Goal: Task Accomplishment & Management: Use online tool/utility

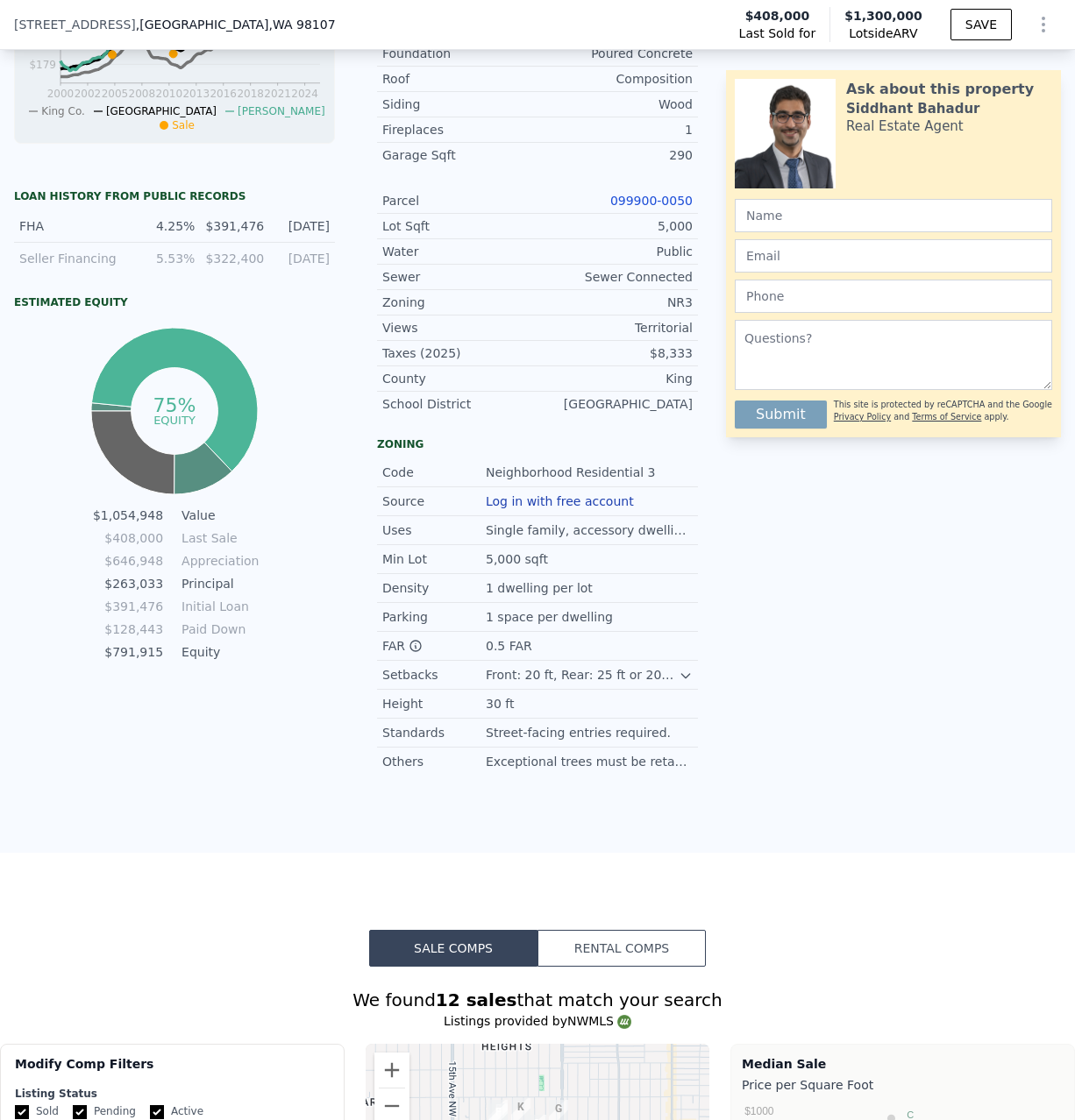
scroll to position [217, 0]
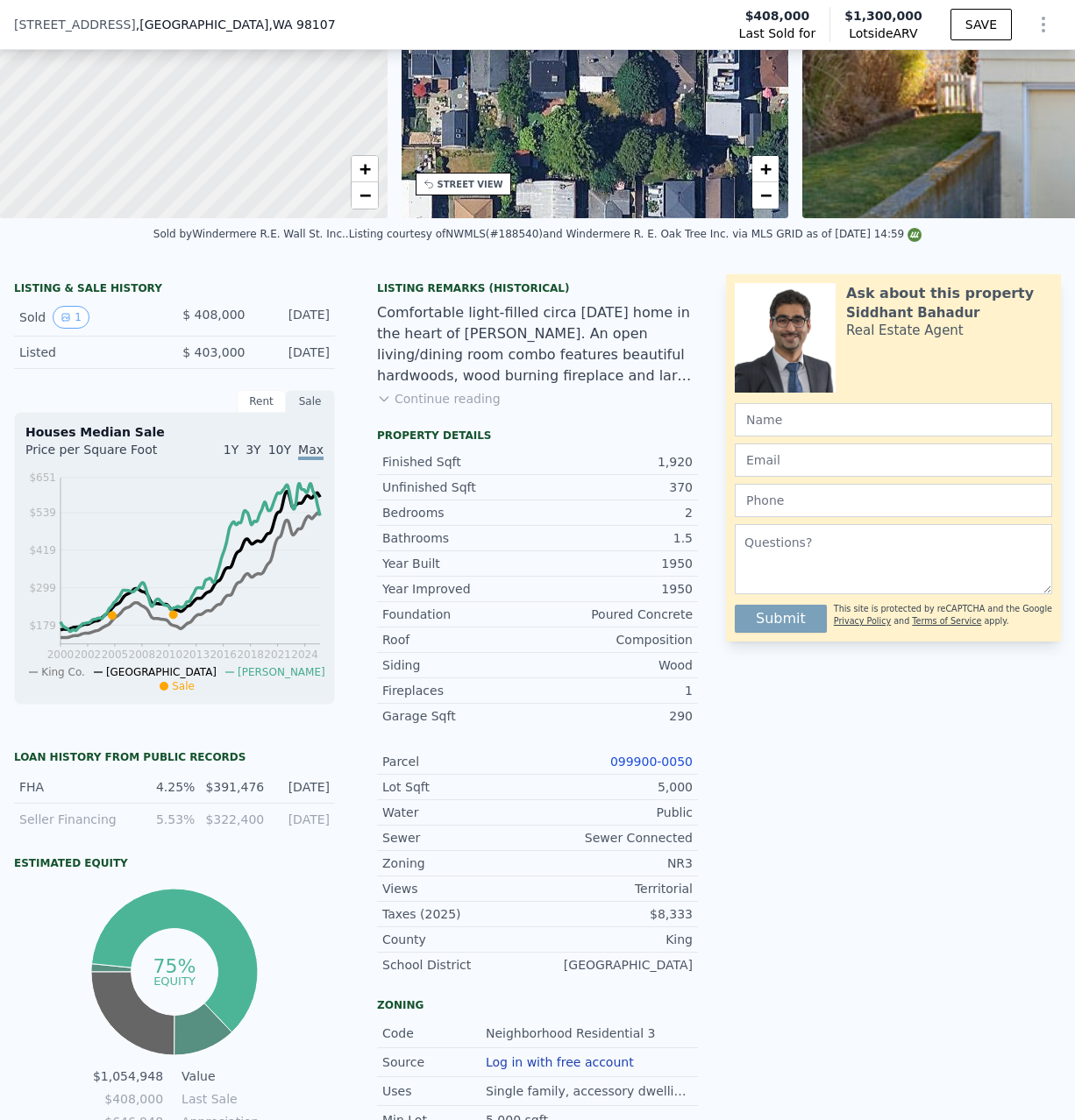
click at [1045, 25] on icon "Show Options" at bounding box center [1043, 24] width 21 height 21
click at [999, 66] on div "Edit Structure" at bounding box center [962, 70] width 197 height 35
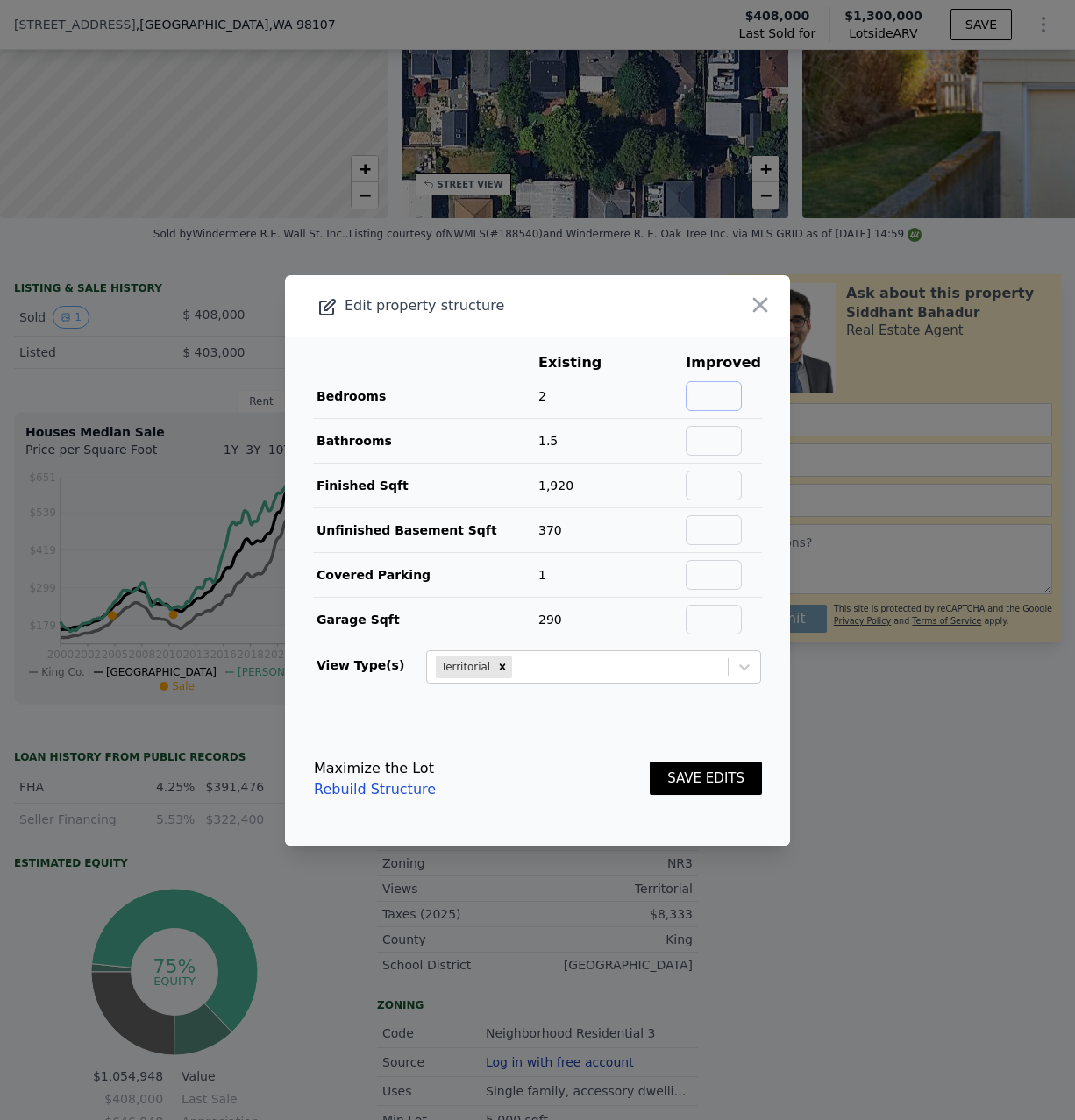
click at [741, 388] on input "text" at bounding box center [713, 396] width 57 height 30
type input "3"
type input "2"
type input "1920"
type input "290"
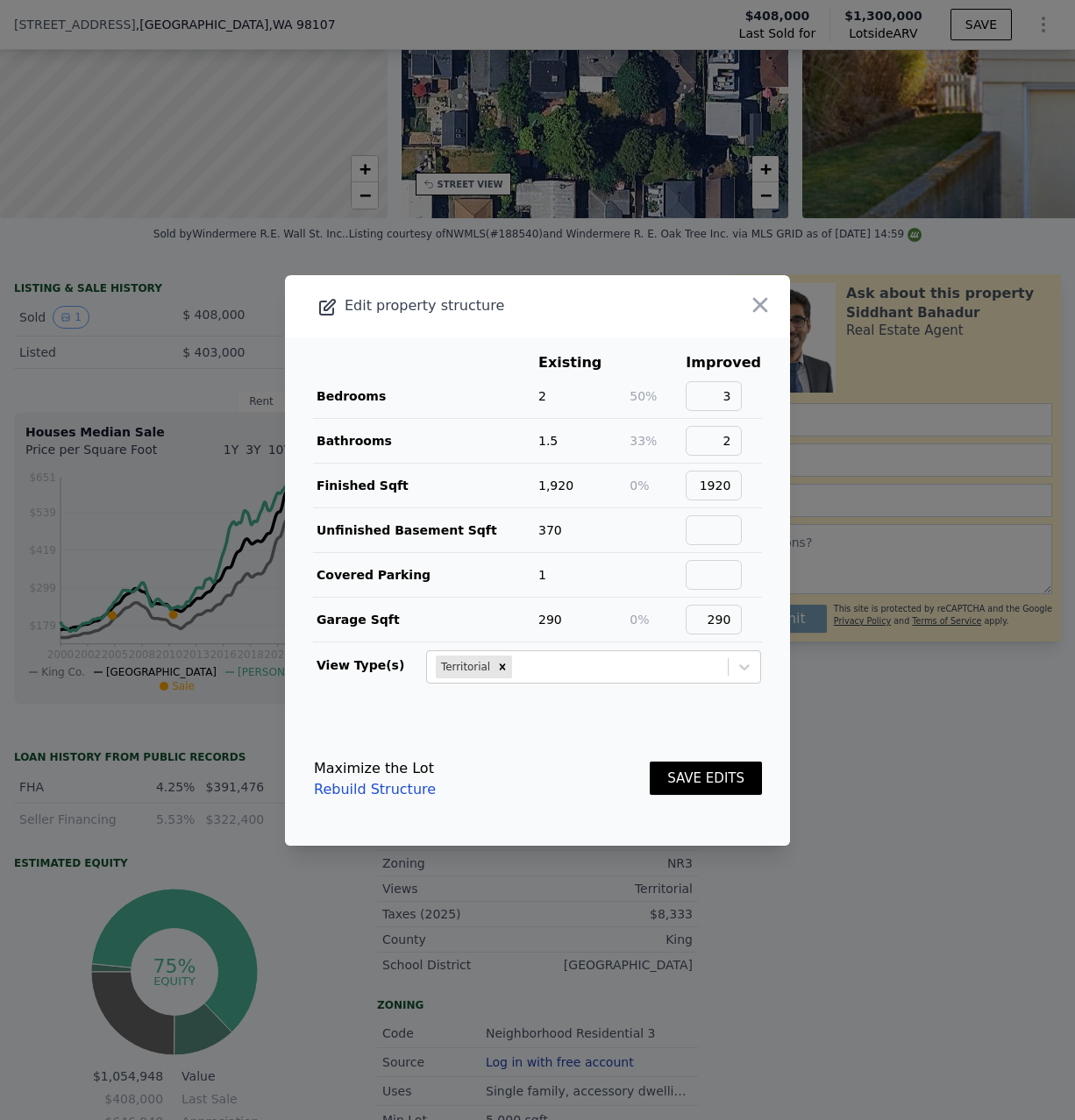
click at [734, 788] on button "SAVE EDITS" at bounding box center [705, 779] width 112 height 34
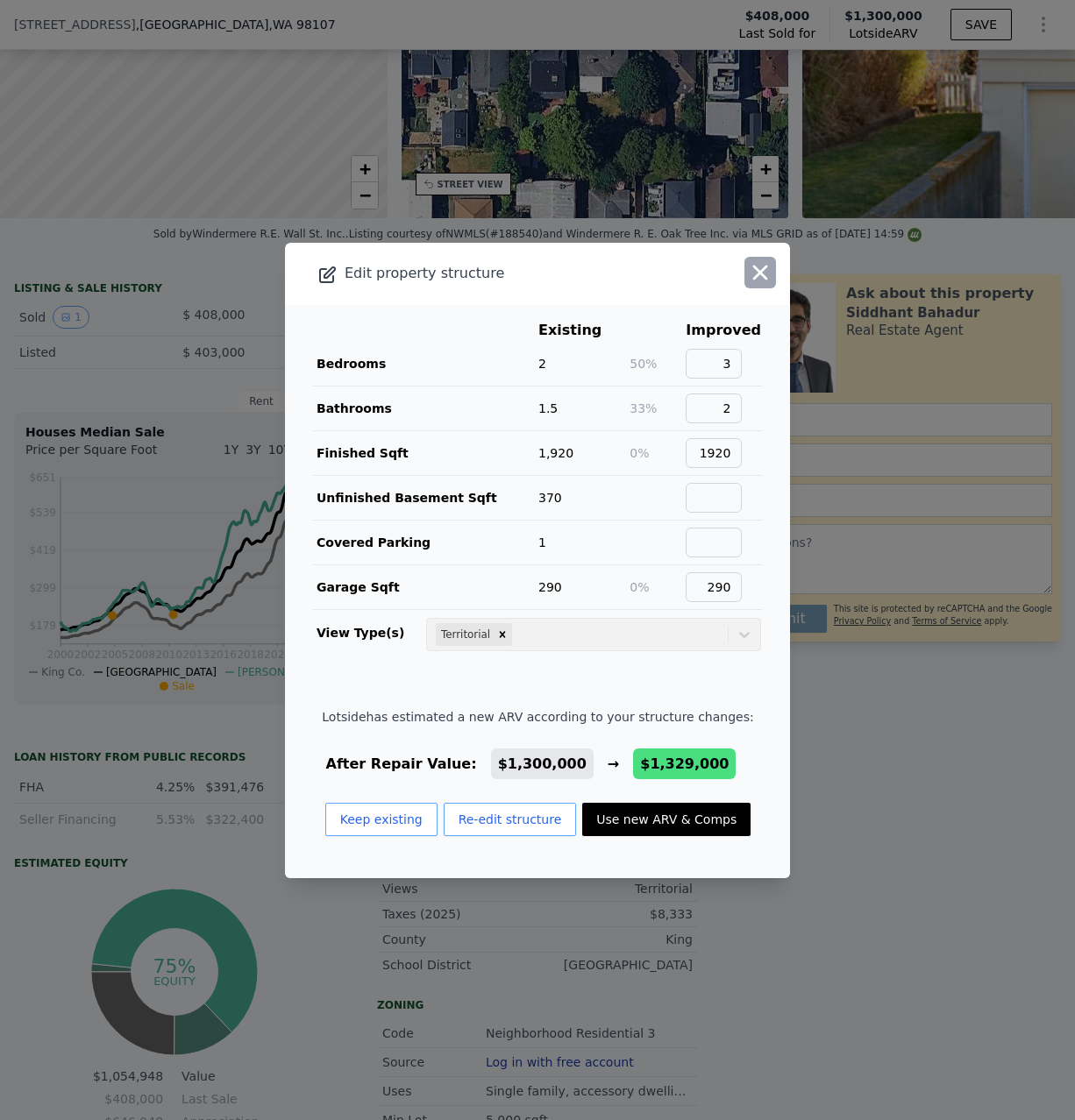
click at [758, 266] on icon "button" at bounding box center [760, 272] width 15 height 15
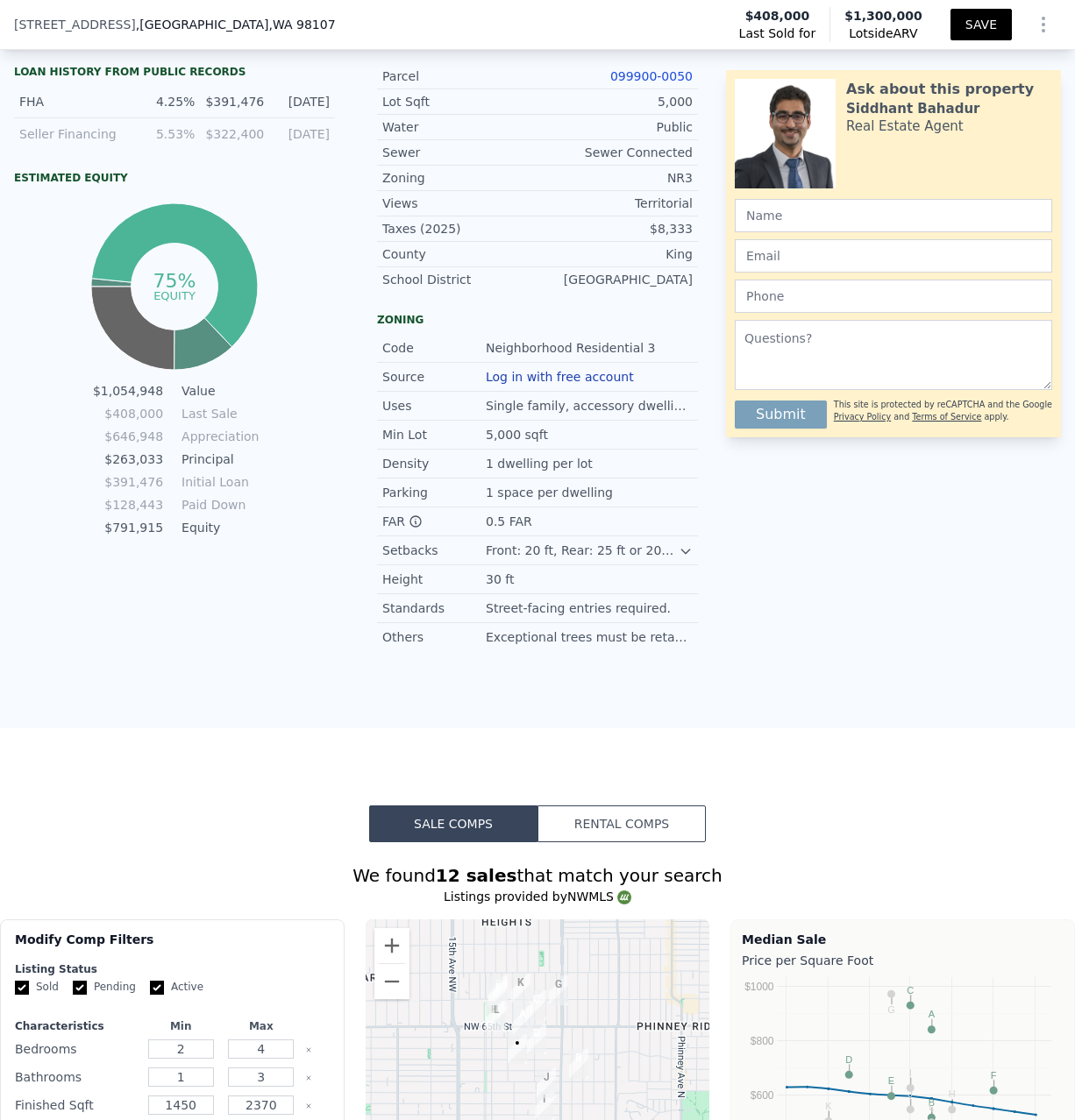
scroll to position [778, 0]
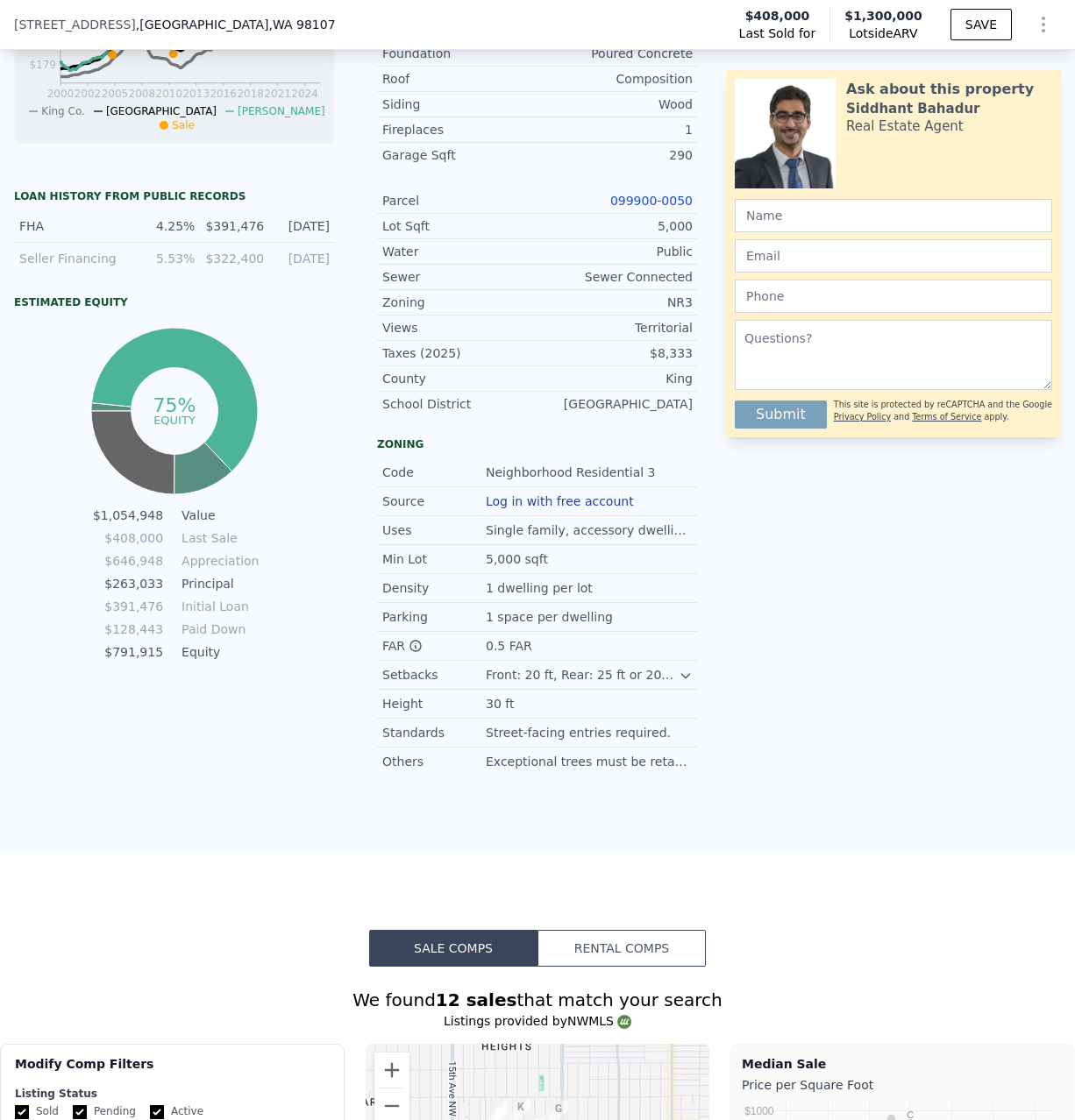
click at [1020, 24] on div at bounding box center [1039, 24] width 42 height 35
click at [1028, 38] on div at bounding box center [1039, 24] width 42 height 35
click at [1036, 31] on icon "Show Options" at bounding box center [1043, 24] width 21 height 21
click at [965, 73] on div "Edit Structure" at bounding box center [962, 70] width 197 height 35
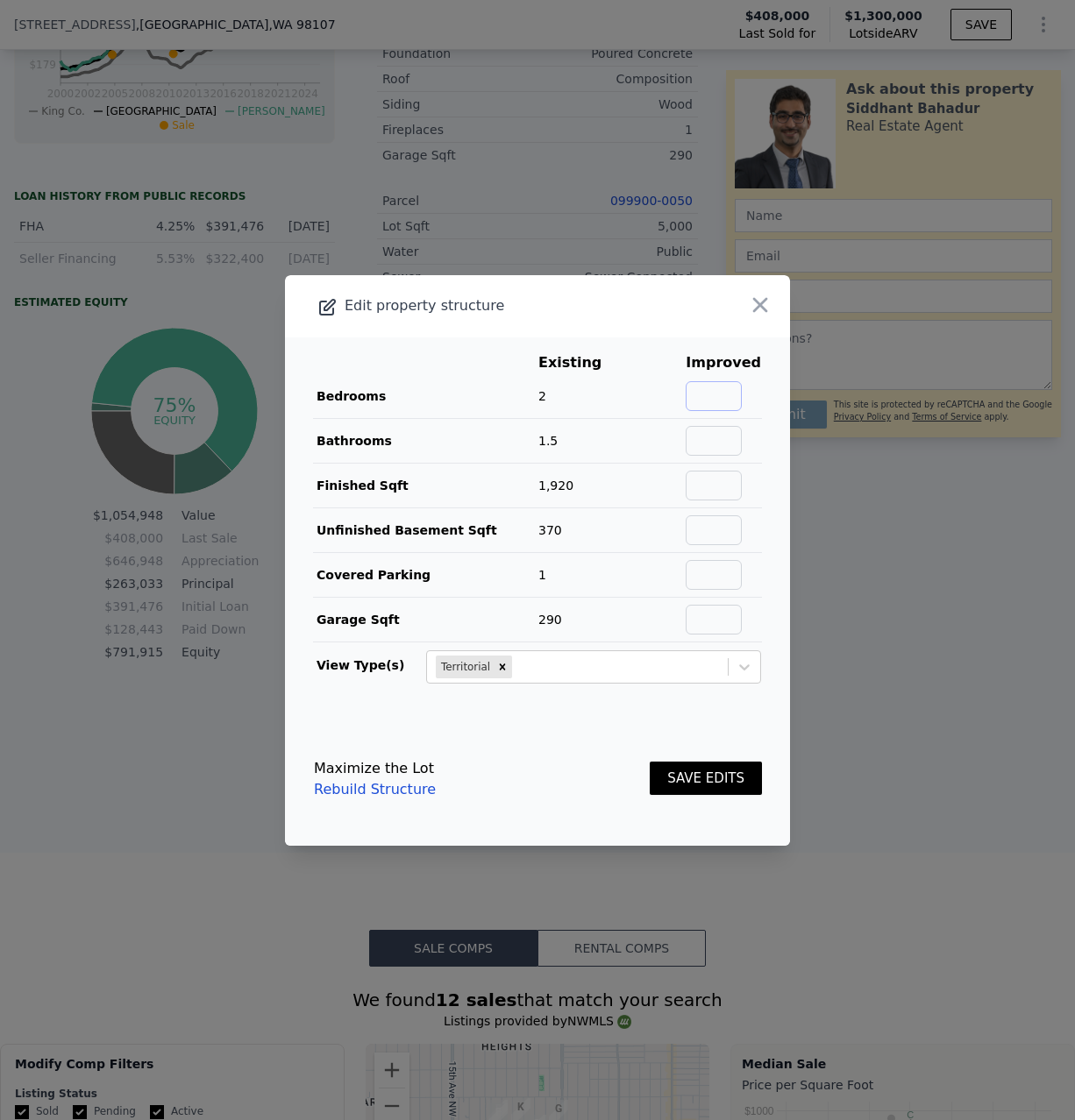
click at [718, 391] on input "text" at bounding box center [713, 396] width 57 height 30
type input "3"
type input "2"
type input "1920"
click at [754, 530] on td at bounding box center [723, 530] width 77 height 45
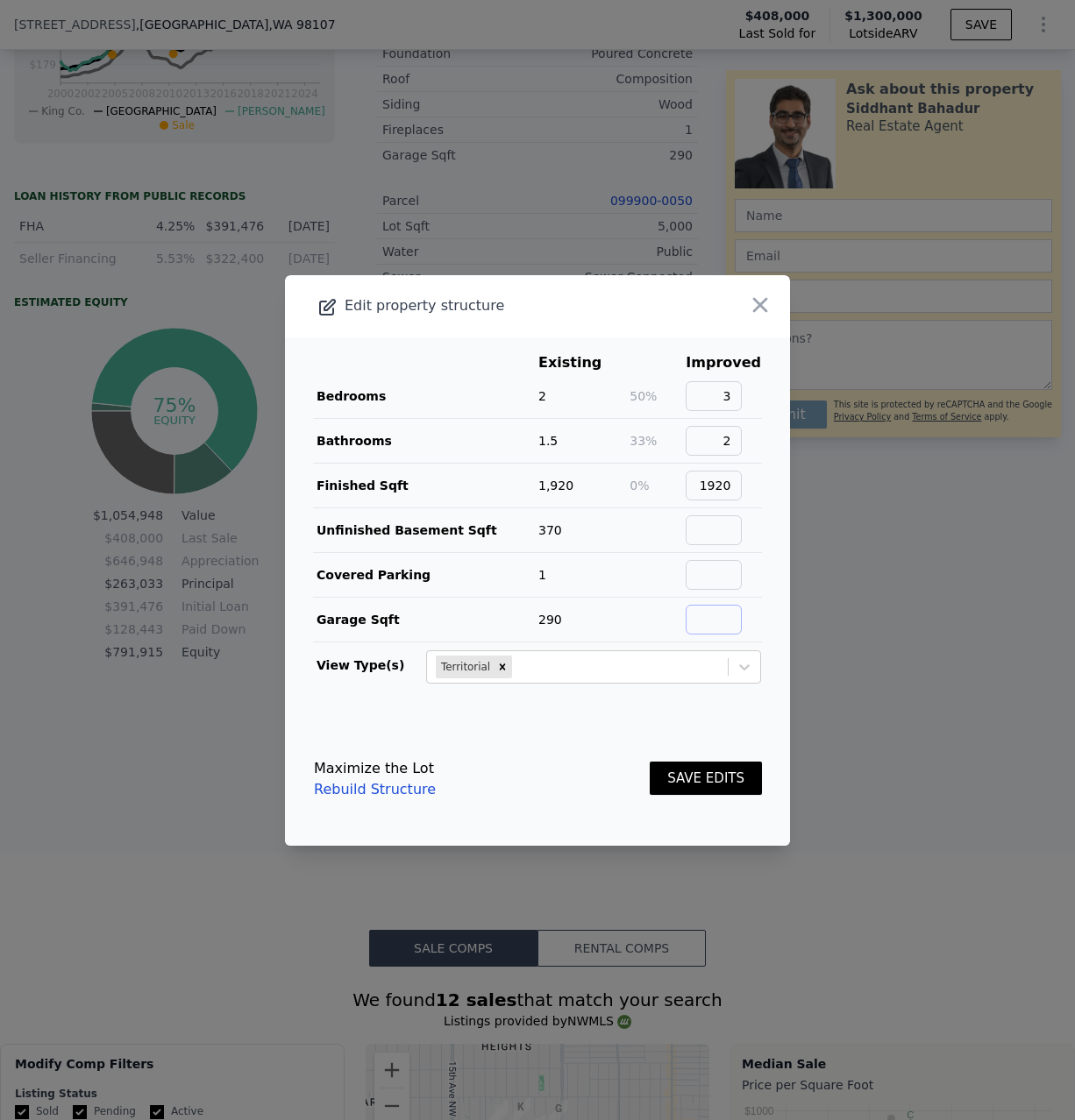
click at [741, 622] on input "text" at bounding box center [713, 619] width 57 height 30
type input "290"
click at [712, 582] on input "text" at bounding box center [713, 574] width 57 height 30
type input "1"
click at [727, 779] on button "SAVE EDITS" at bounding box center [705, 779] width 112 height 34
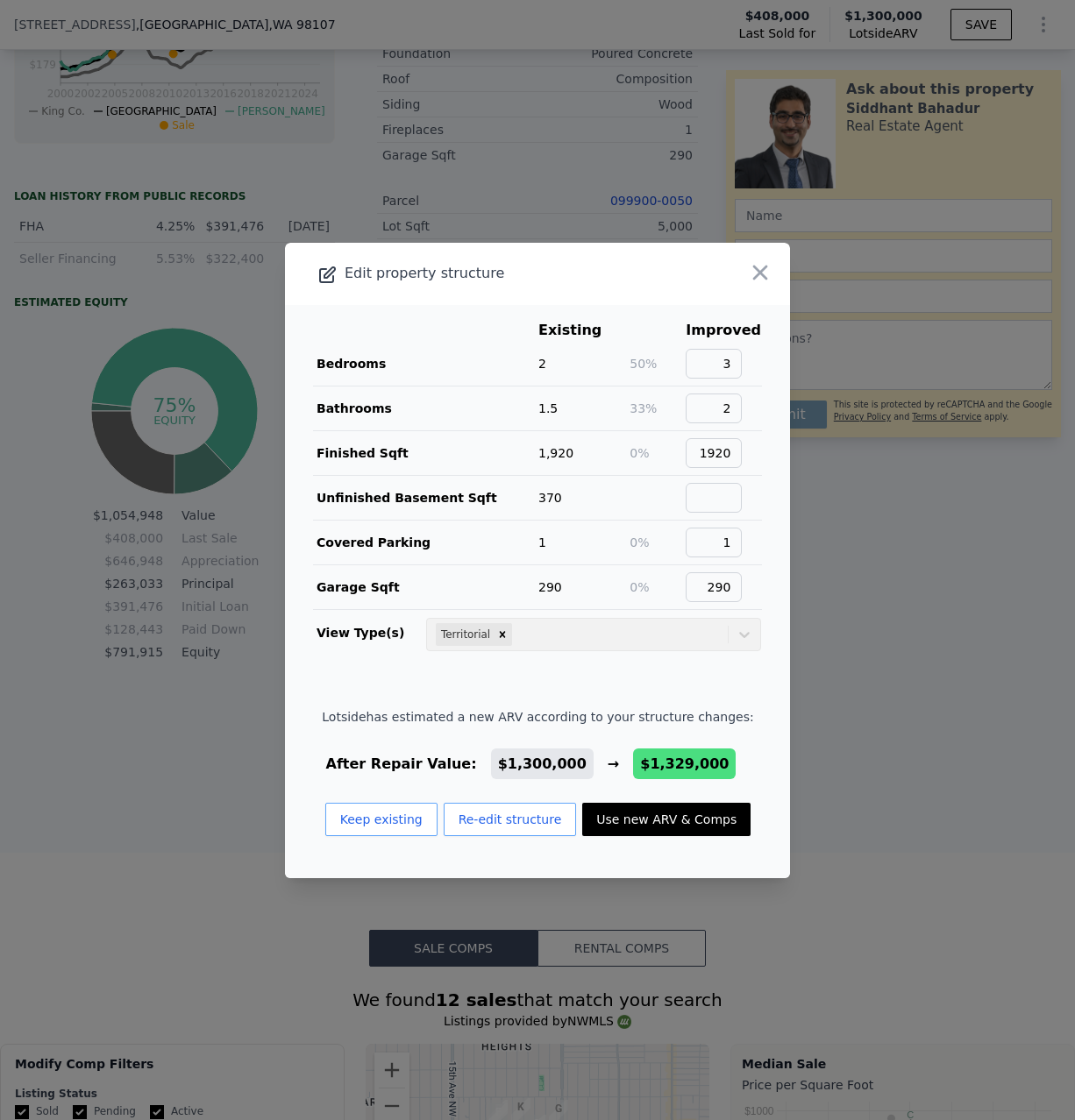
click at [667, 811] on button "Use new ARV & Comps" at bounding box center [667, 819] width 169 height 33
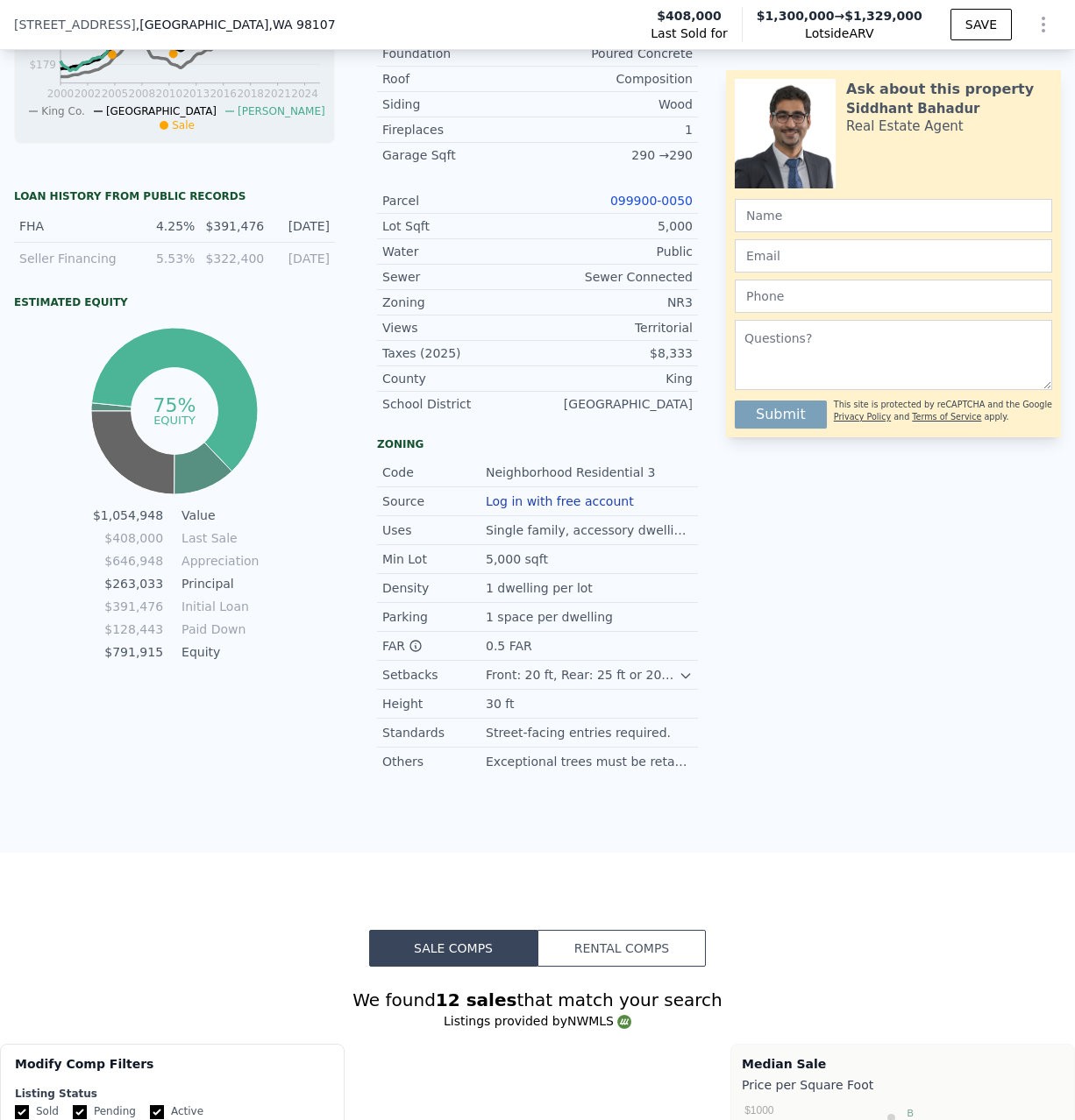
type input "$ 1,329,000"
type input "$ 787,612"
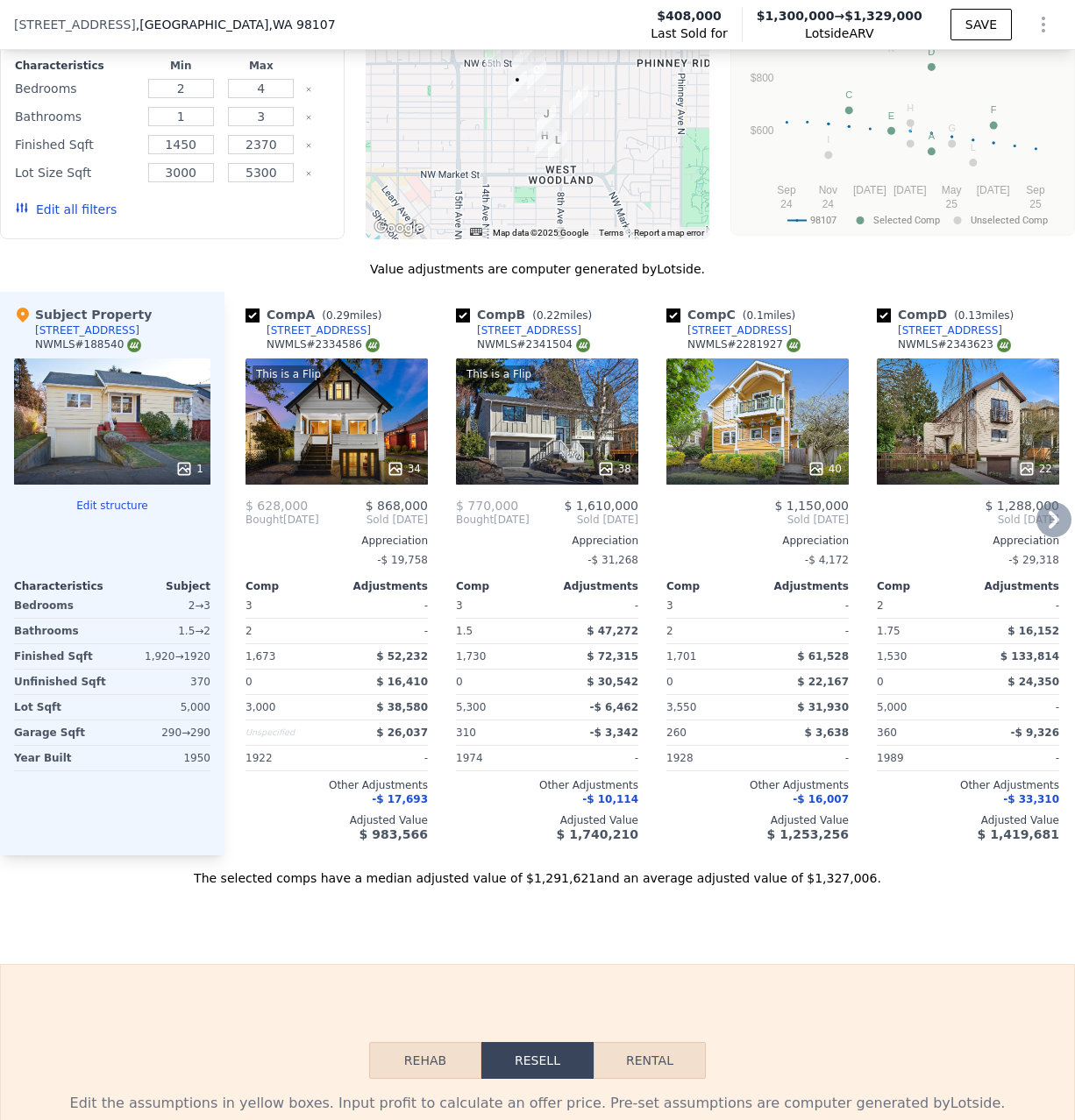
scroll to position [1676, 0]
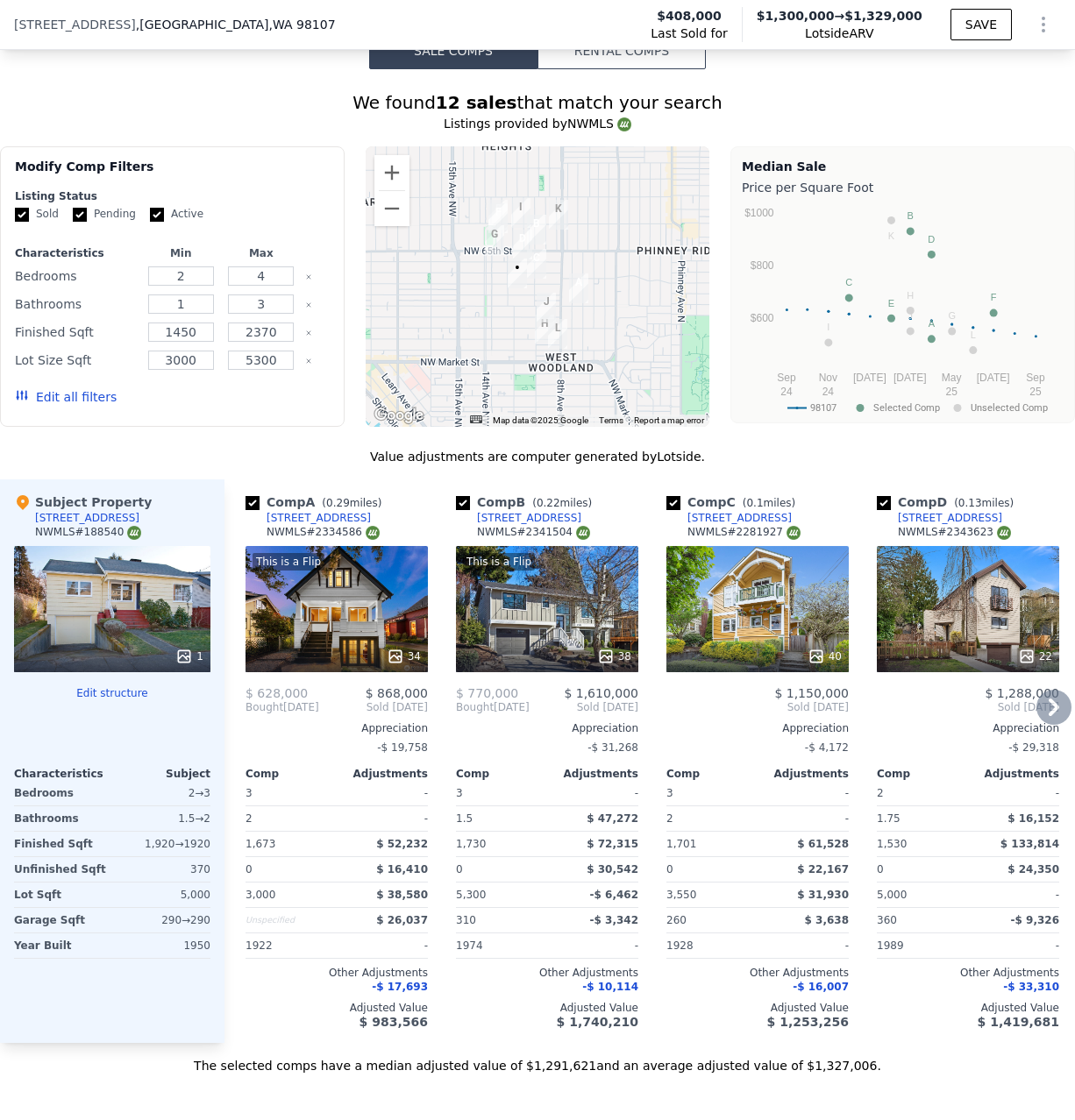
click at [410, 652] on div "34" at bounding box center [404, 657] width 34 height 18
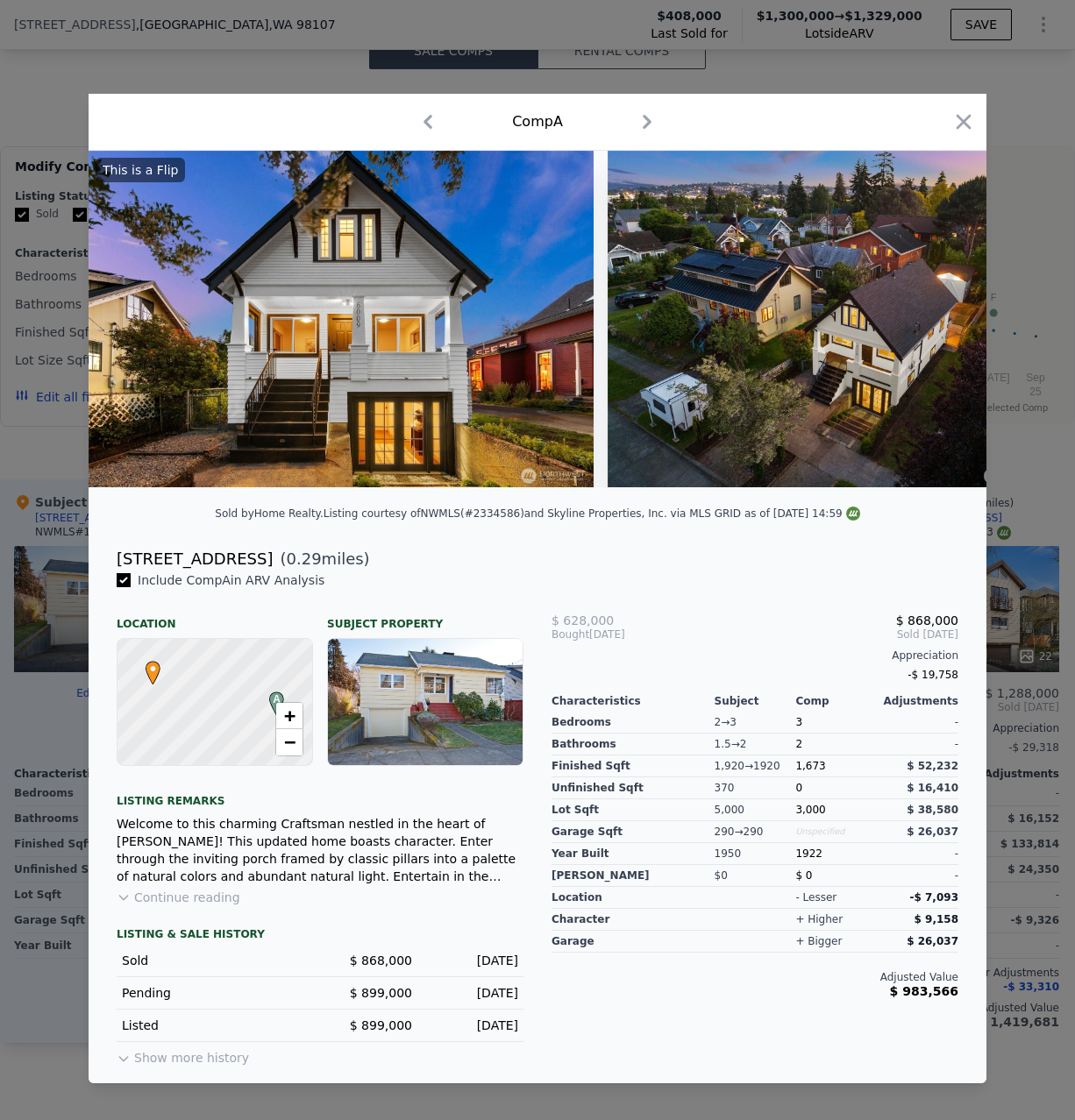
click at [816, 337] on img at bounding box center [832, 319] width 449 height 337
click at [879, 393] on img at bounding box center [832, 319] width 449 height 337
click at [431, 403] on img at bounding box center [341, 319] width 505 height 337
click at [918, 311] on img at bounding box center [832, 319] width 449 height 337
click at [966, 125] on icon "button" at bounding box center [963, 121] width 24 height 24
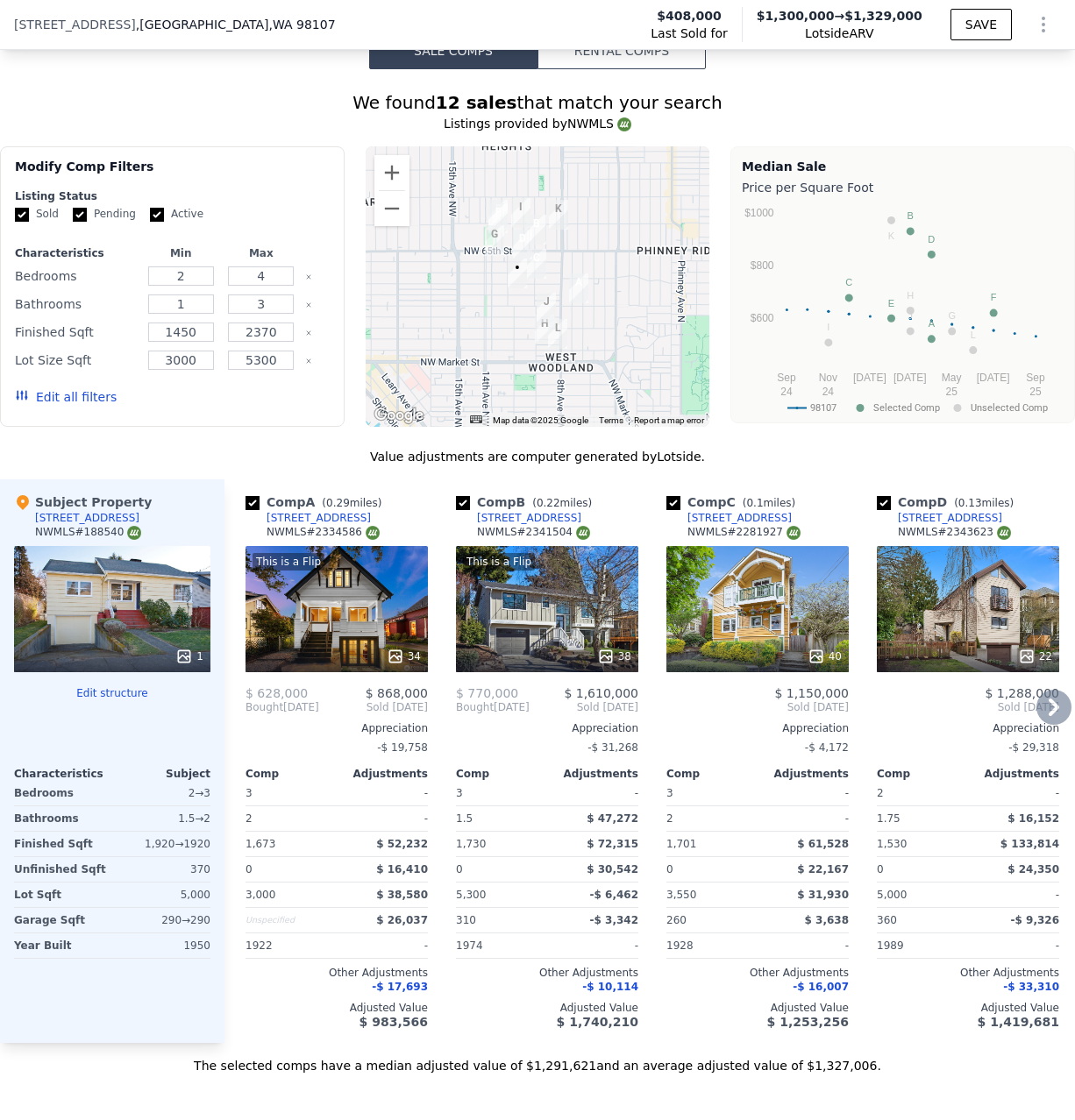
click at [618, 648] on div "38" at bounding box center [614, 657] width 34 height 18
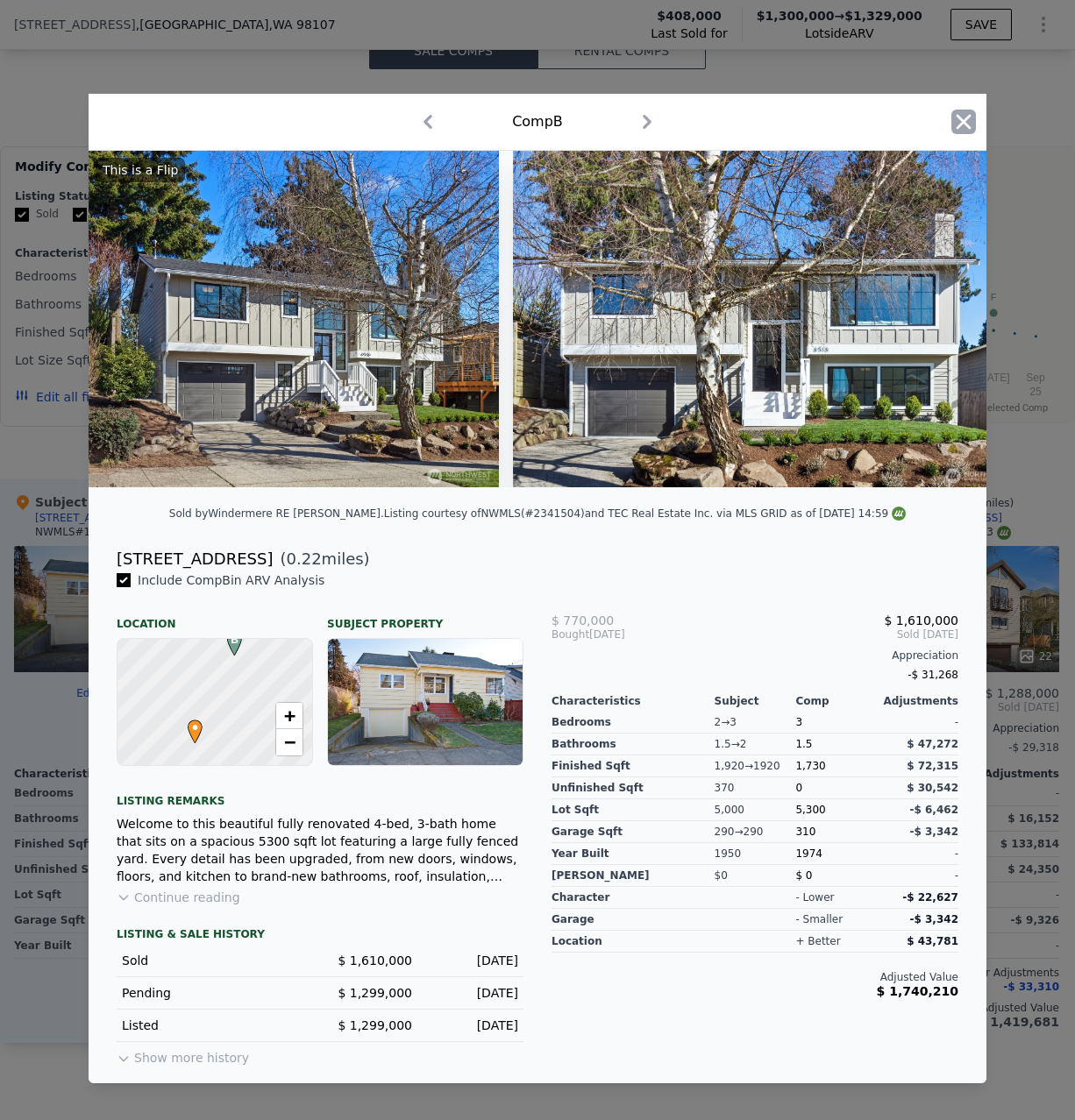
click at [968, 124] on icon "button" at bounding box center [963, 121] width 24 height 24
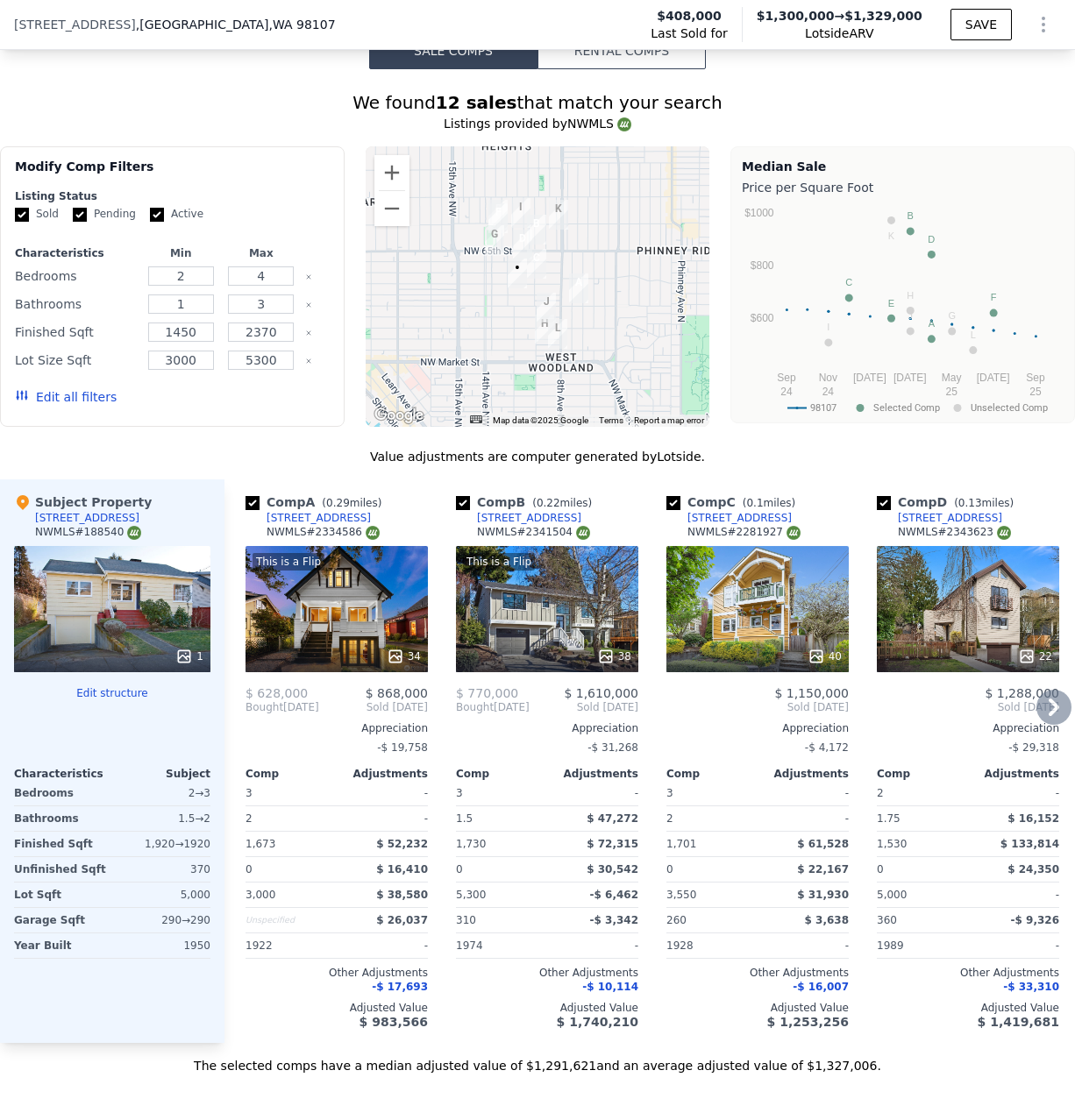
click at [825, 648] on icon at bounding box center [817, 657] width 18 height 18
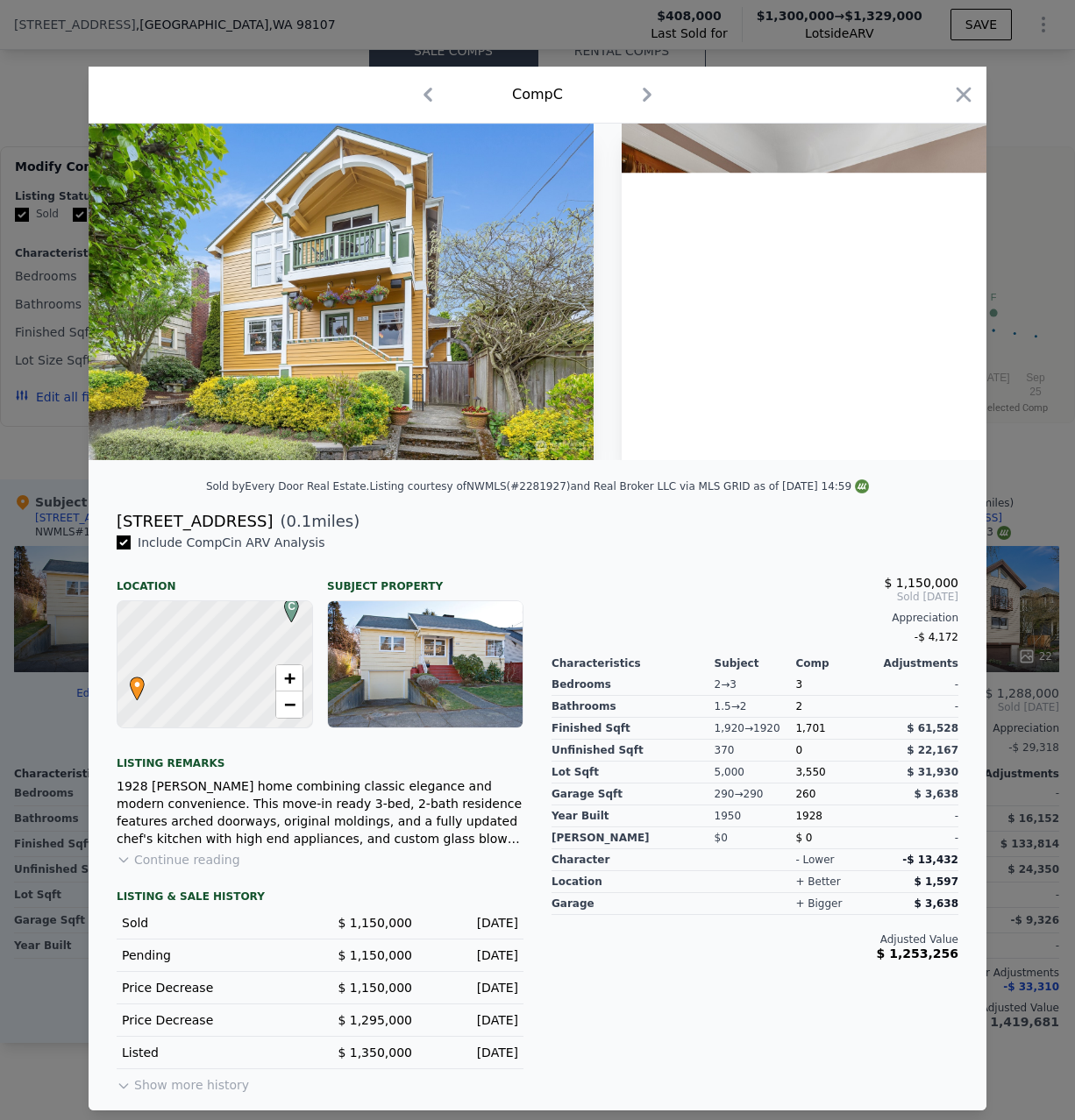
click at [977, 97] on div "Comp C" at bounding box center [538, 94] width 897 height 57
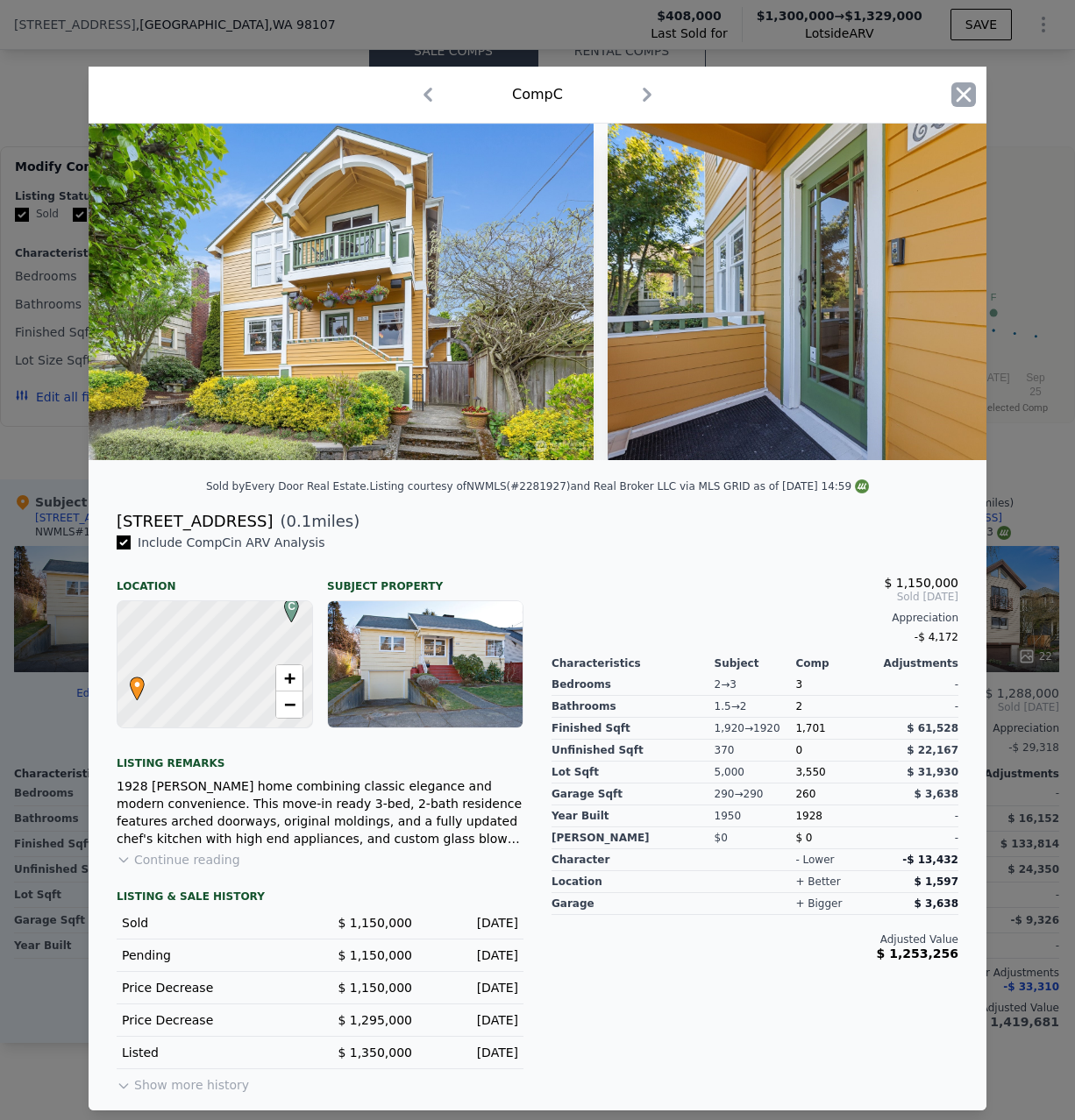
click at [968, 99] on icon "button" at bounding box center [963, 94] width 24 height 24
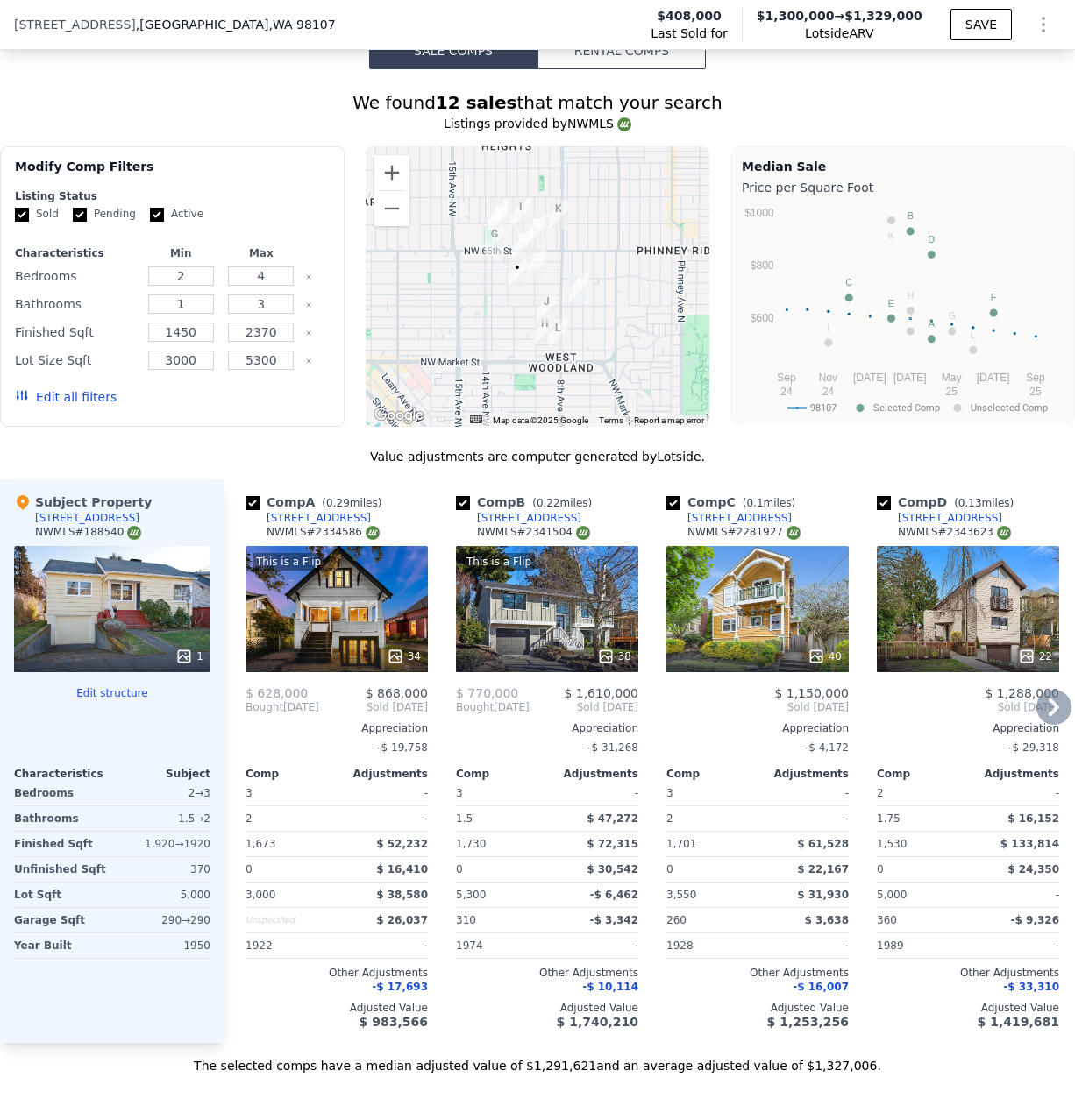
click at [1045, 712] on icon at bounding box center [1053, 707] width 35 height 35
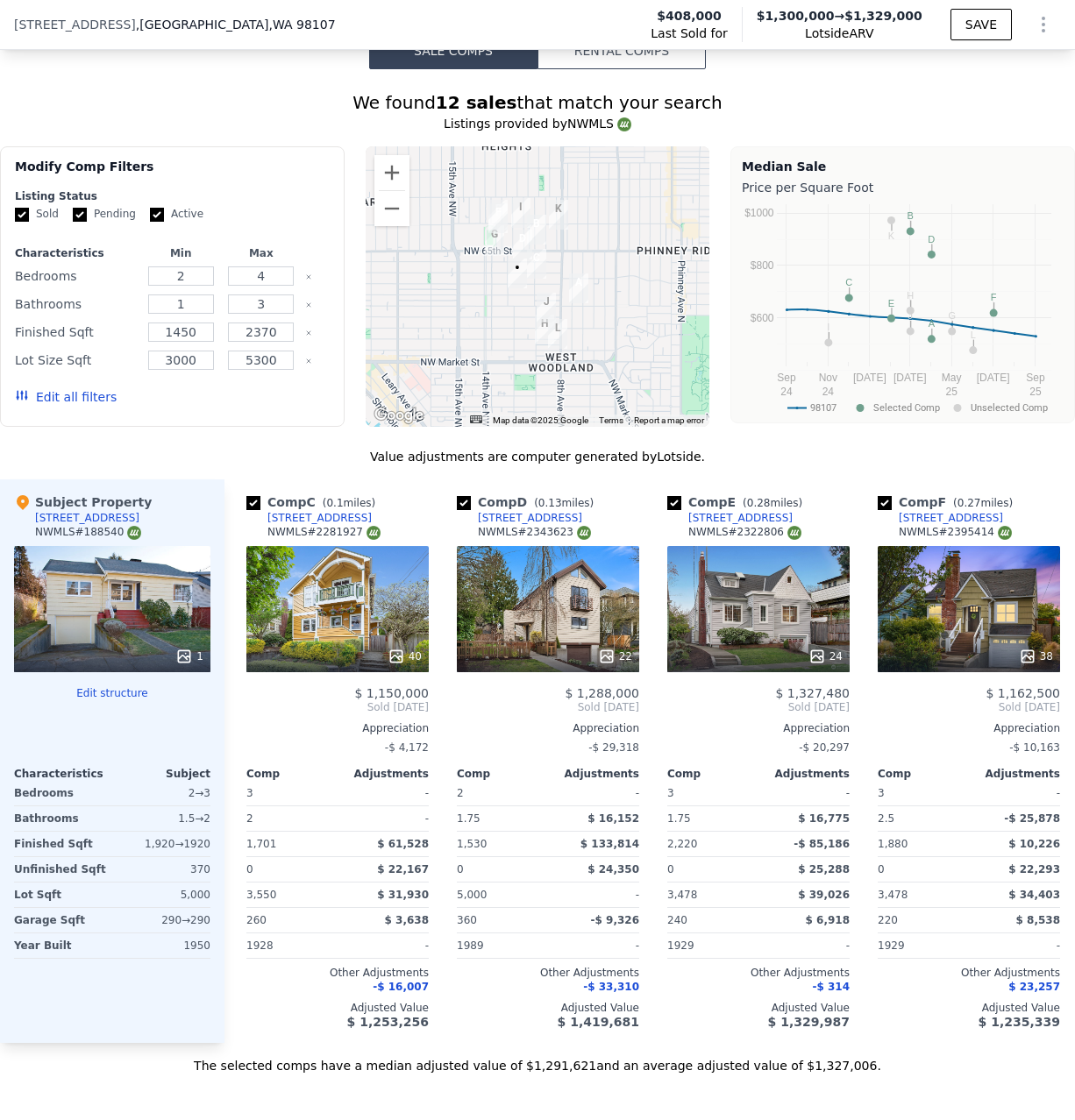
scroll to position [0, 421]
click at [614, 658] on div at bounding box center [546, 656] width 182 height 31
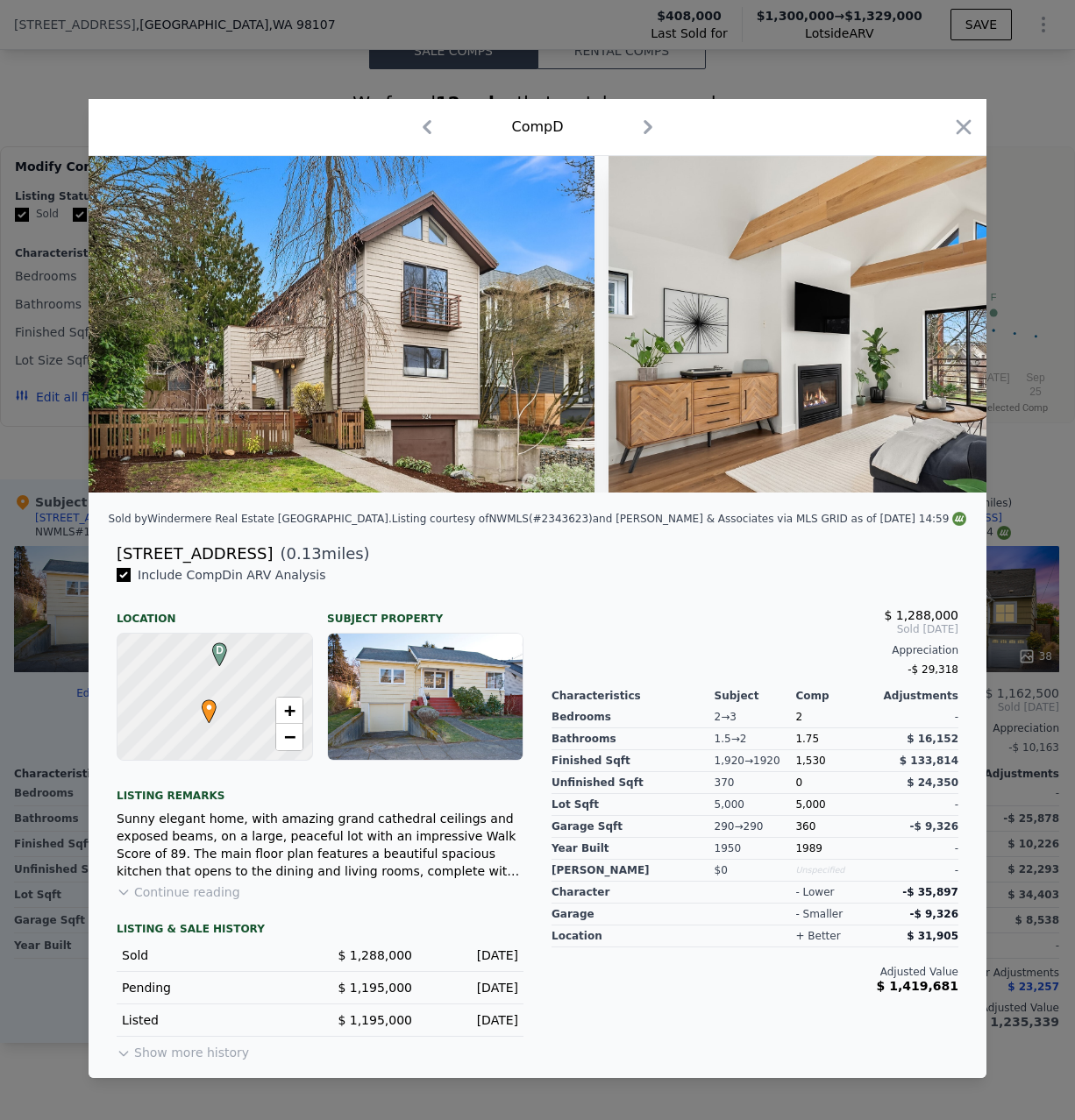
click at [1032, 766] on div at bounding box center [538, 560] width 1075 height 1120
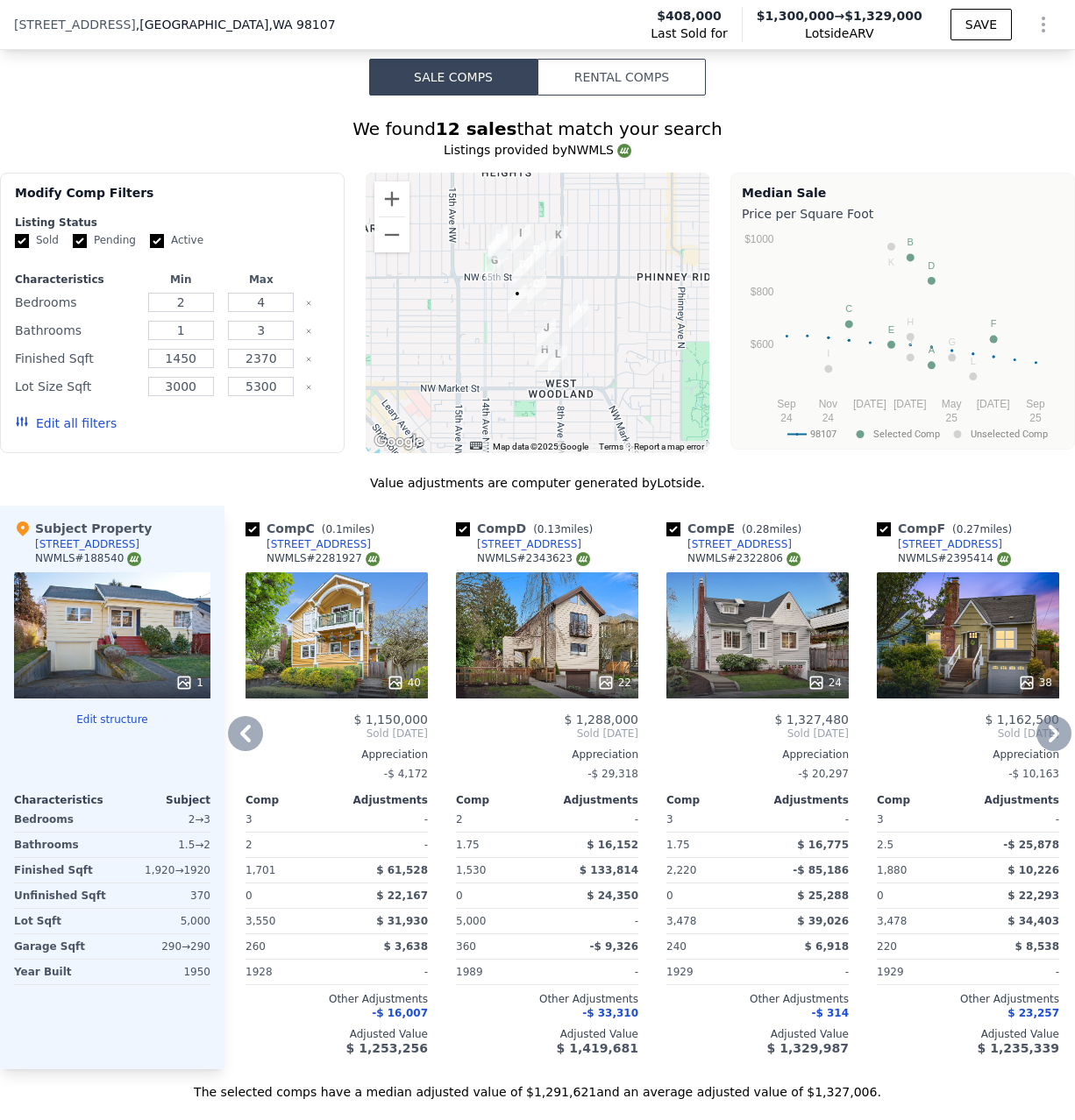
scroll to position [1588, 0]
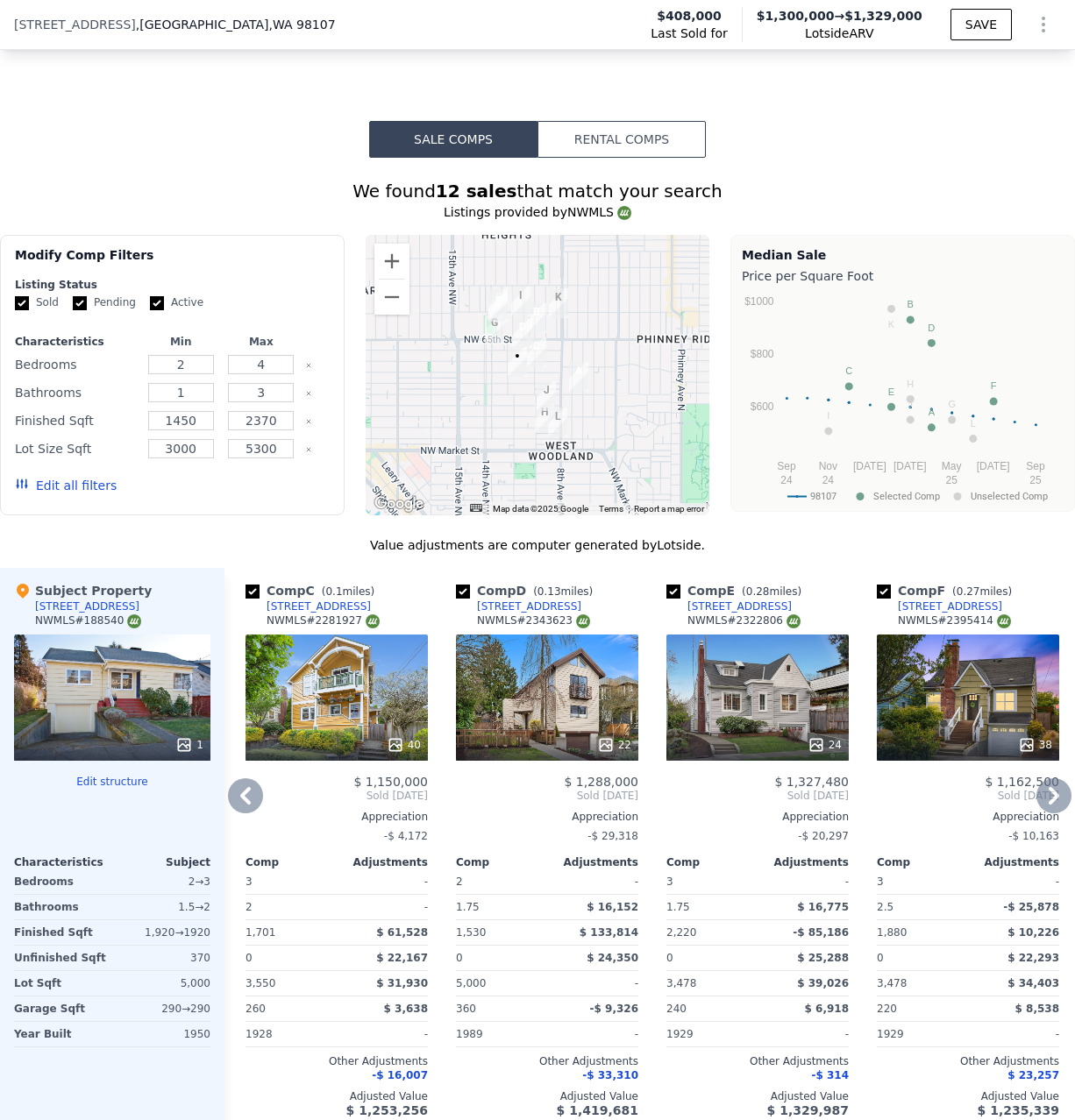
click at [1053, 787] on icon at bounding box center [1053, 796] width 11 height 18
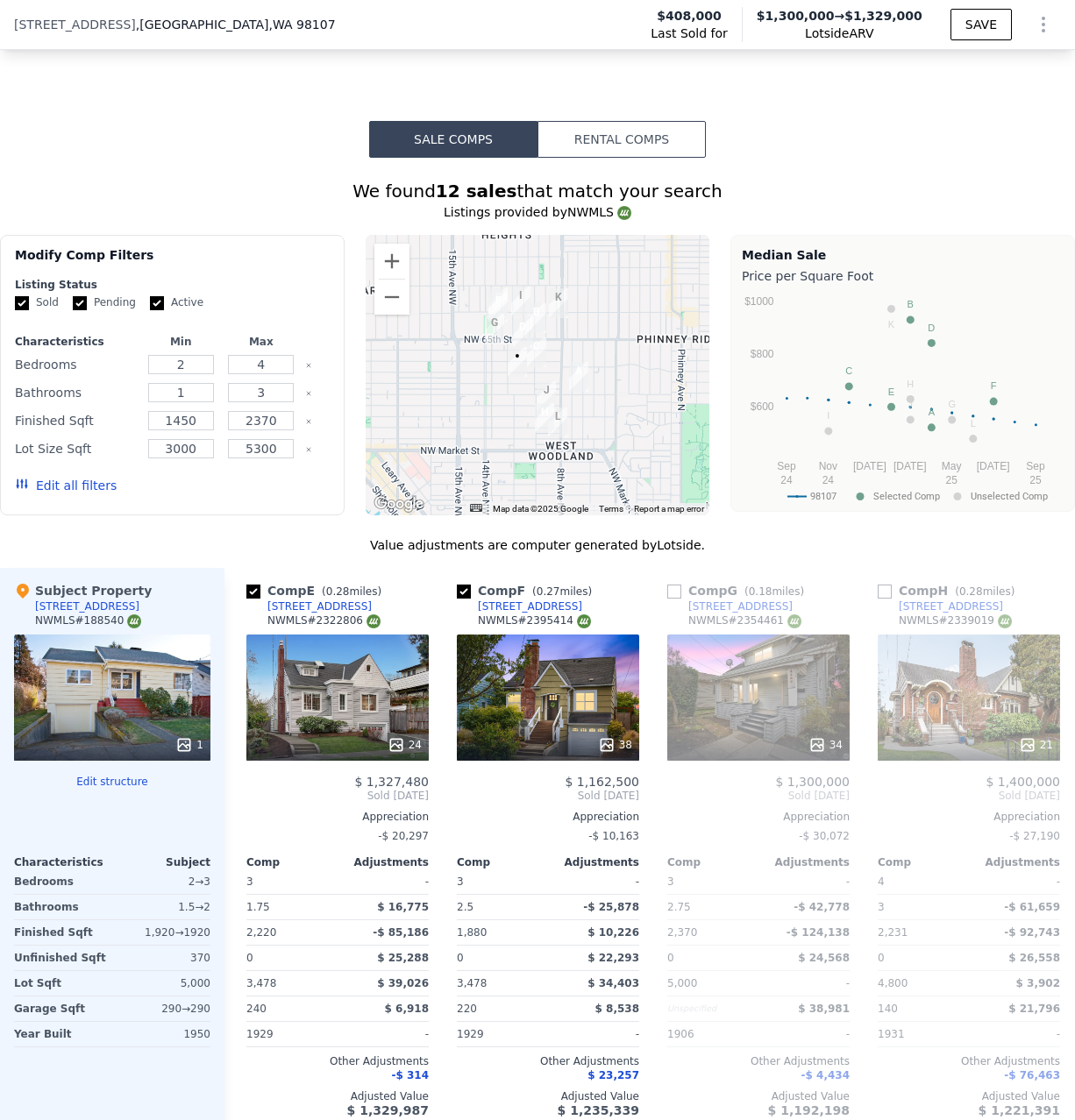
scroll to position [0, 842]
click at [170, 179] on div "We found 12 sales that match your search" at bounding box center [538, 190] width 1075 height 24
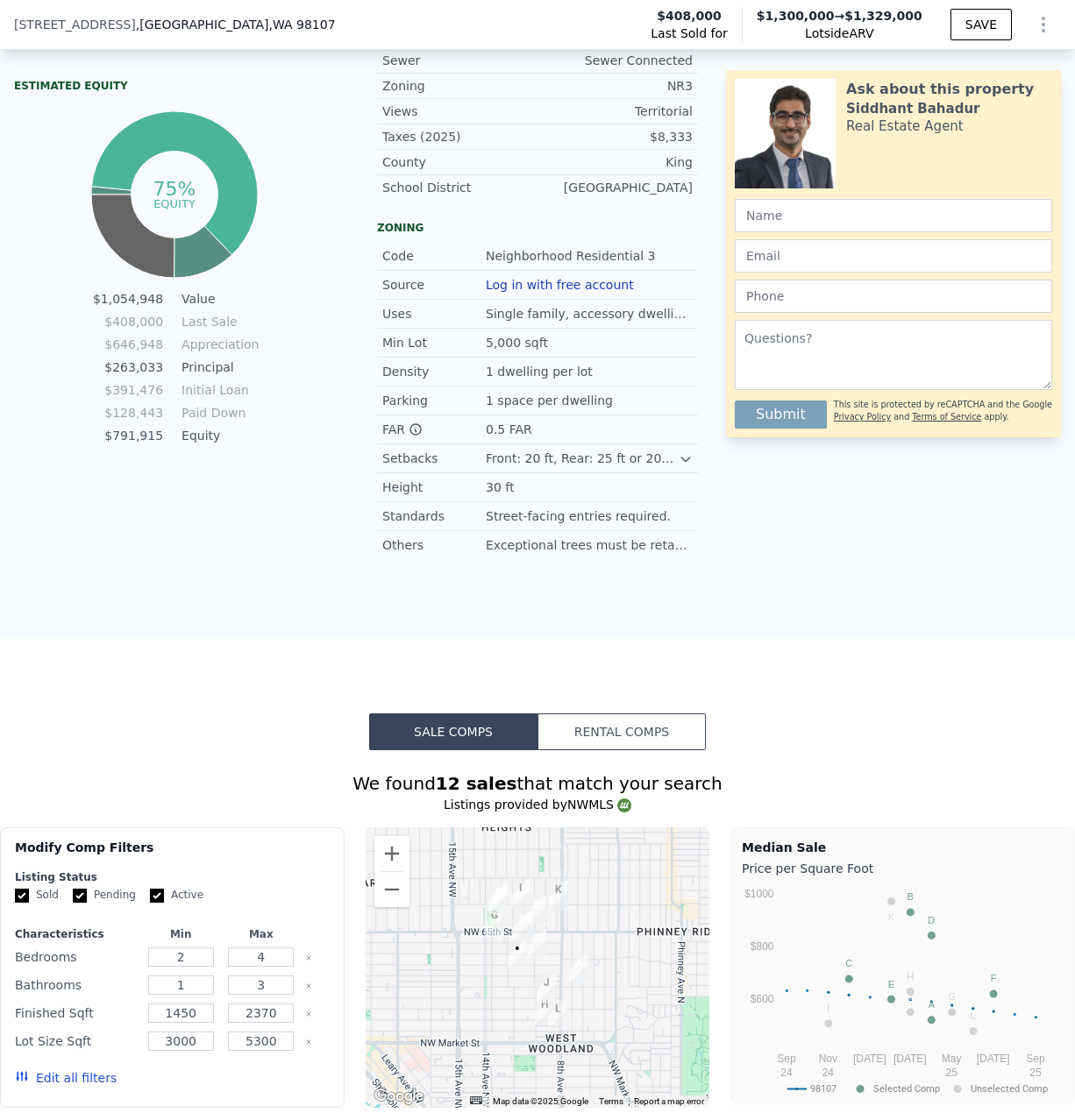
scroll to position [802, 0]
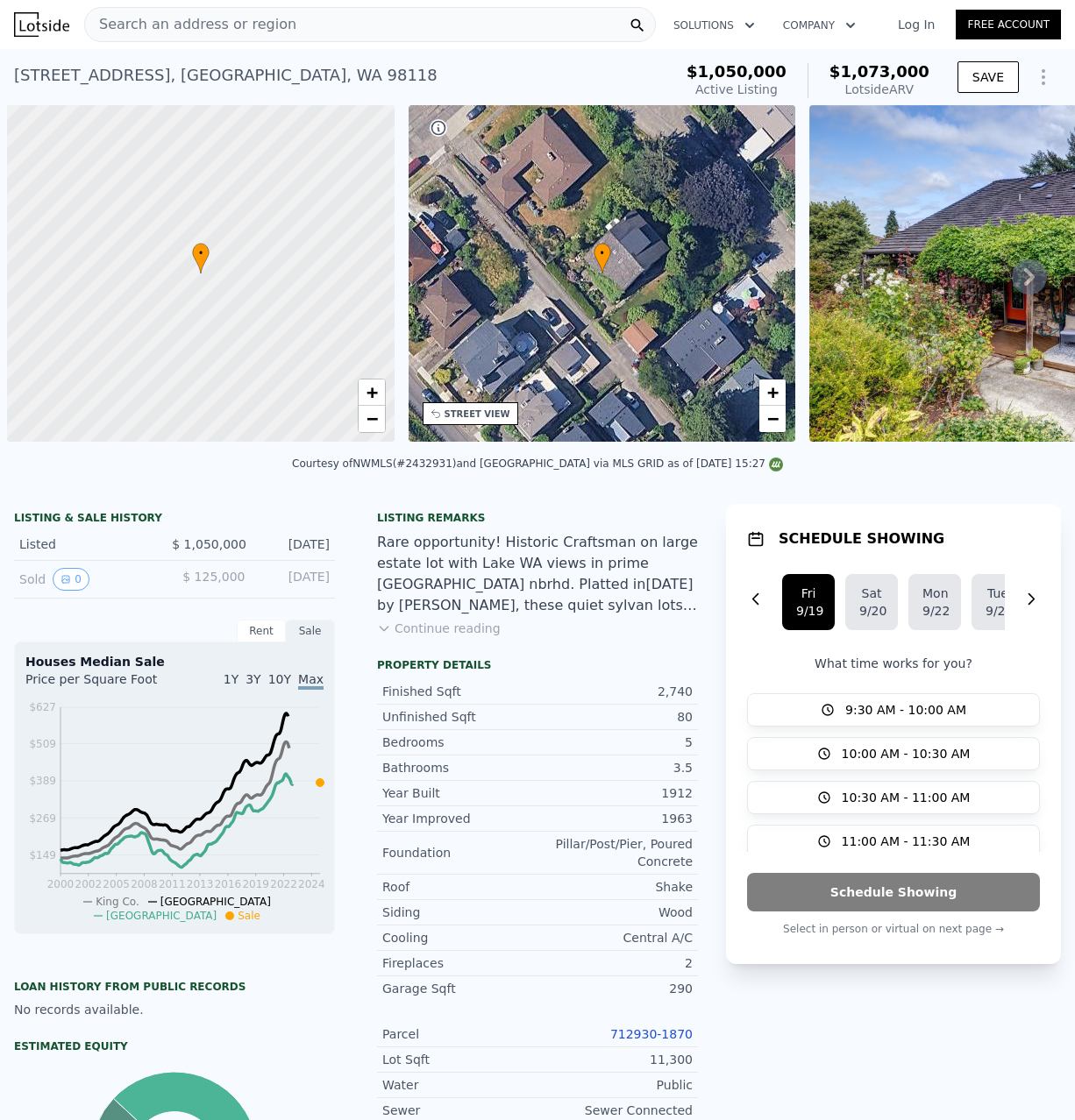
scroll to position [0, 7]
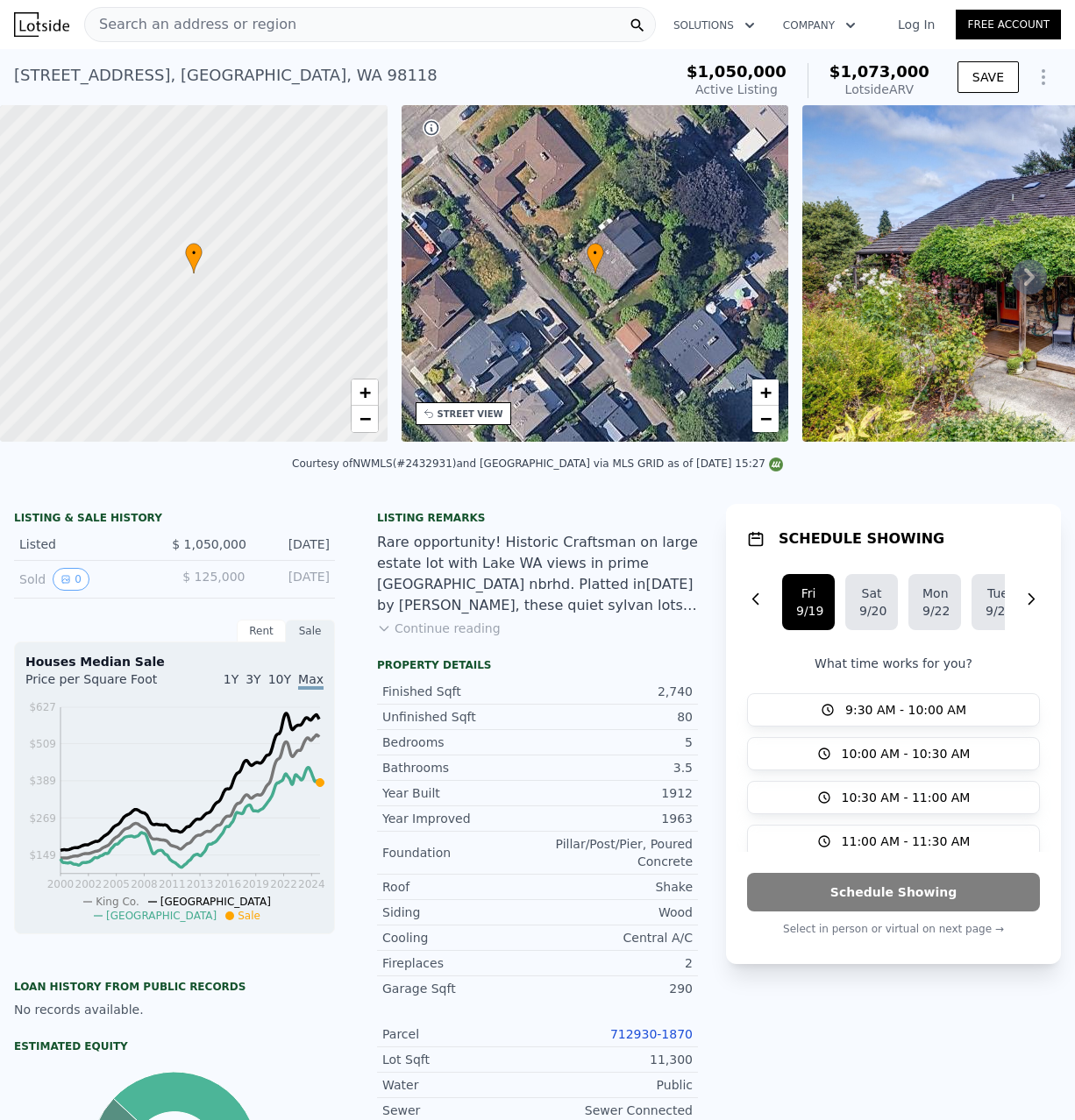
click at [1043, 72] on icon "Show Options" at bounding box center [1043, 77] width 2 height 14
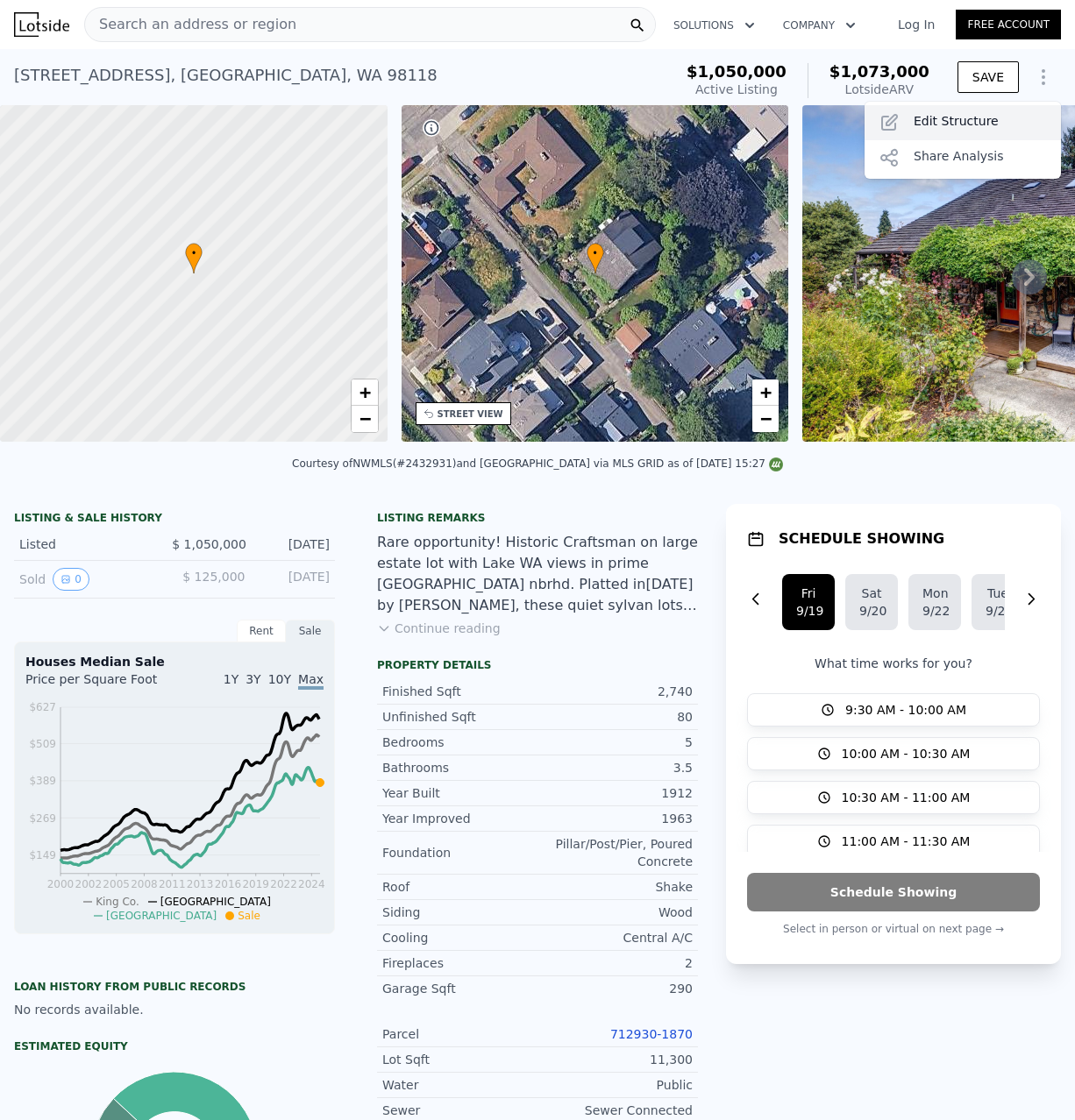
click at [997, 113] on div "Edit Structure" at bounding box center [962, 122] width 197 height 35
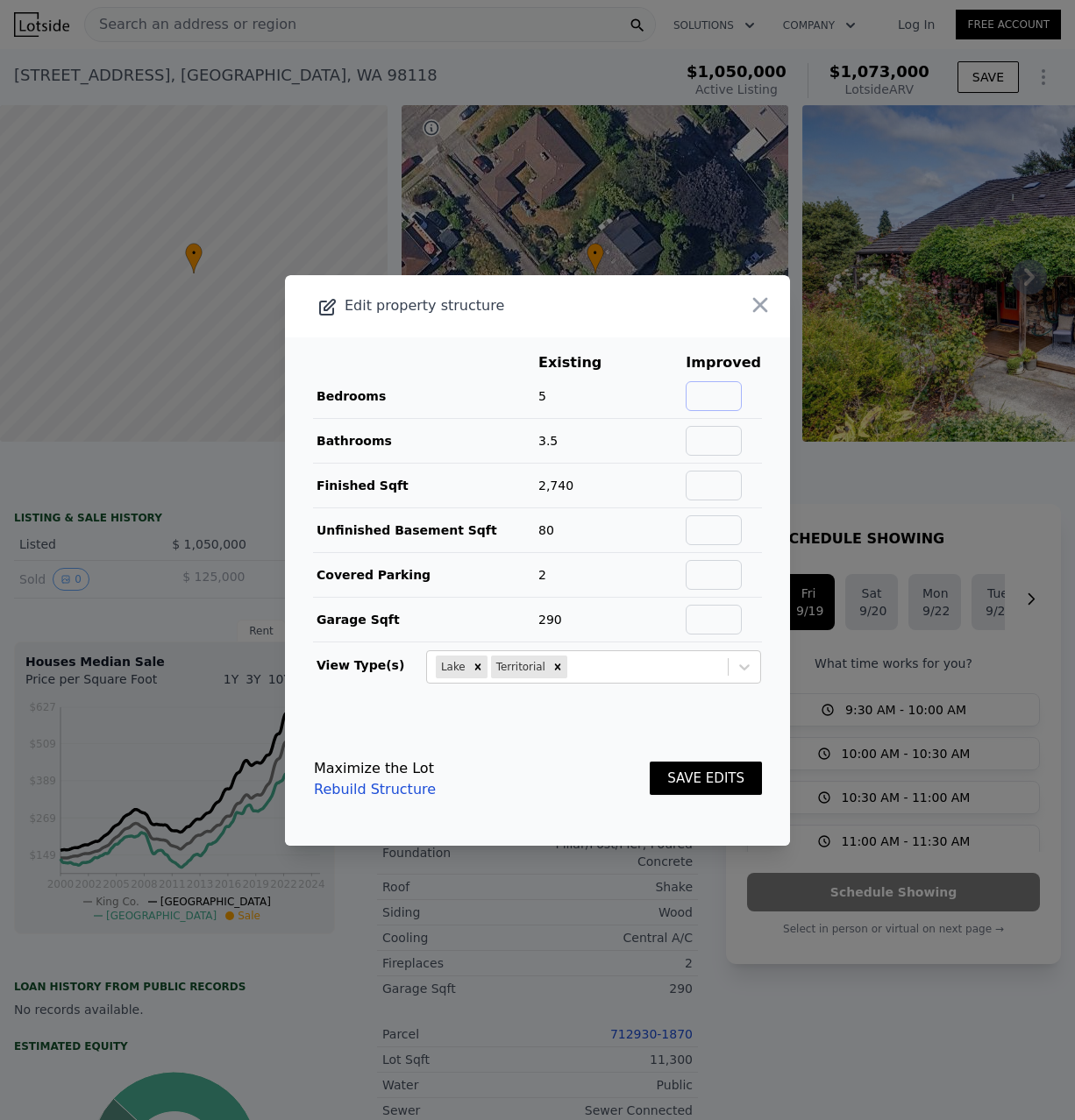
click at [733, 383] on input "text" at bounding box center [713, 396] width 57 height 30
type input "5"
type input "4"
type input "2740"
click at [713, 527] on input "text" at bounding box center [713, 529] width 57 height 30
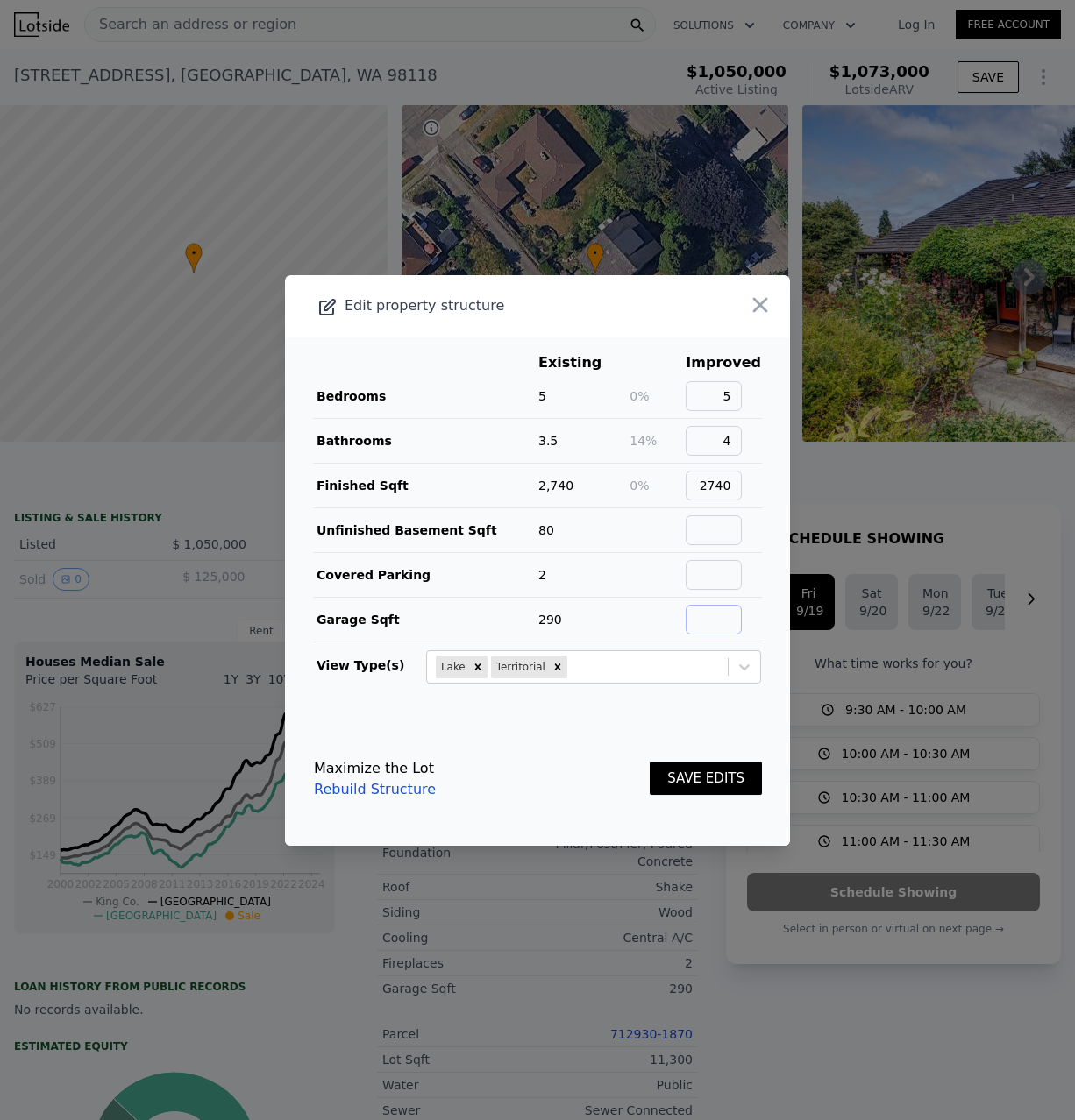
click at [729, 626] on input "text" at bounding box center [713, 619] width 57 height 30
type input "290"
click at [720, 780] on button "SAVE EDITS" at bounding box center [705, 779] width 112 height 34
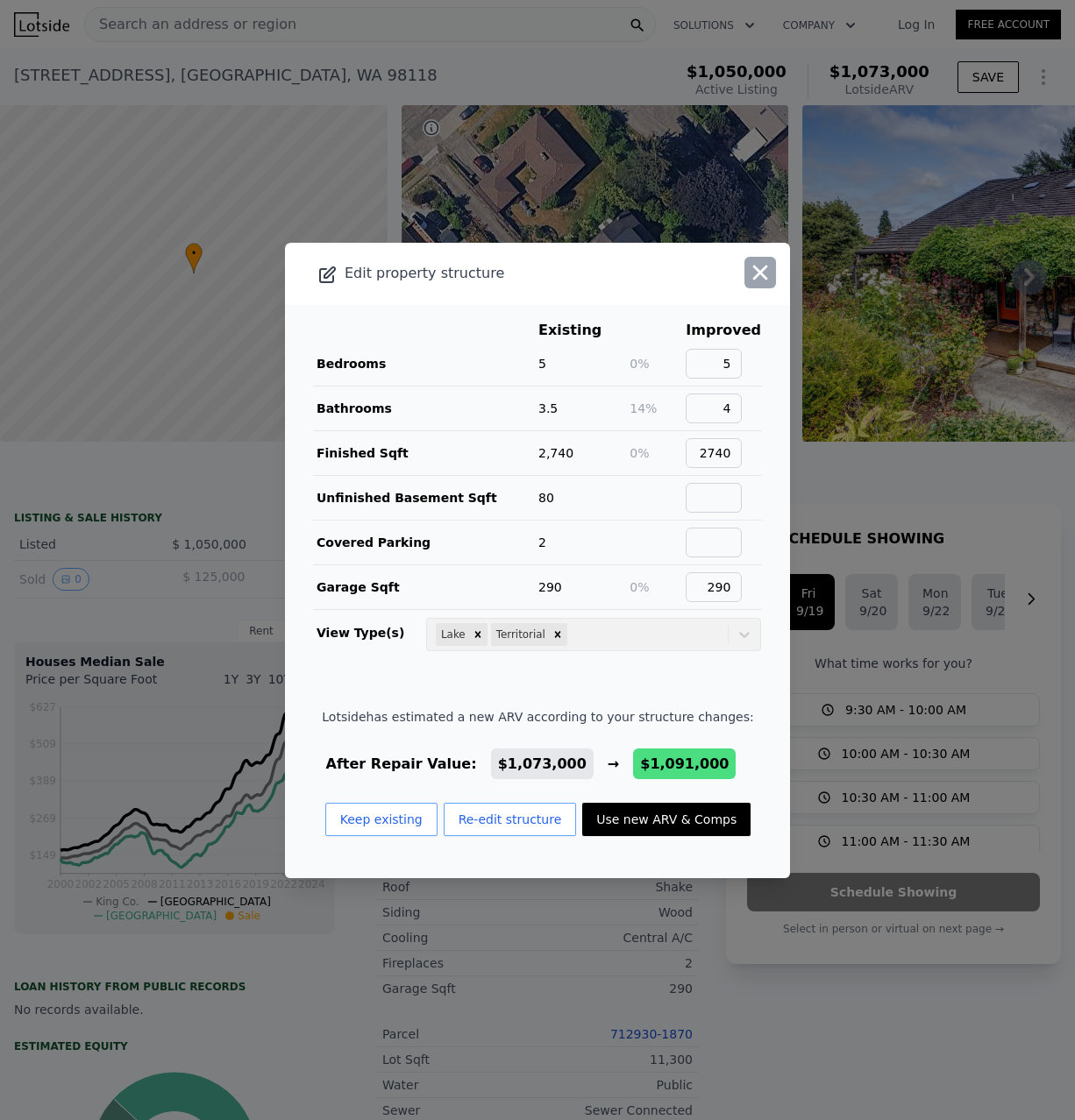
click at [765, 267] on icon "button" at bounding box center [759, 272] width 24 height 24
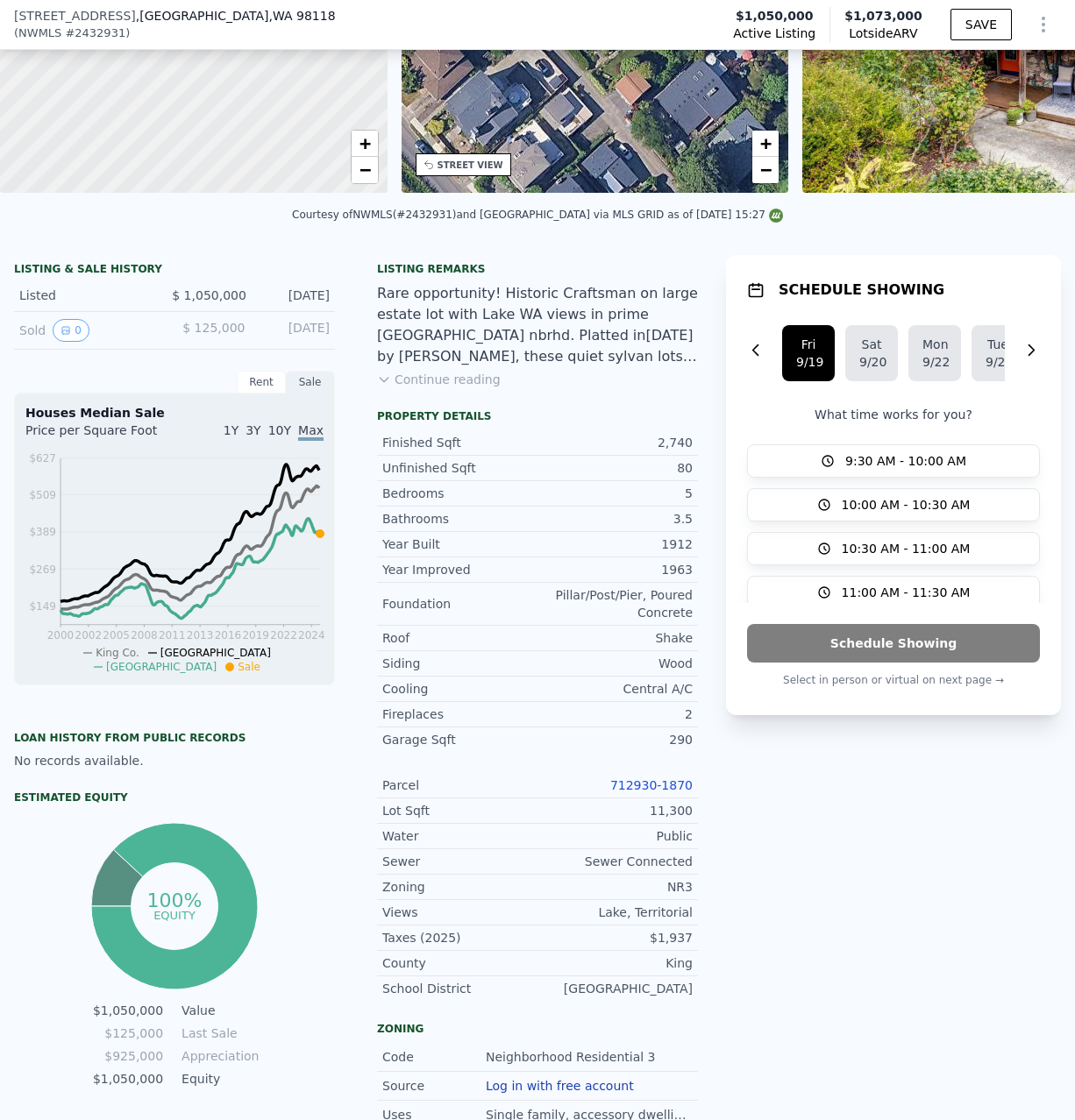
scroll to position [105, 0]
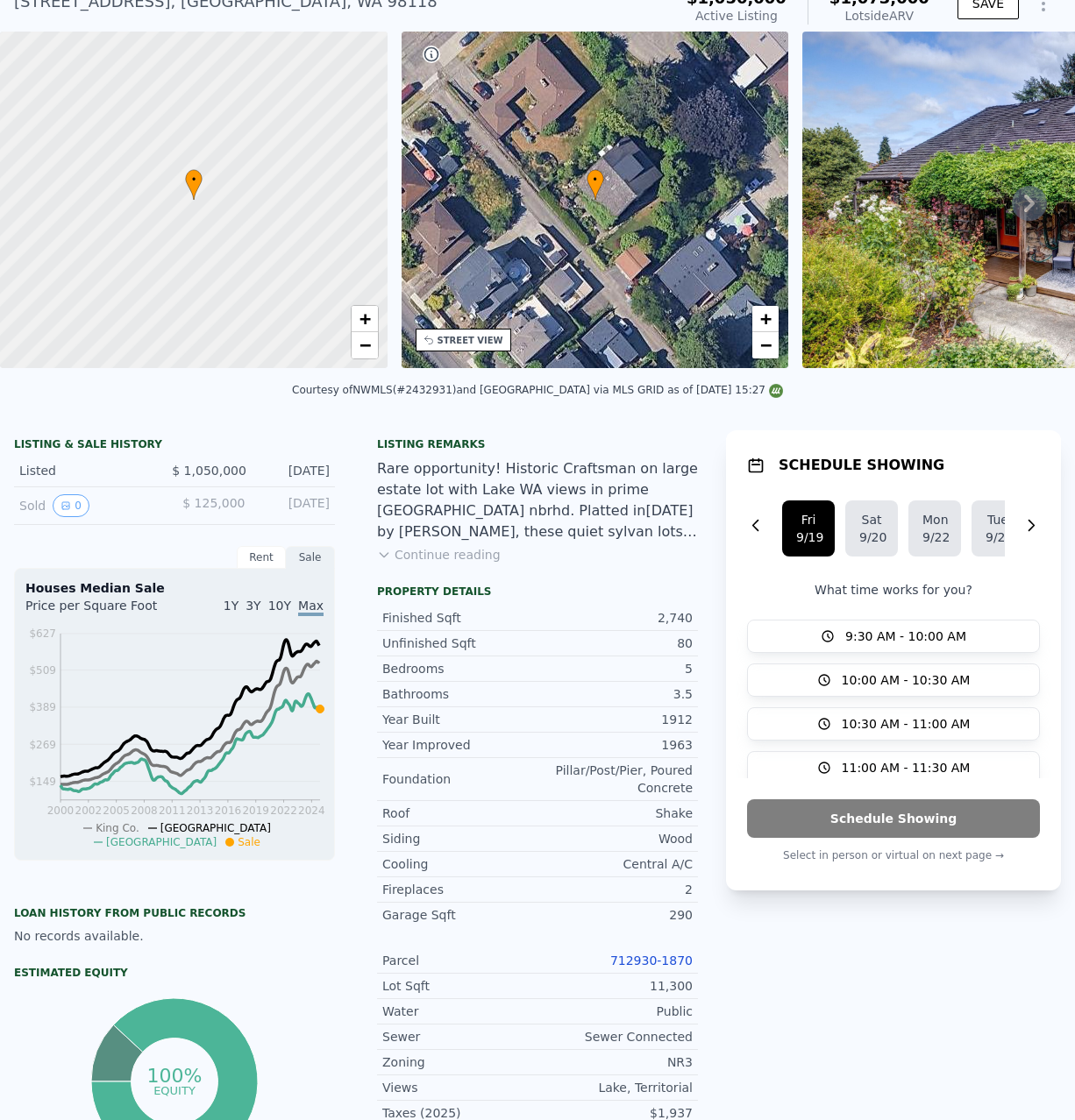
click at [170, 31] on div at bounding box center [194, 200] width 465 height 404
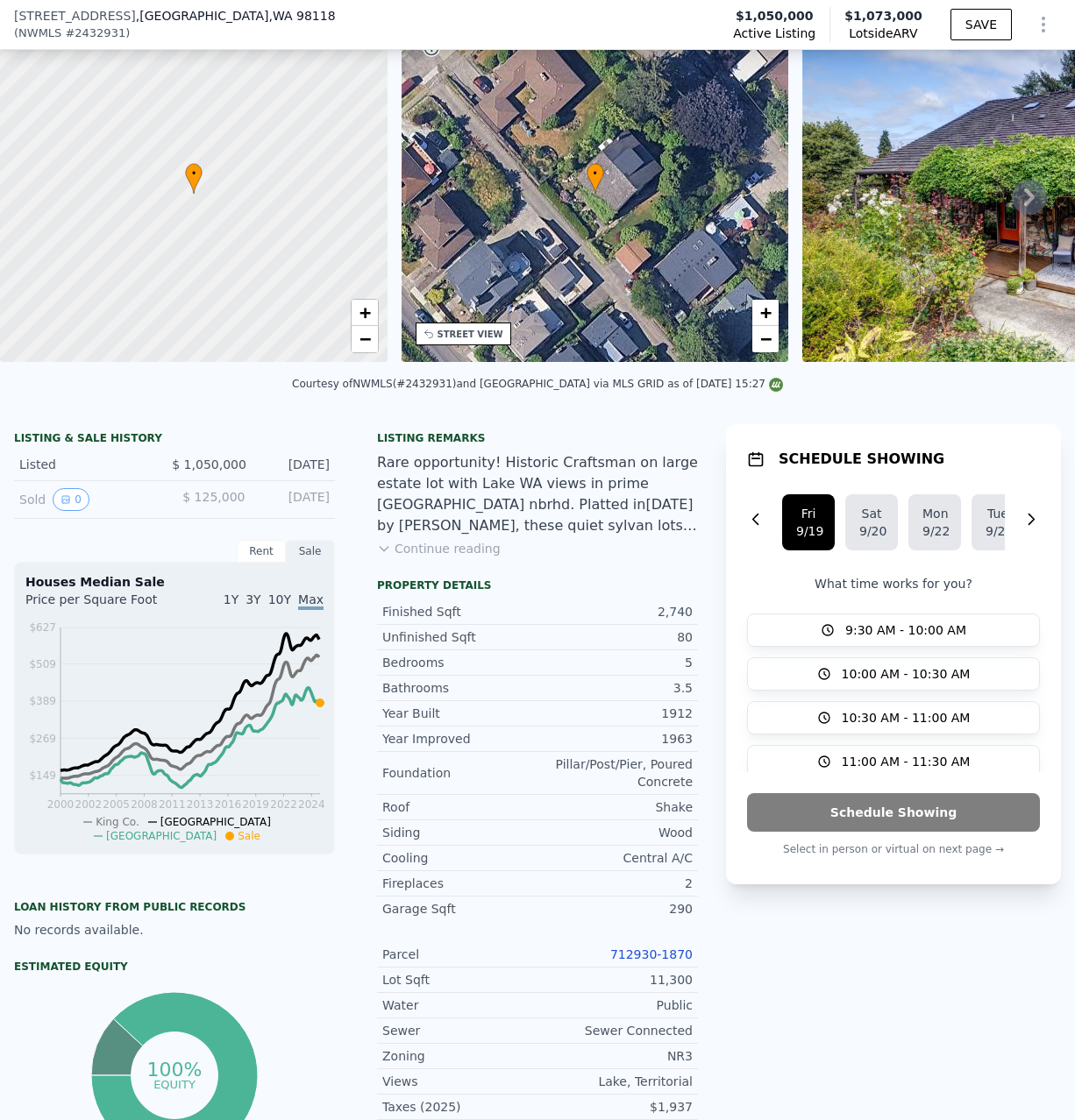
scroll to position [74, 0]
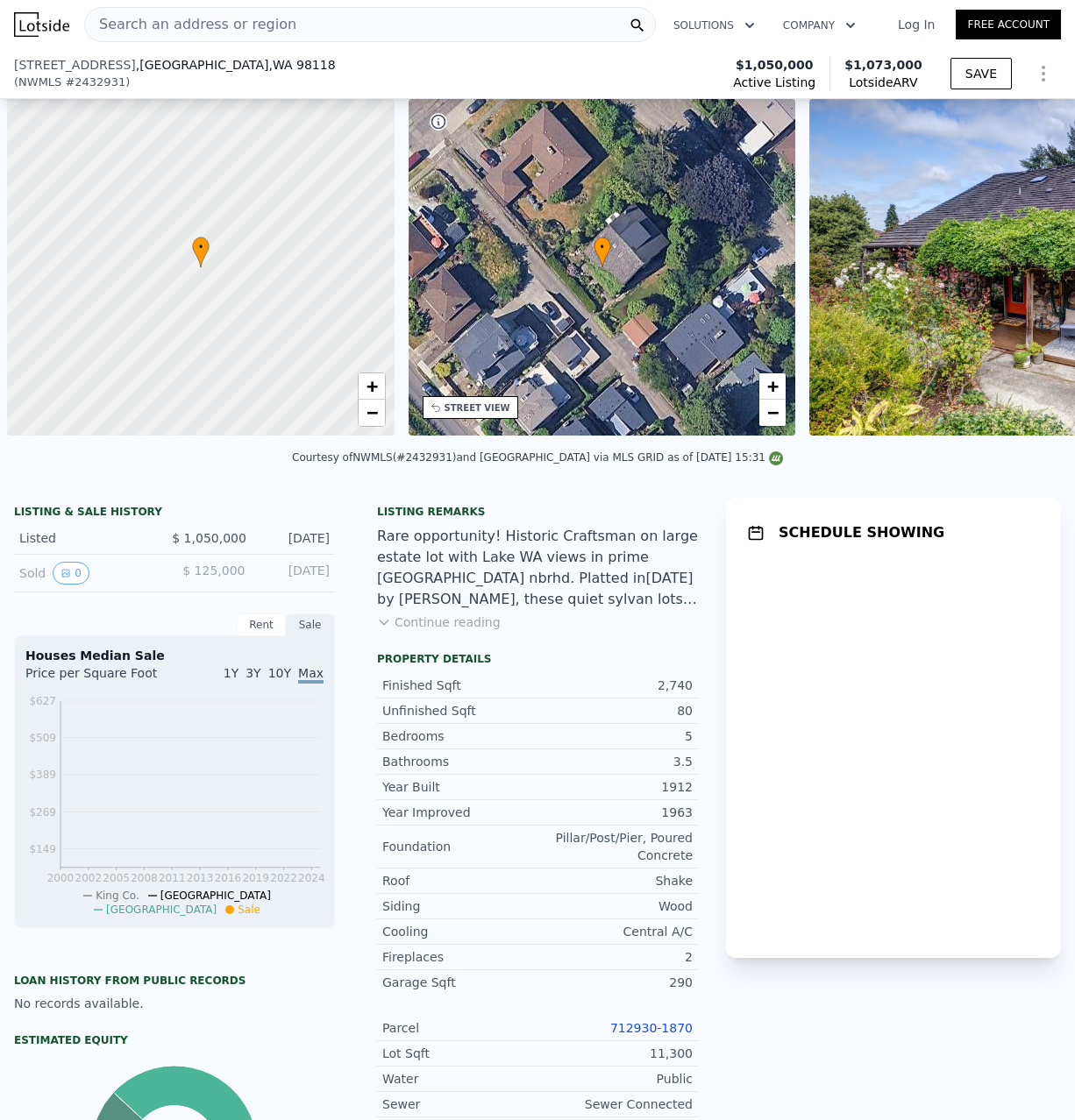
scroll to position [0, 7]
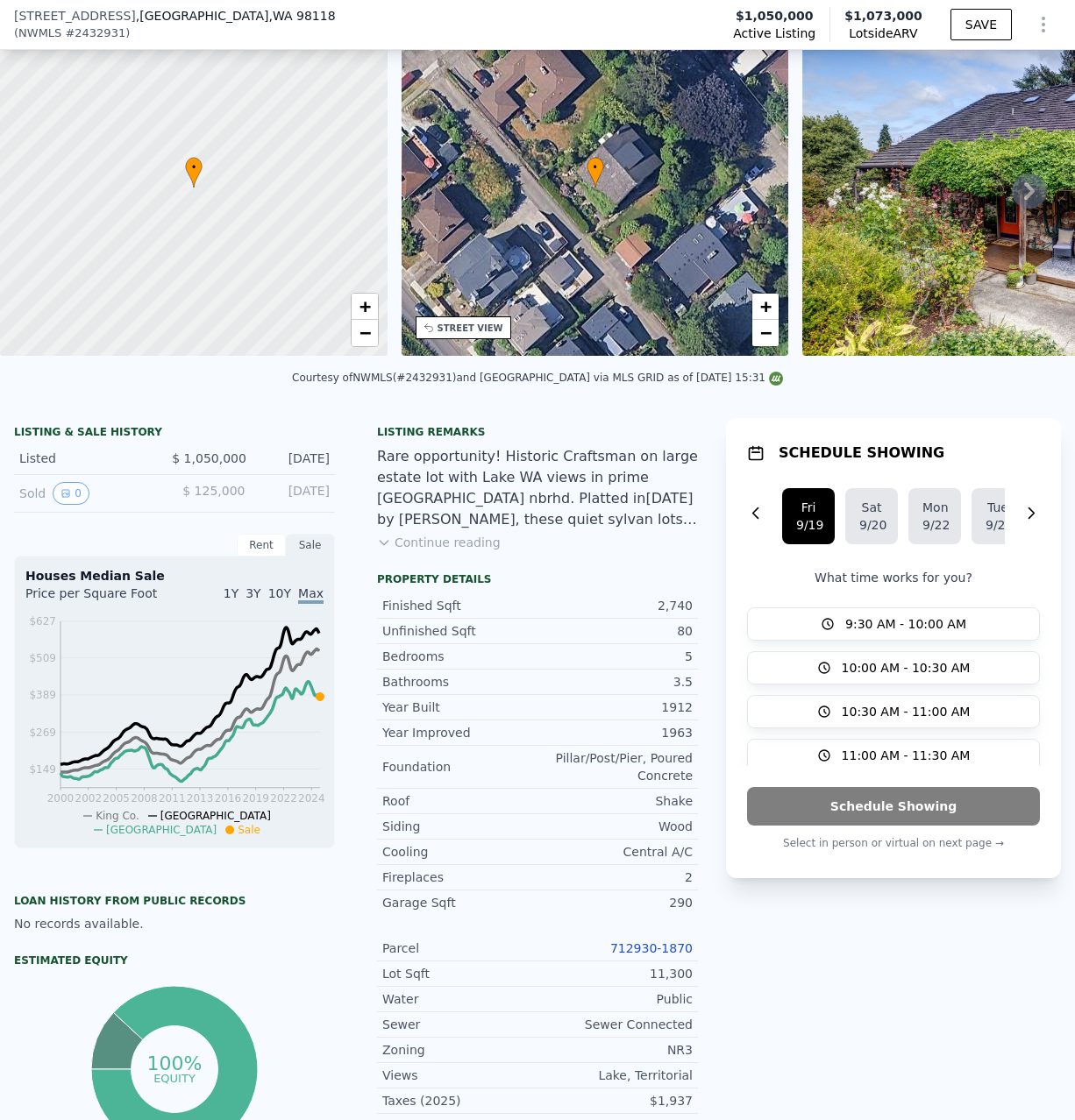
click at [251, 31] on div at bounding box center [194, 188] width 465 height 404
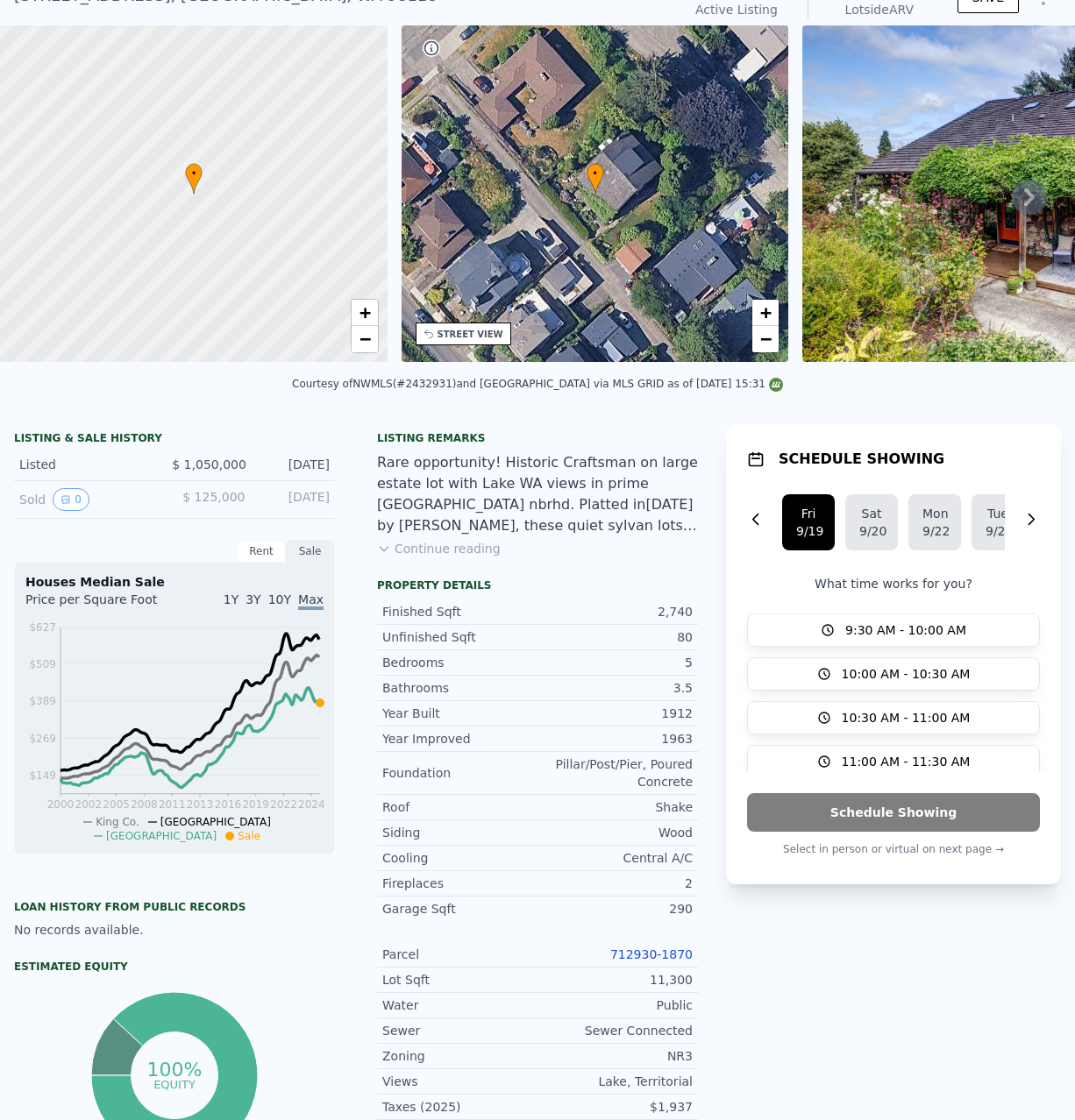
scroll to position [80, 0]
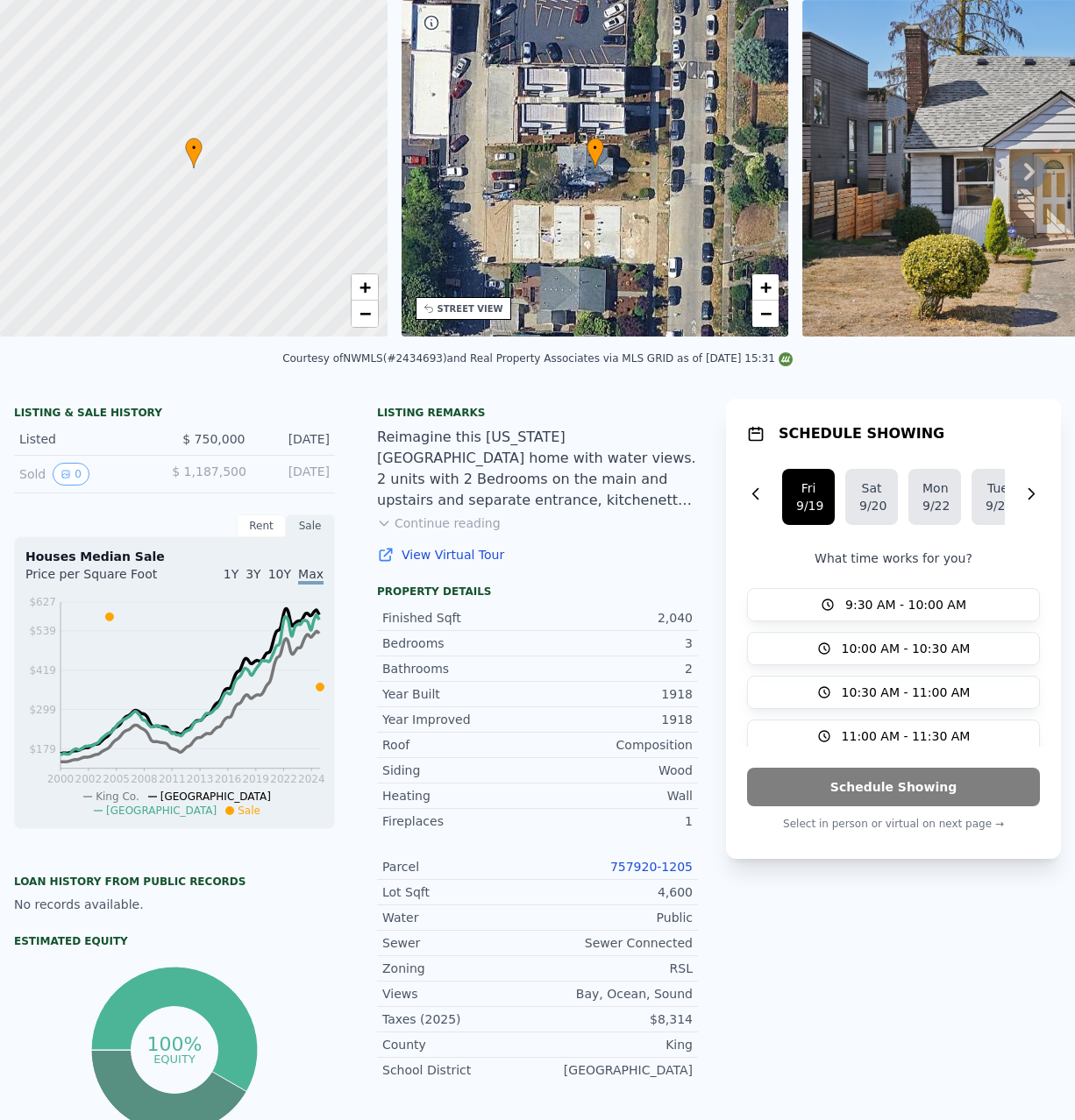
scroll to position [6, 0]
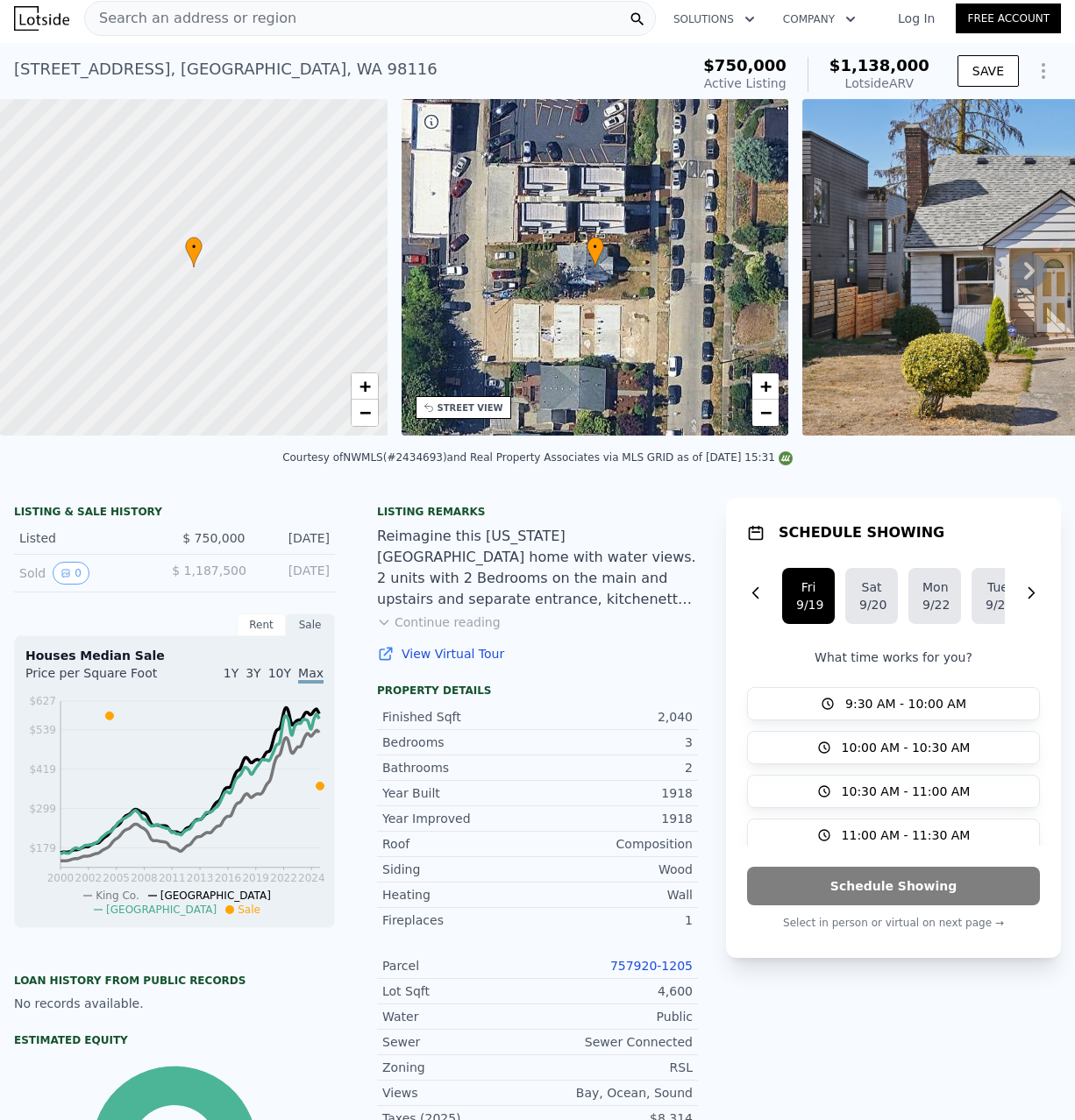
click at [635, 321] on div "• + −" at bounding box center [595, 267] width 388 height 337
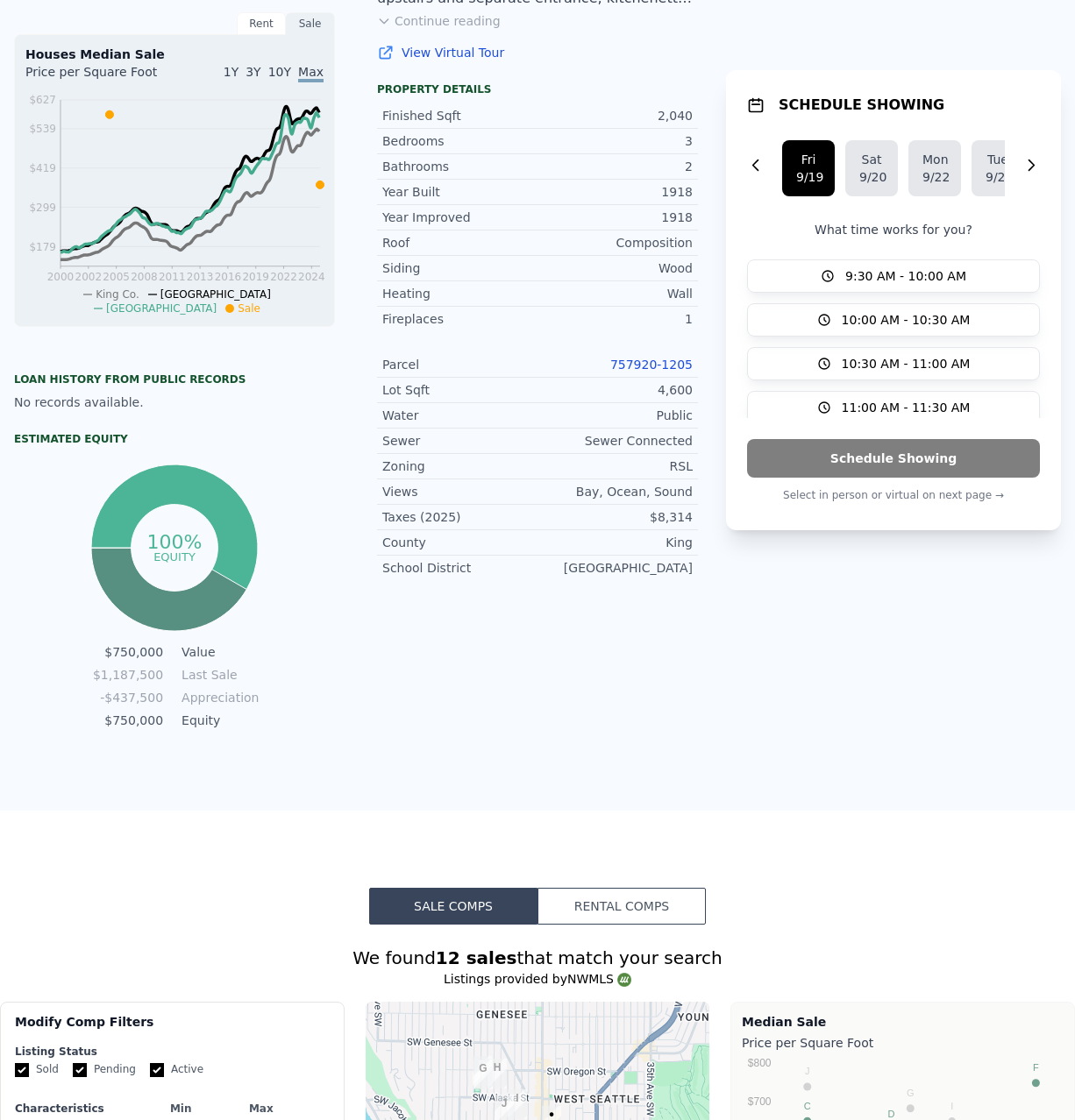
scroll to position [0, 0]
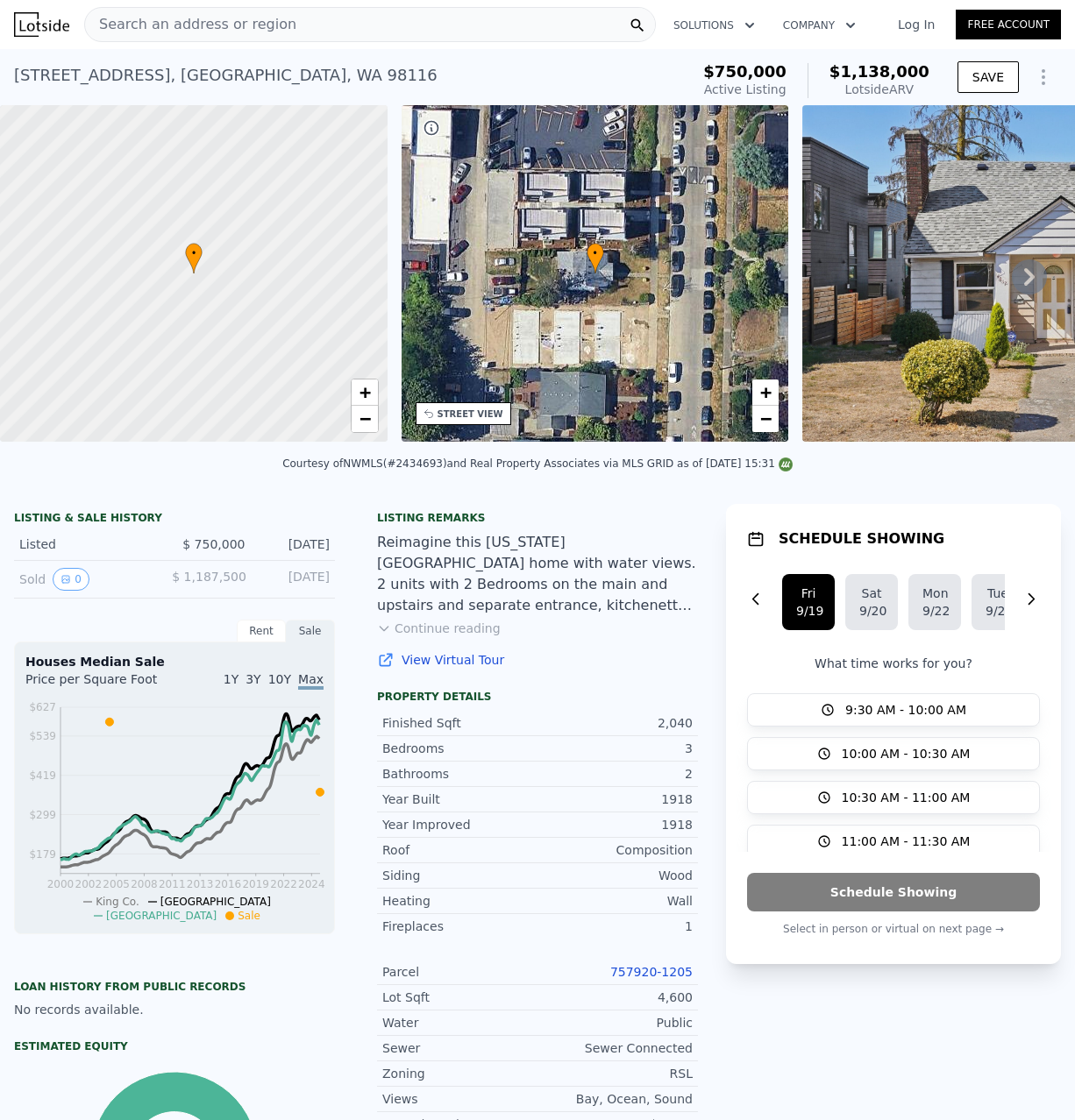
click at [1030, 284] on icon at bounding box center [1028, 276] width 35 height 35
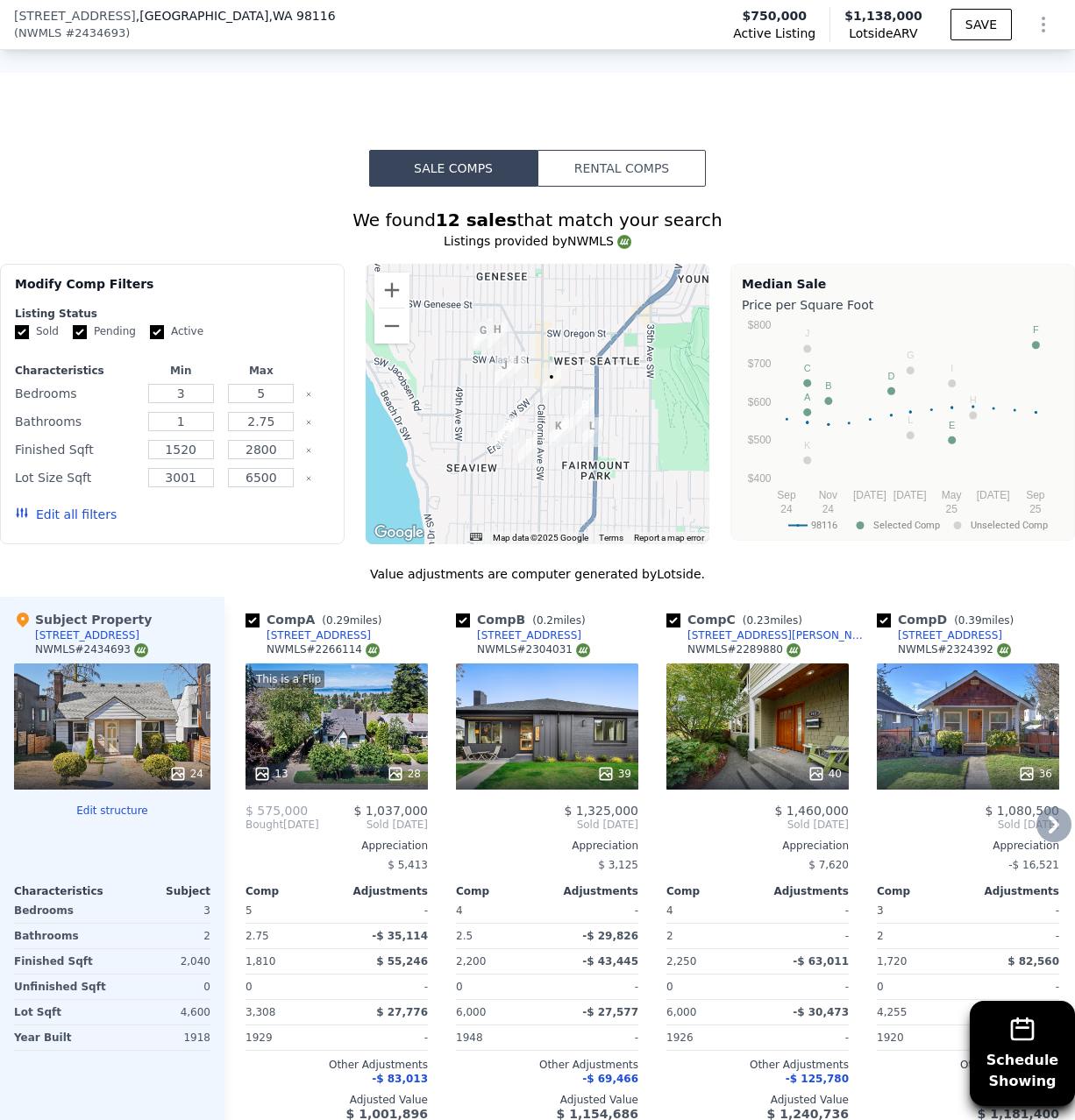
scroll to position [1452, 0]
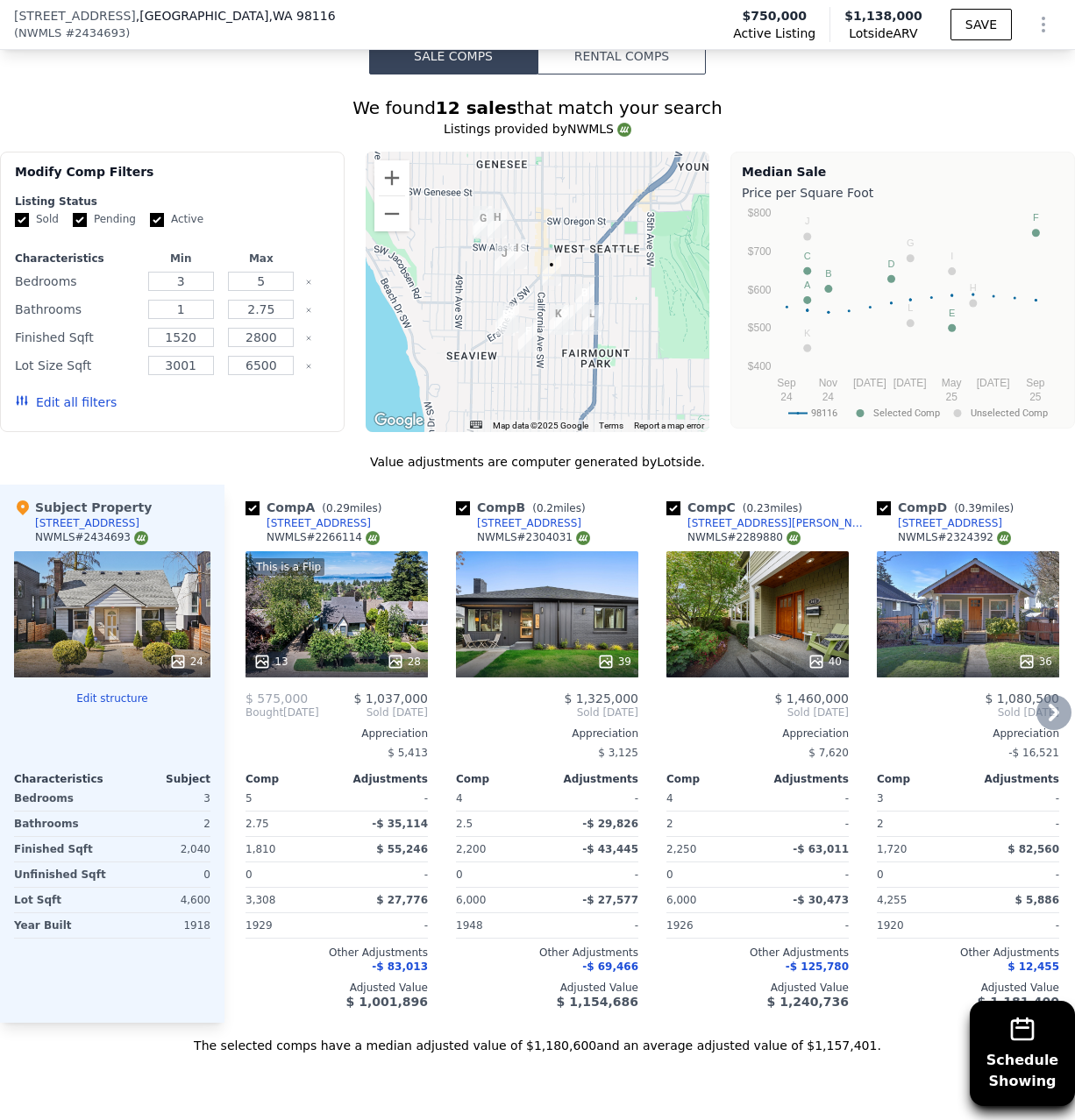
click at [609, 658] on icon at bounding box center [606, 662] width 18 height 18
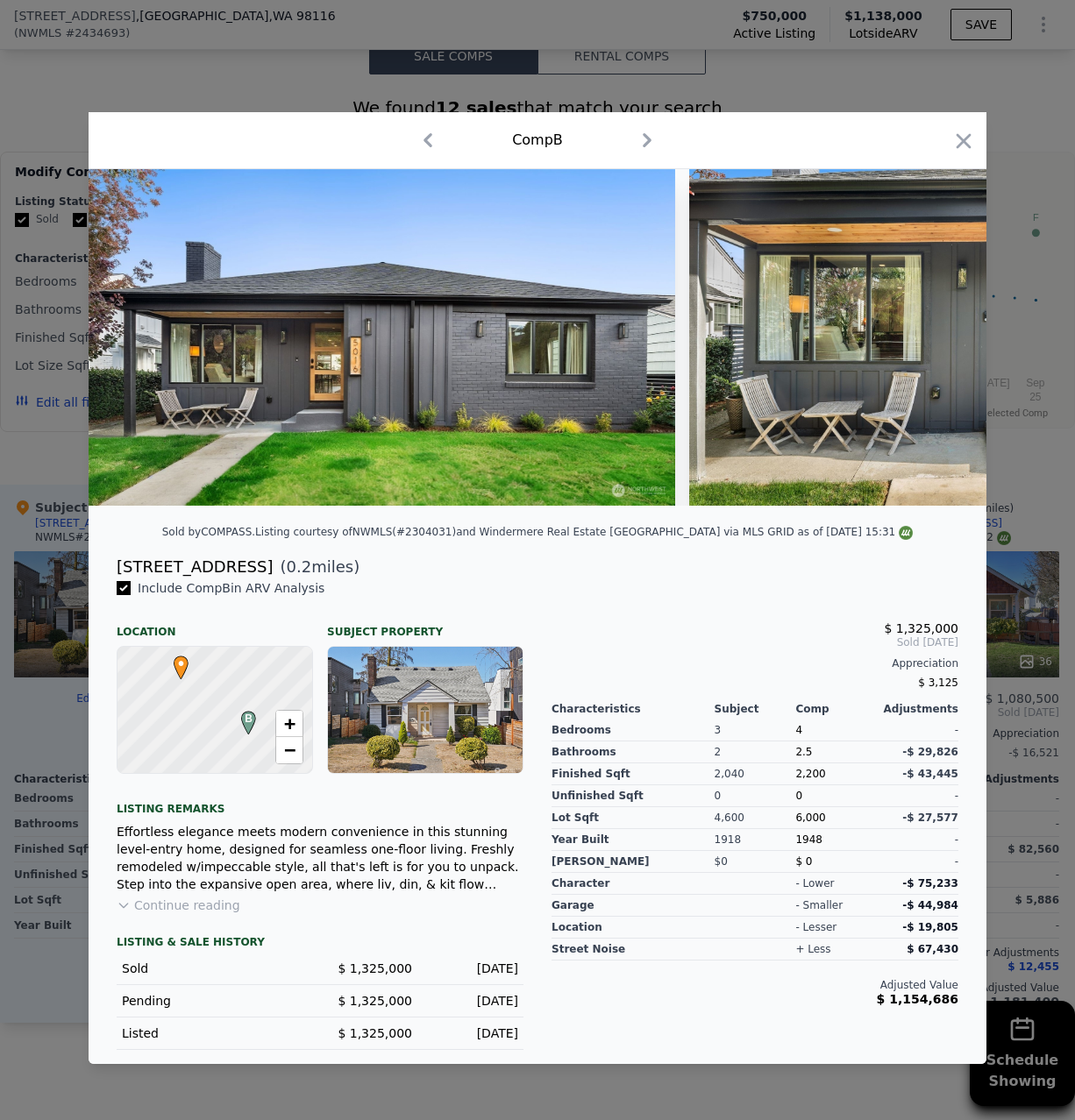
click at [958, 369] on img at bounding box center [941, 337] width 505 height 337
click at [777, 418] on img at bounding box center [941, 337] width 505 height 337
click at [972, 144] on icon "button" at bounding box center [963, 141] width 24 height 24
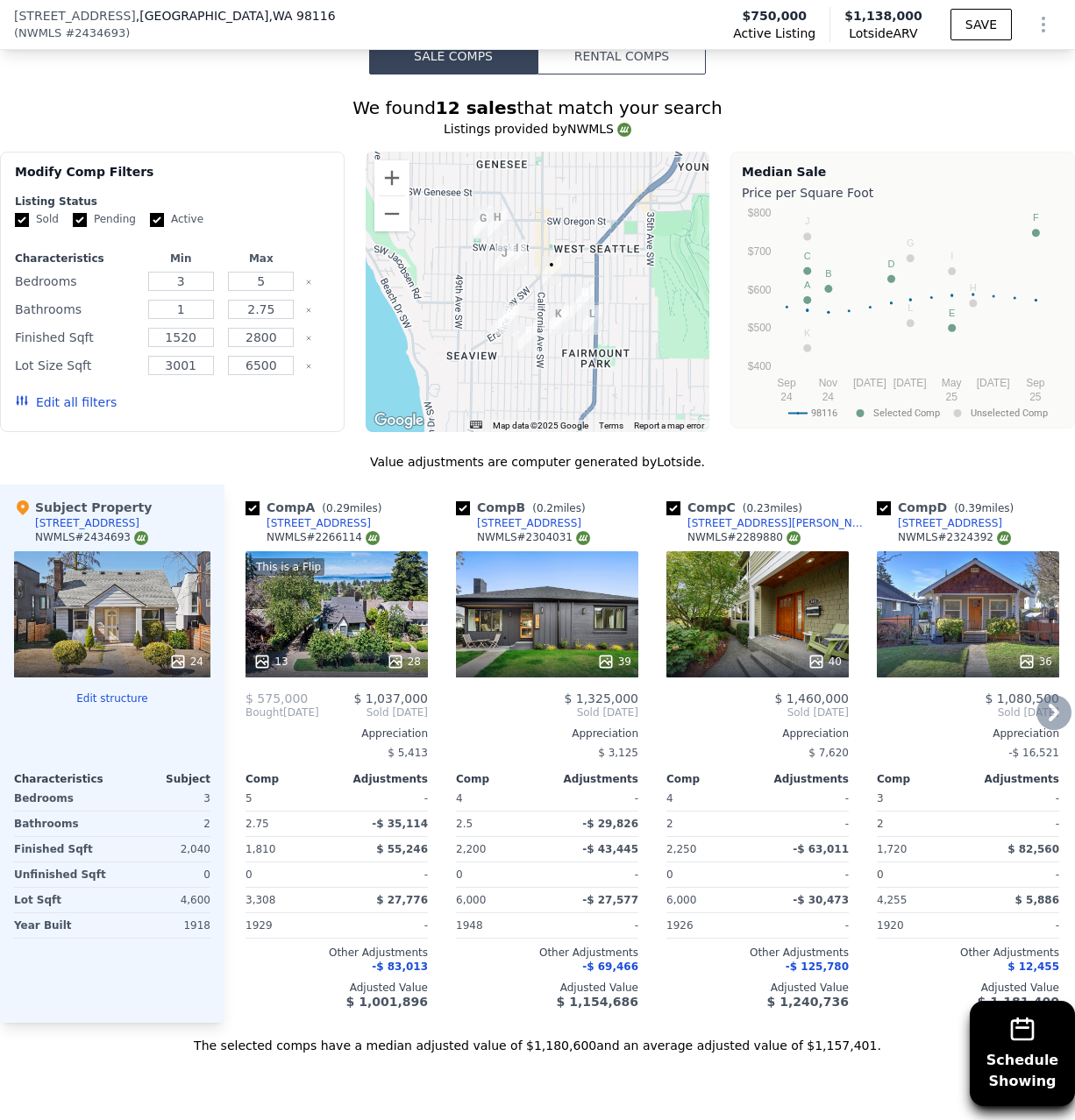
click at [318, 646] on div at bounding box center [336, 661] width 182 height 31
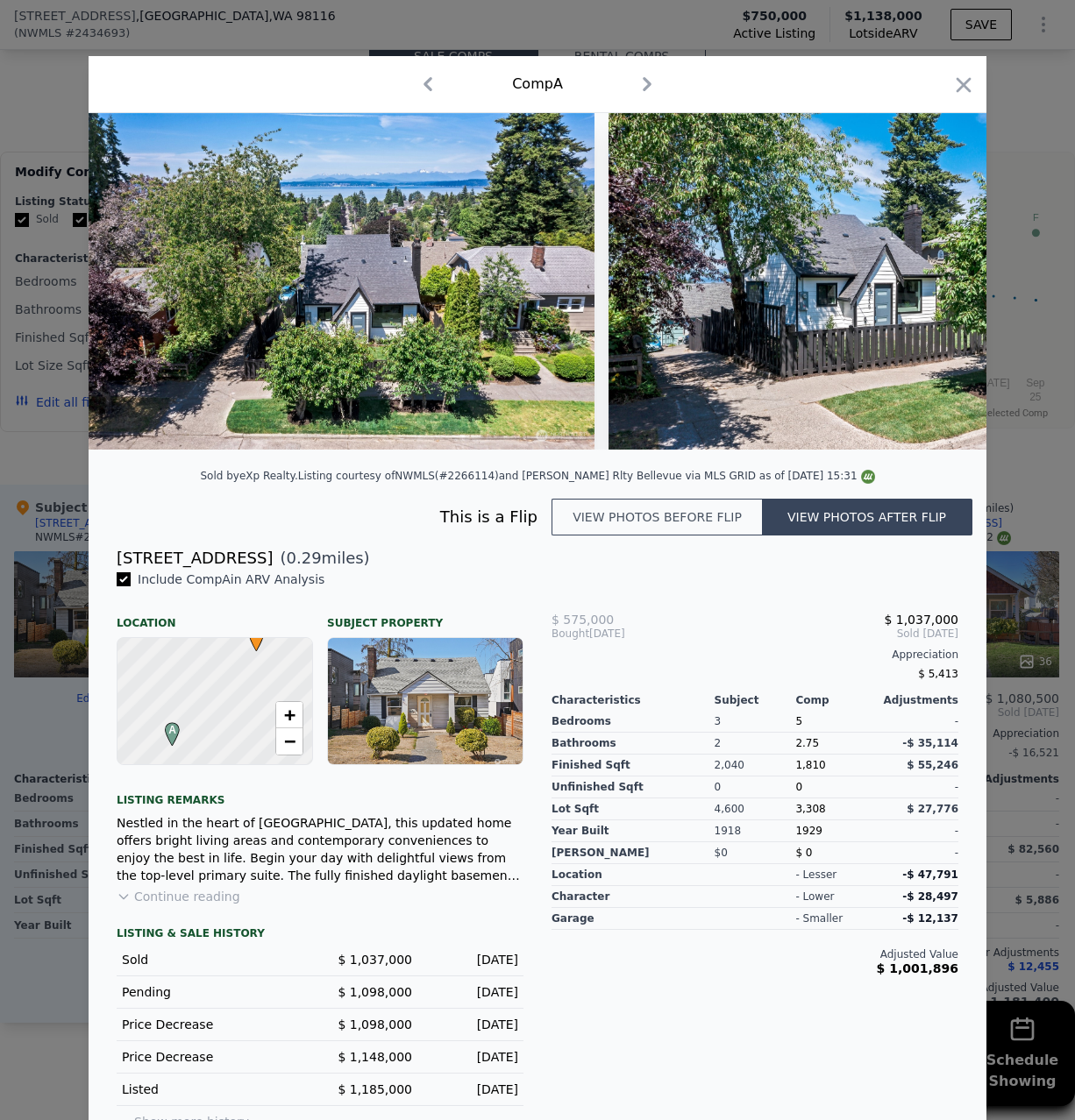
click at [1032, 607] on div at bounding box center [538, 560] width 1075 height 1120
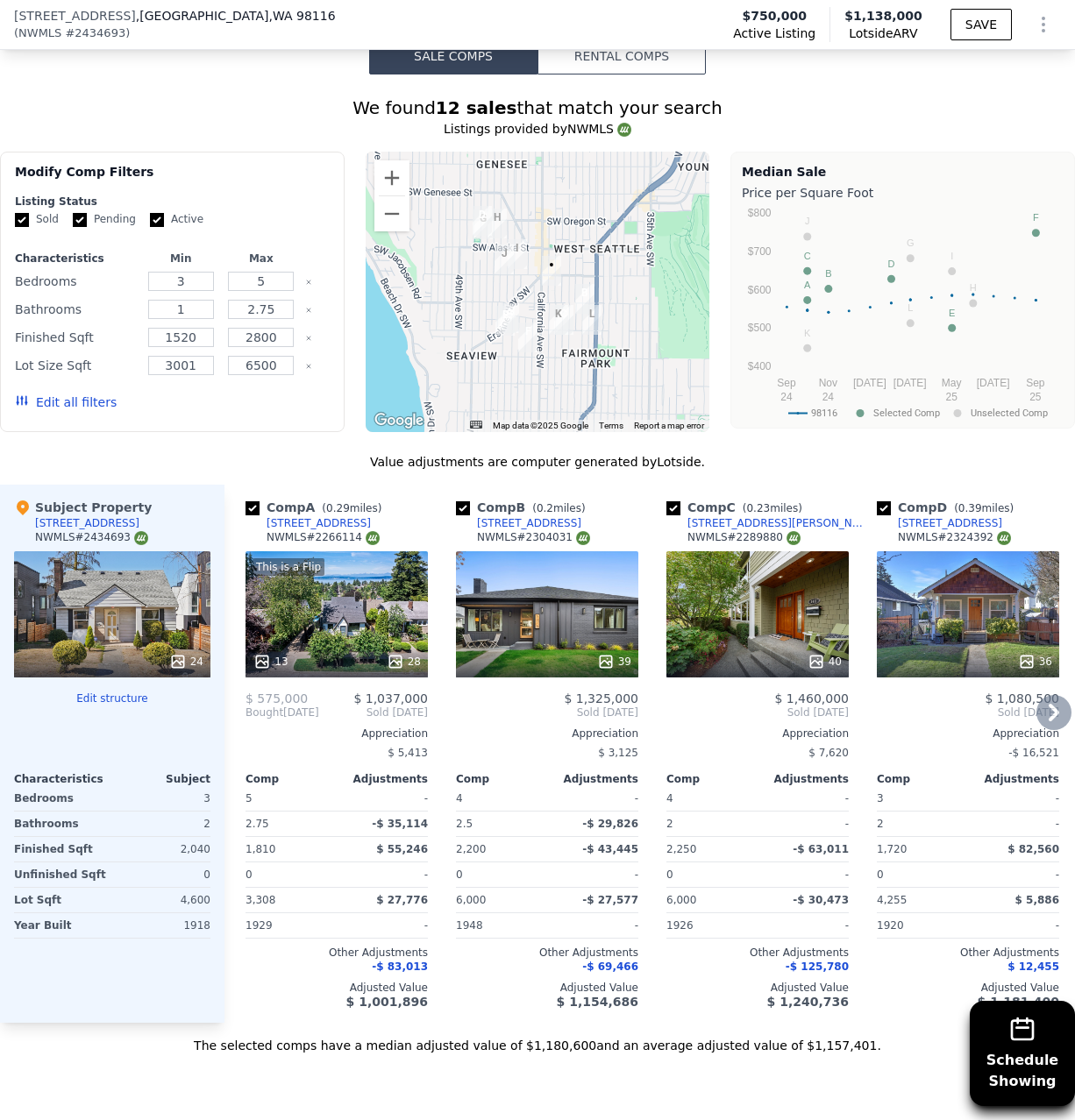
click at [1058, 711] on icon at bounding box center [1053, 713] width 35 height 35
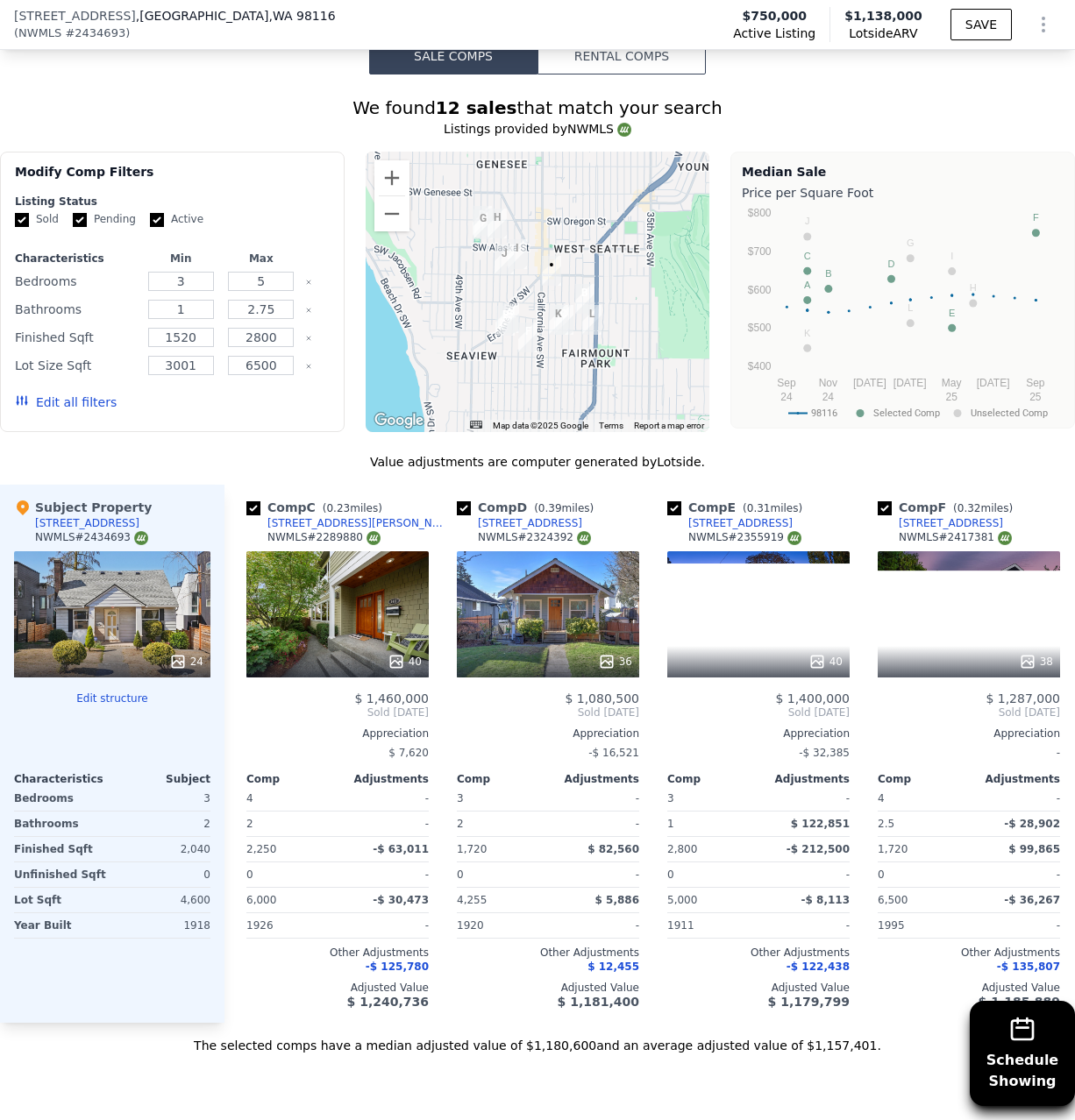
scroll to position [0, 421]
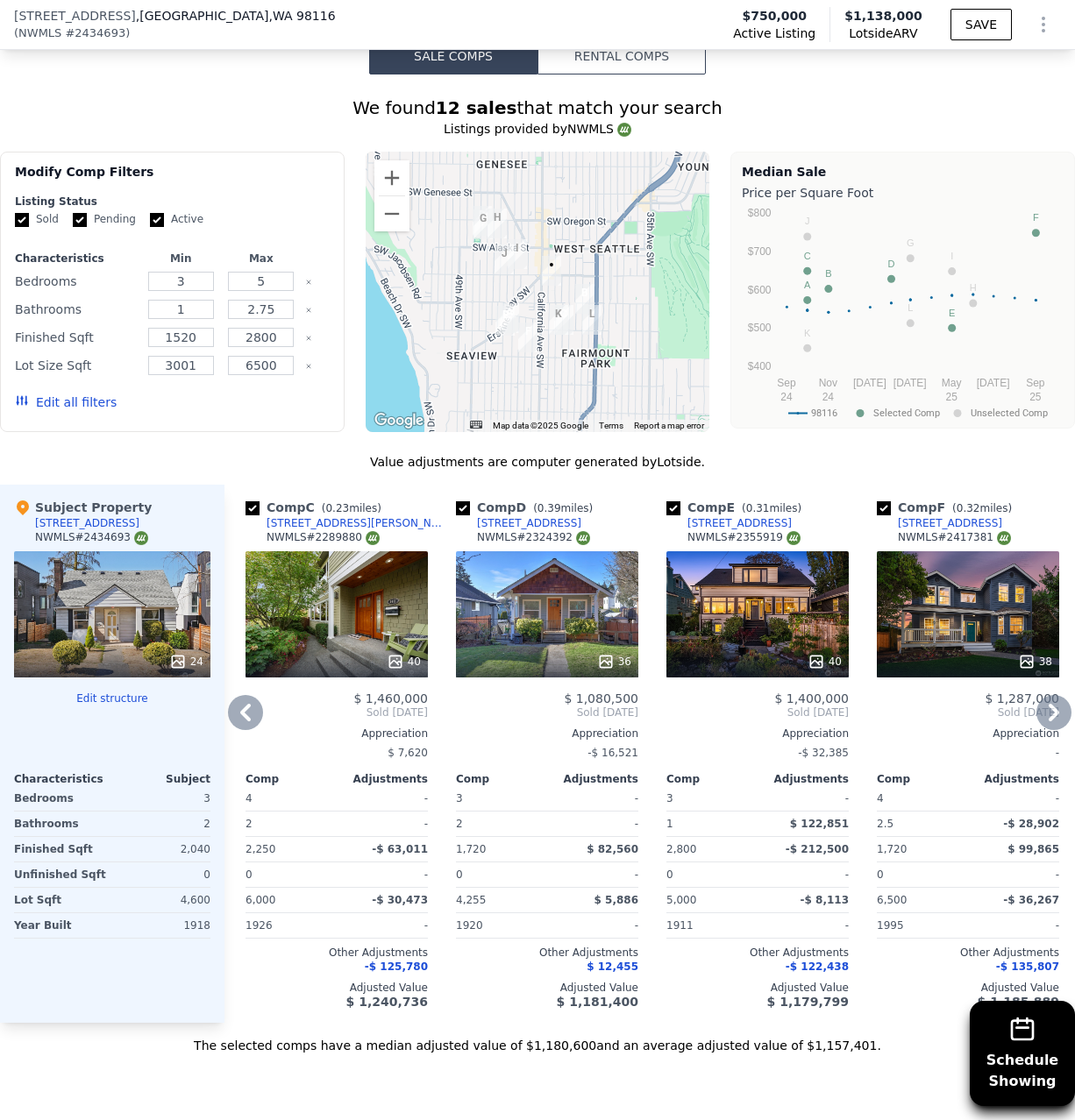
click at [1050, 712] on icon at bounding box center [1053, 713] width 35 height 35
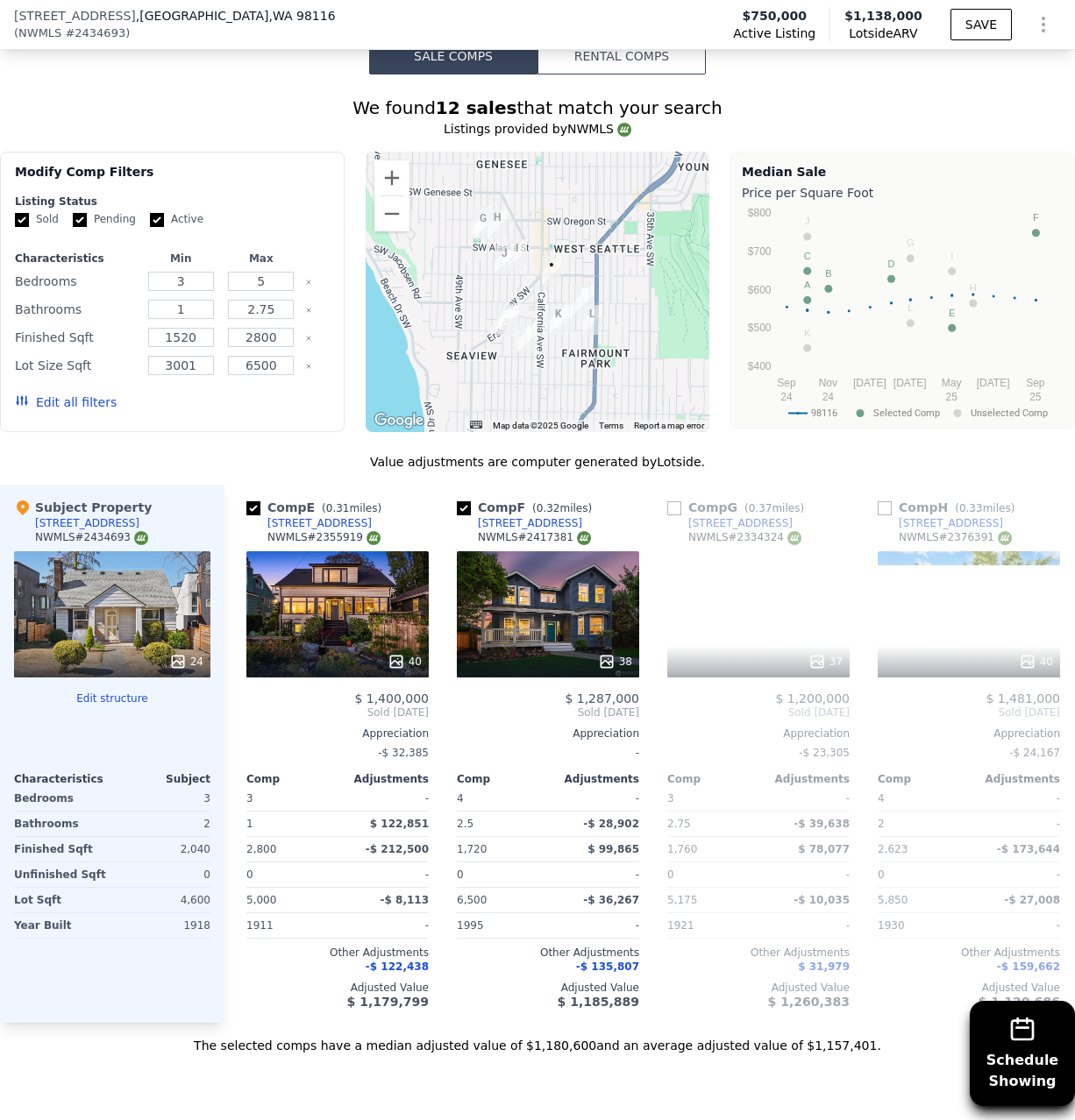
scroll to position [0, 842]
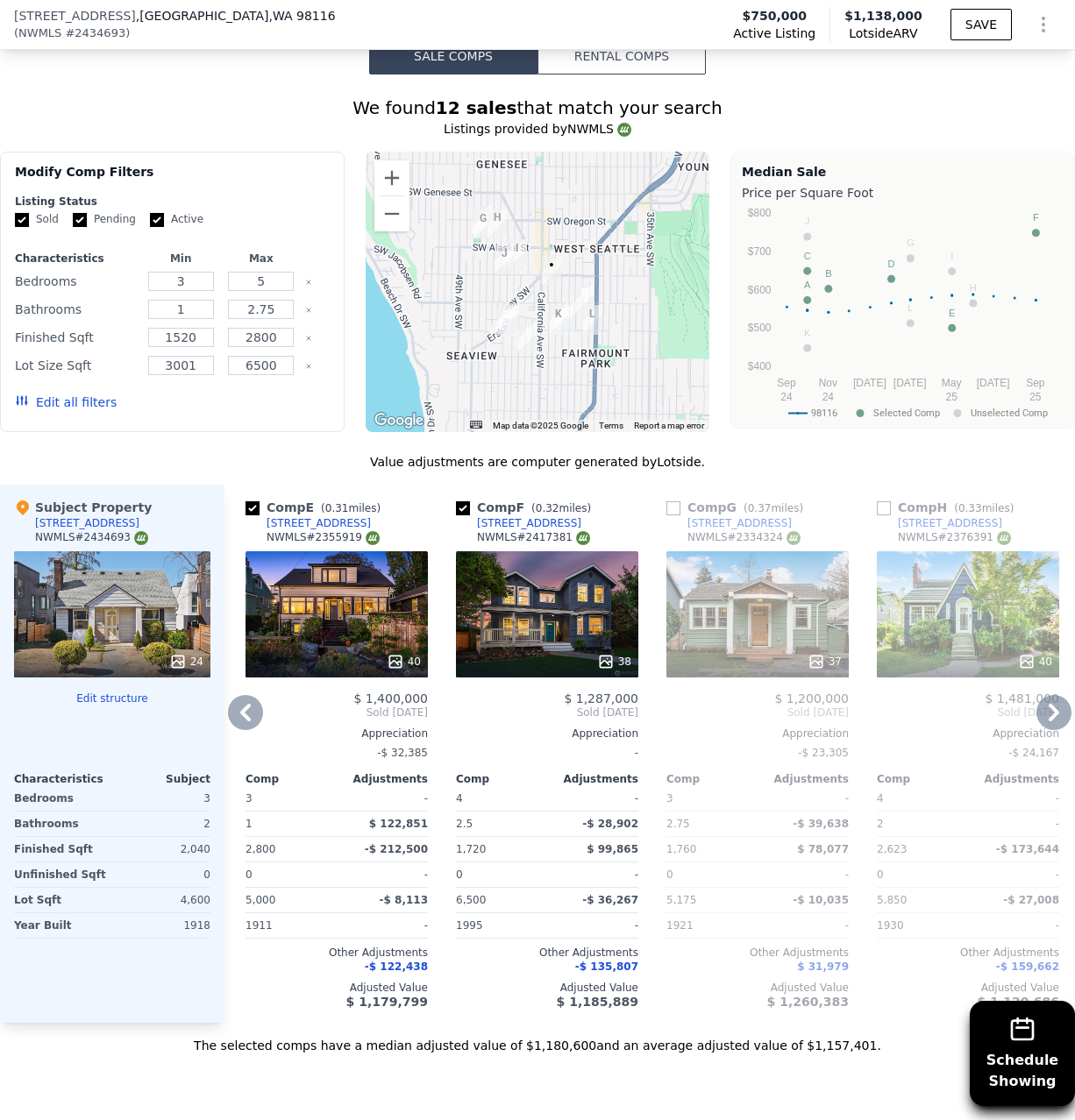
click at [616, 663] on div "38" at bounding box center [614, 662] width 34 height 18
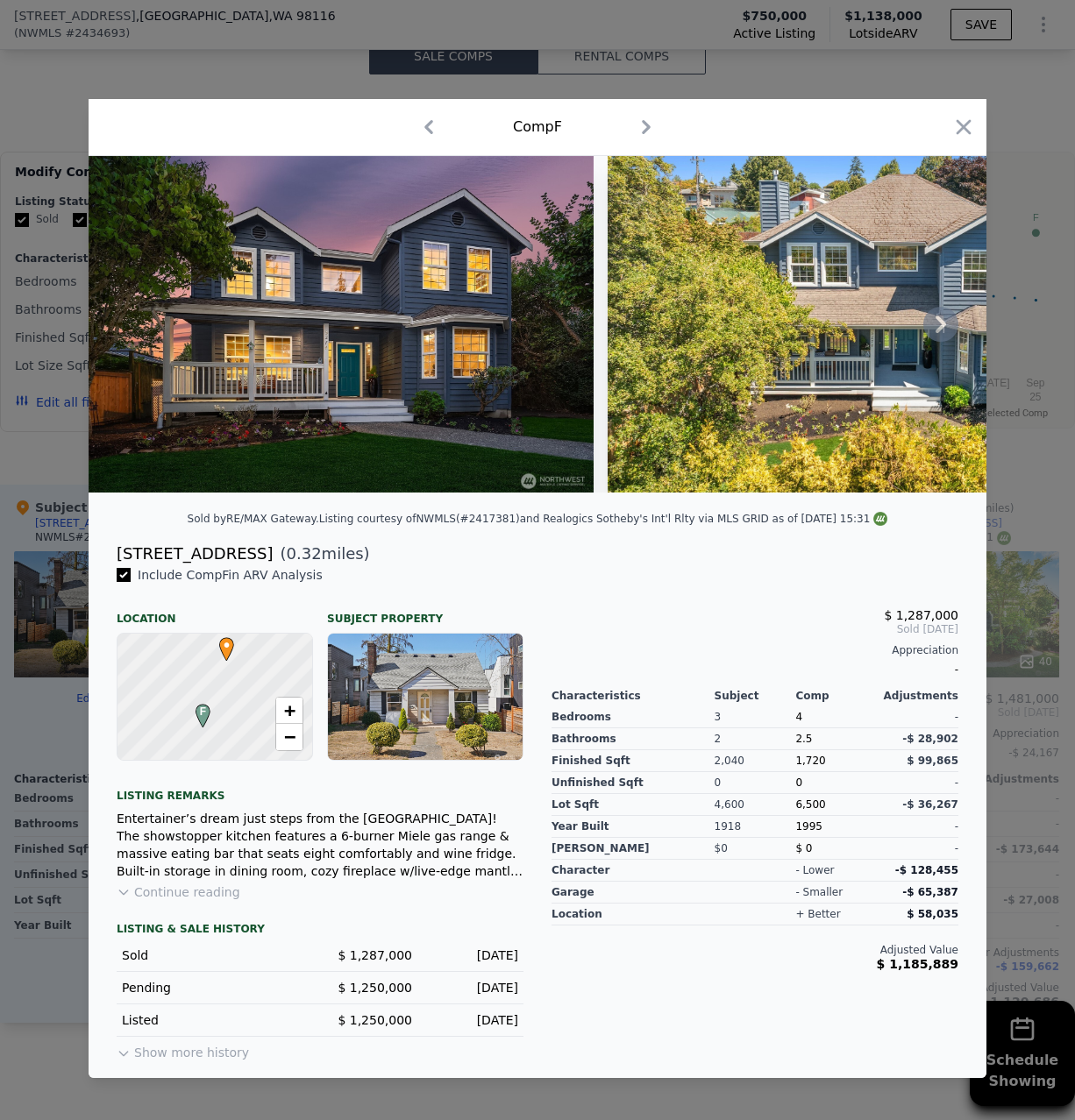
click at [940, 321] on icon at bounding box center [940, 325] width 11 height 18
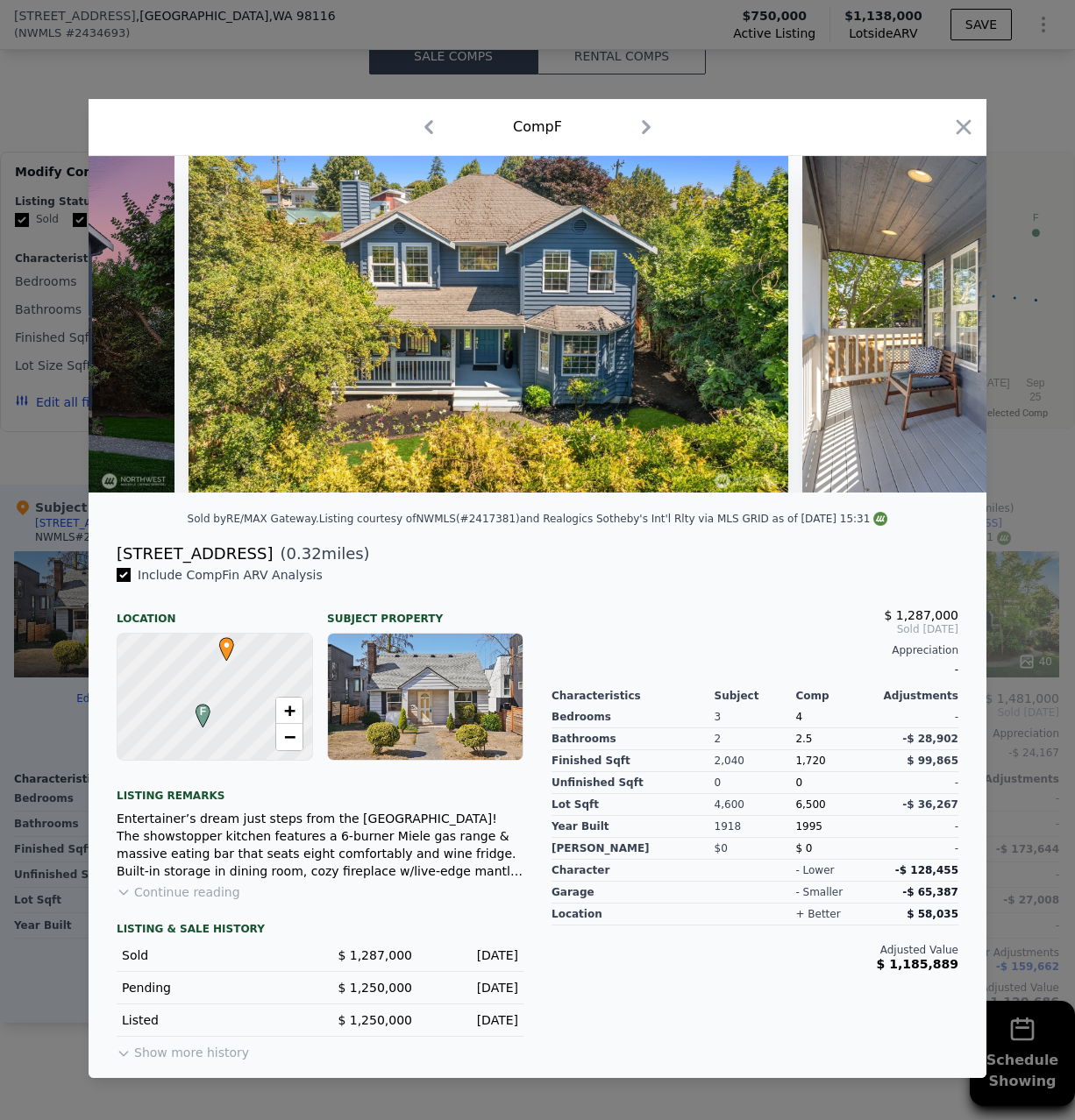
scroll to position [0, 420]
click at [940, 331] on img at bounding box center [1053, 324] width 505 height 337
click at [936, 319] on icon at bounding box center [940, 325] width 11 height 18
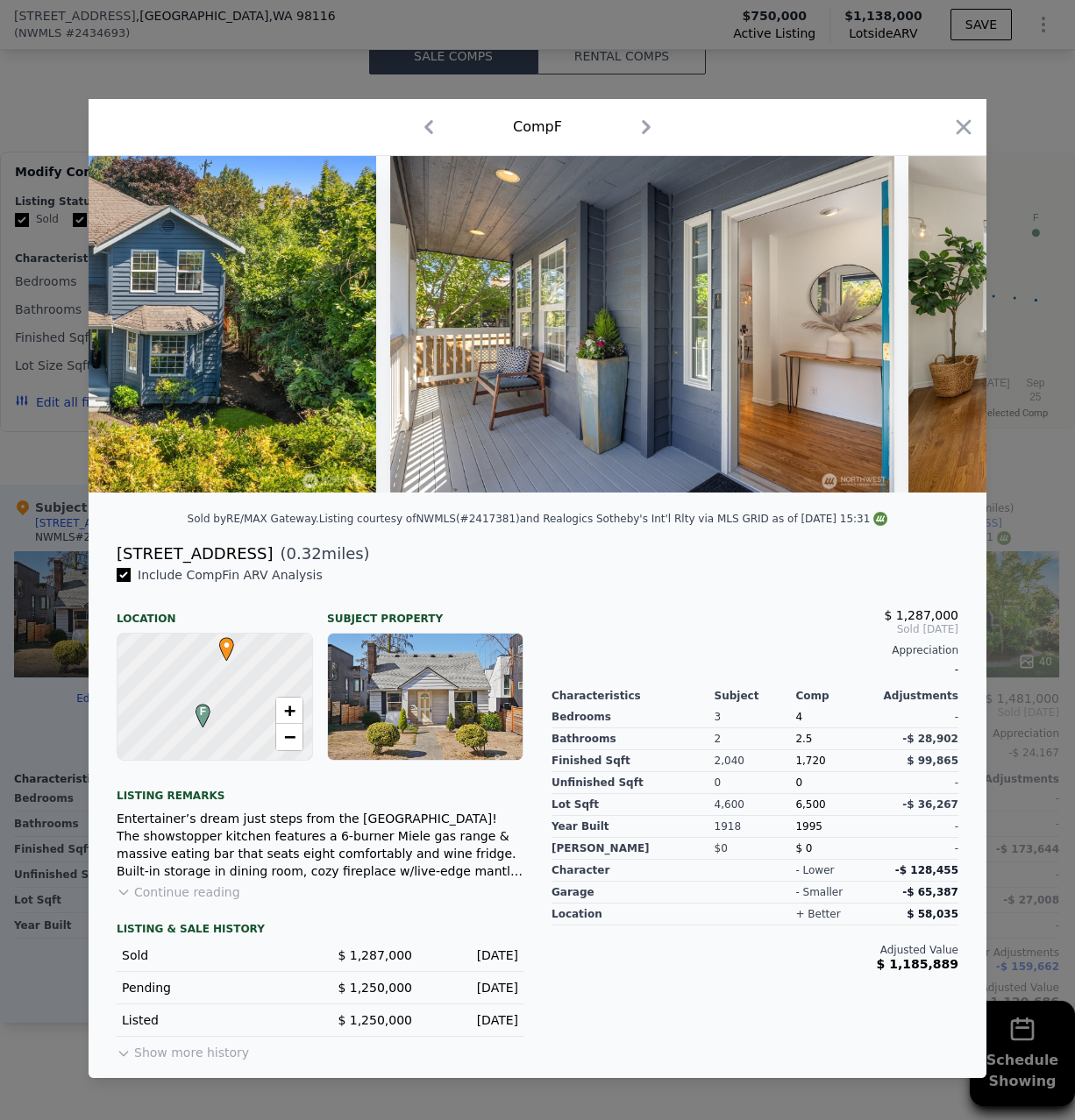
scroll to position [0, 840]
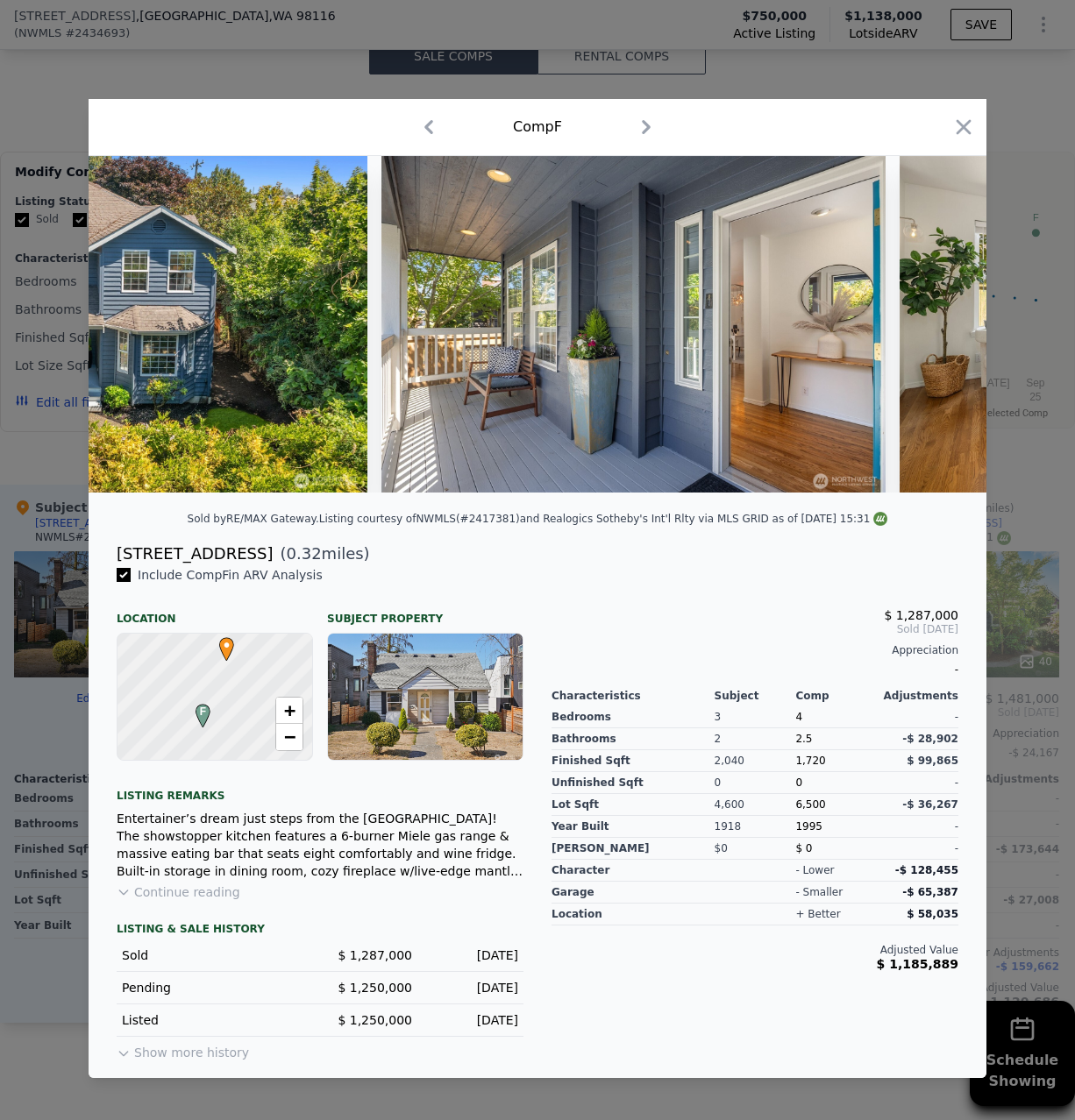
click at [937, 316] on icon at bounding box center [940, 324] width 35 height 35
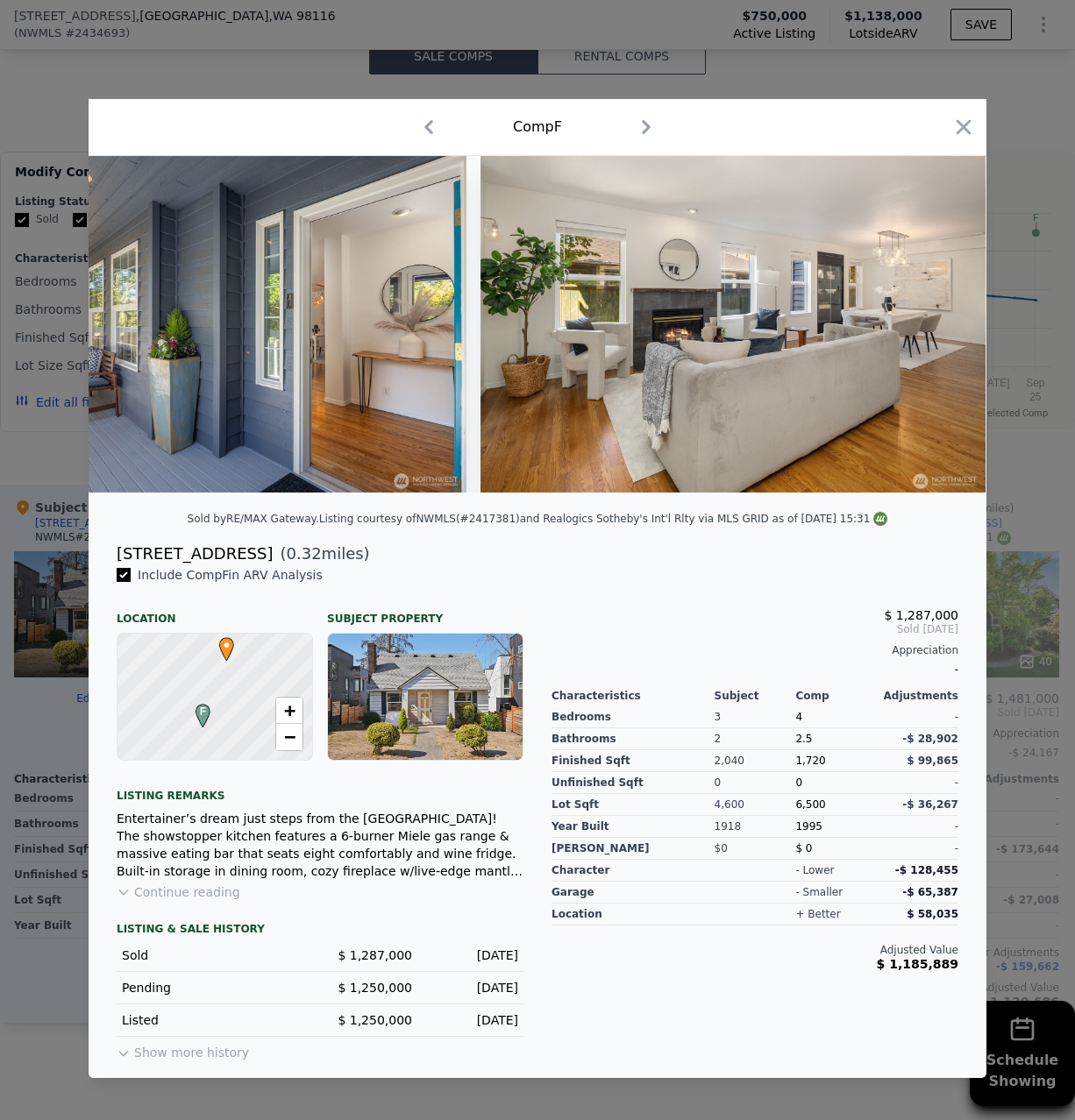
scroll to position [0, 1261]
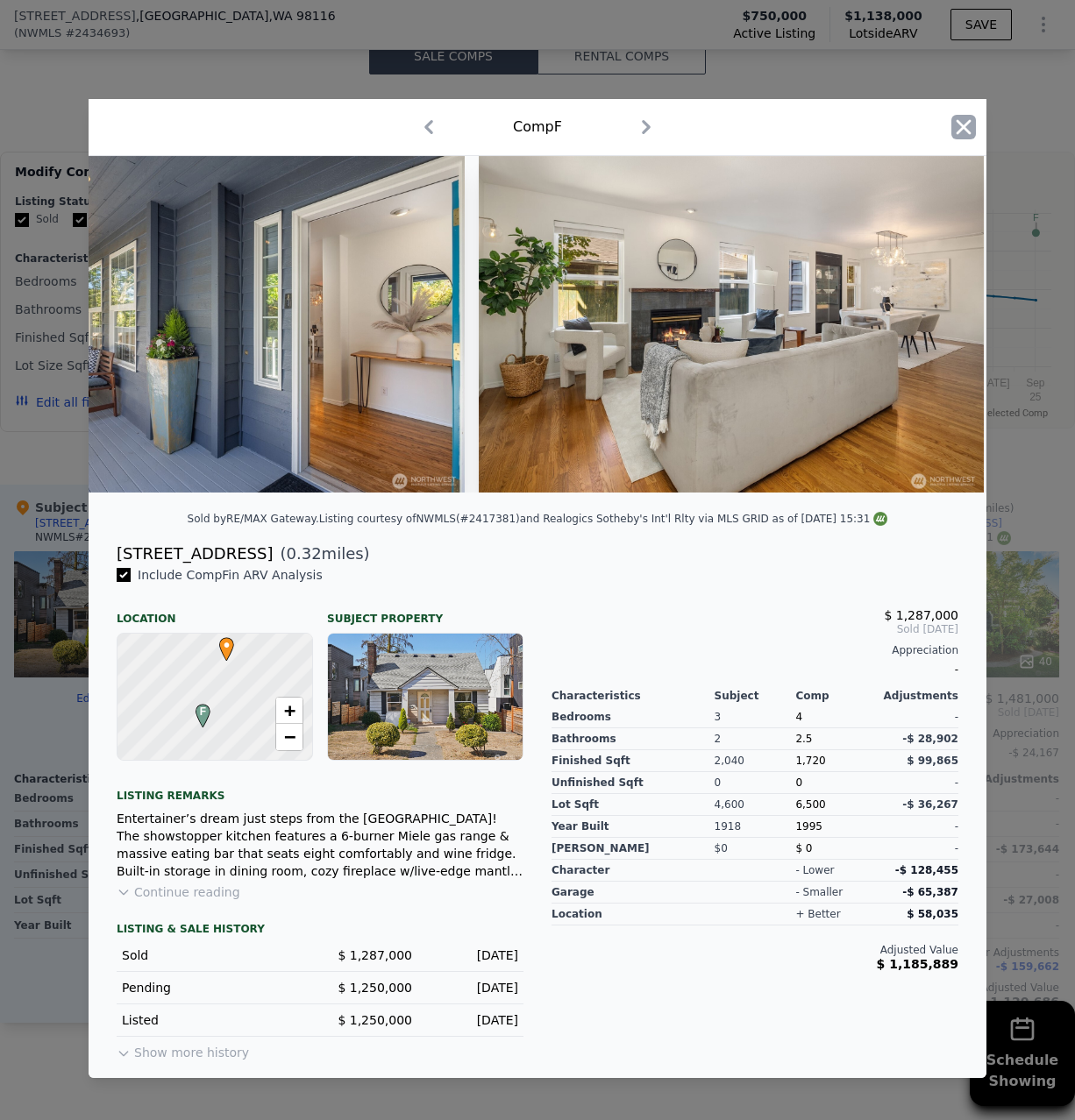
click at [961, 128] on icon "button" at bounding box center [963, 127] width 24 height 24
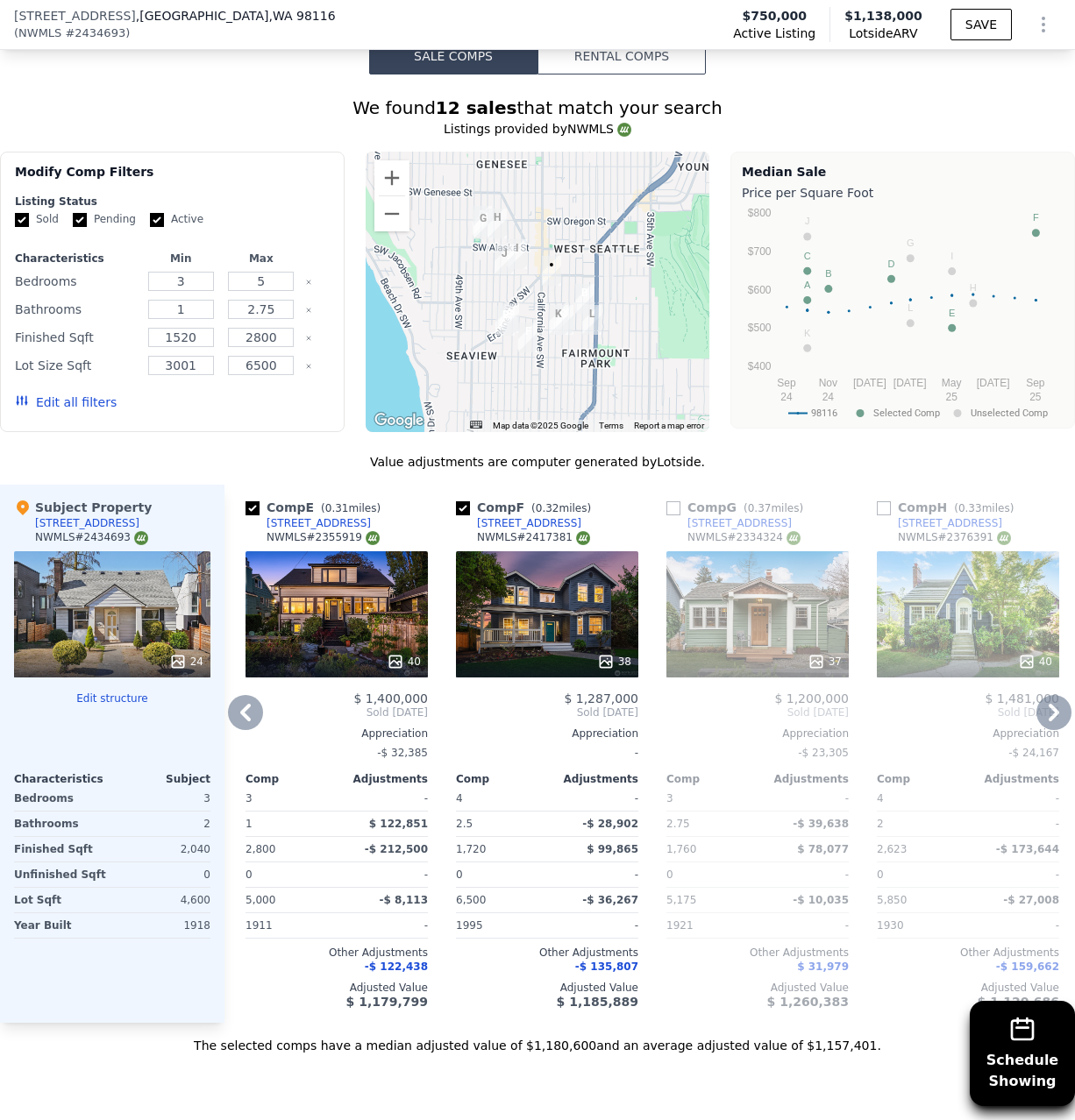
click at [240, 700] on icon at bounding box center [245, 713] width 35 height 35
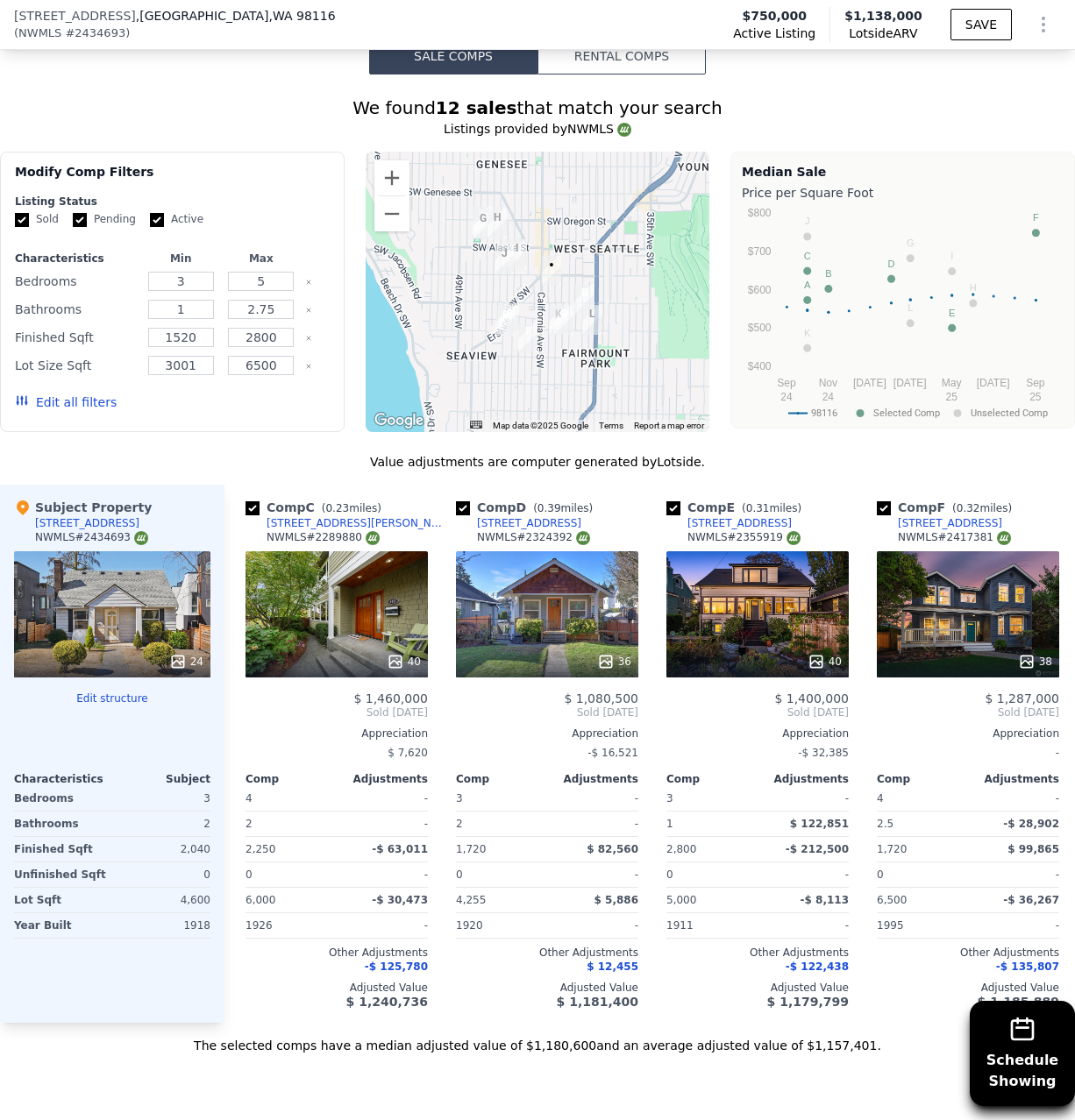
click at [240, 704] on div "Comp C ( 0.23 miles) 4111 SW Dawson St NWMLS # 2289880 40 $ 1,460,000 Sold Sep …" at bounding box center [336, 754] width 197 height 538
click at [240, 704] on icon at bounding box center [245, 713] width 35 height 35
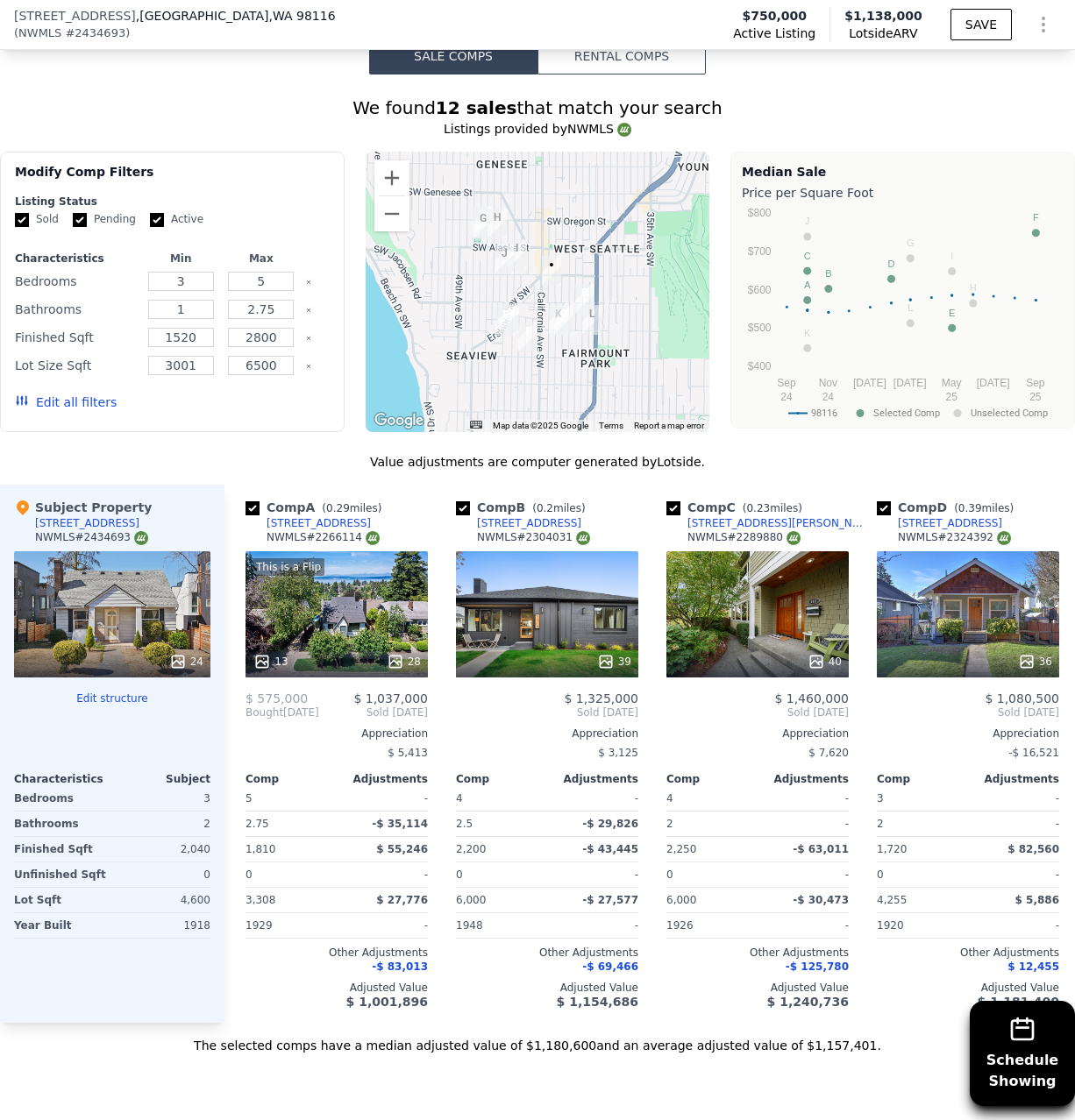
click at [240, 704] on div "Comp A ( 0.29 miles) 5235 45th Ave SW NWMLS # 2266114 This is a Flip 13 28 $ 57…" at bounding box center [336, 754] width 197 height 538
click at [240, 704] on icon at bounding box center [245, 713] width 35 height 35
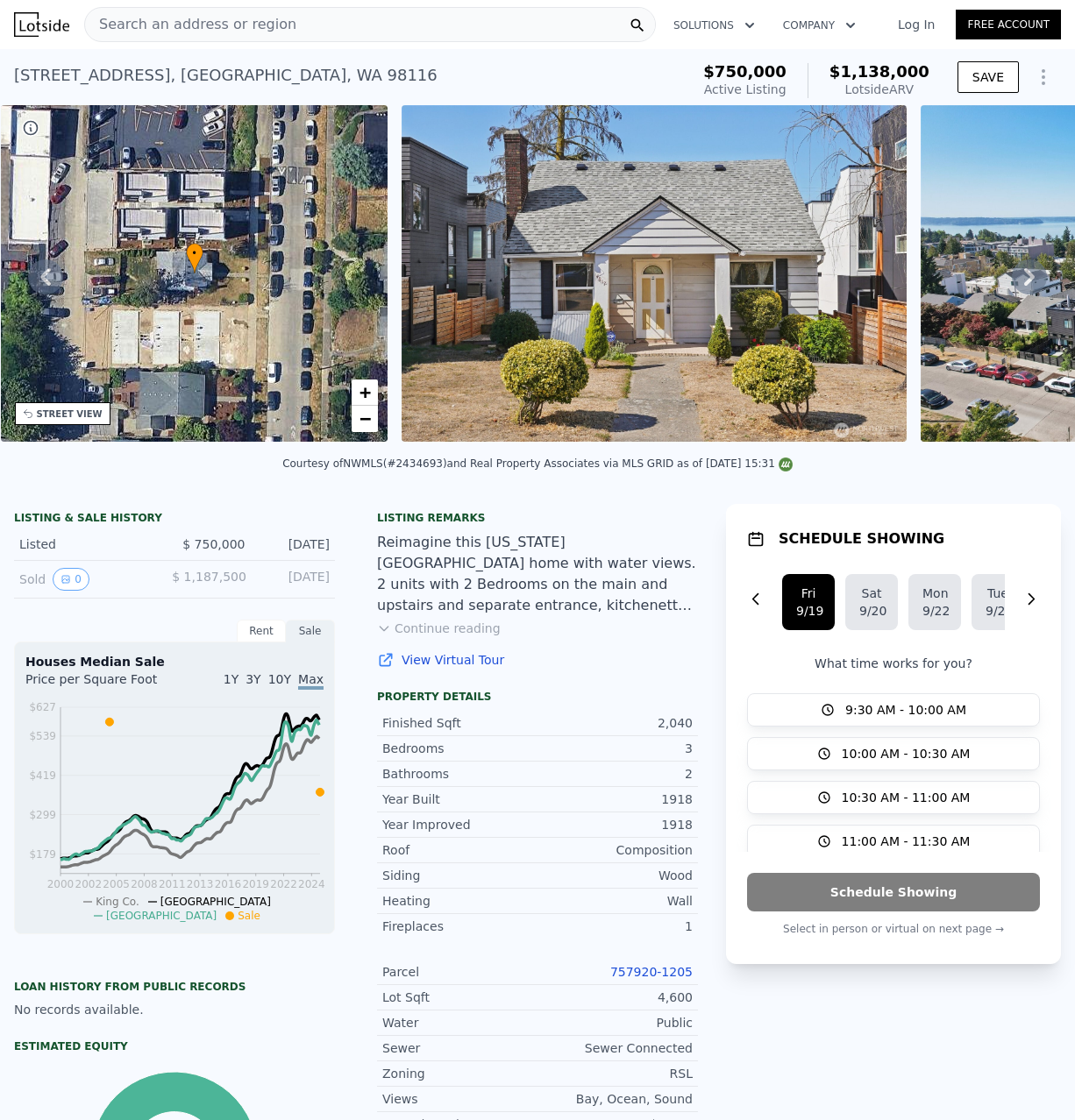
click at [1039, 276] on icon at bounding box center [1028, 276] width 35 height 35
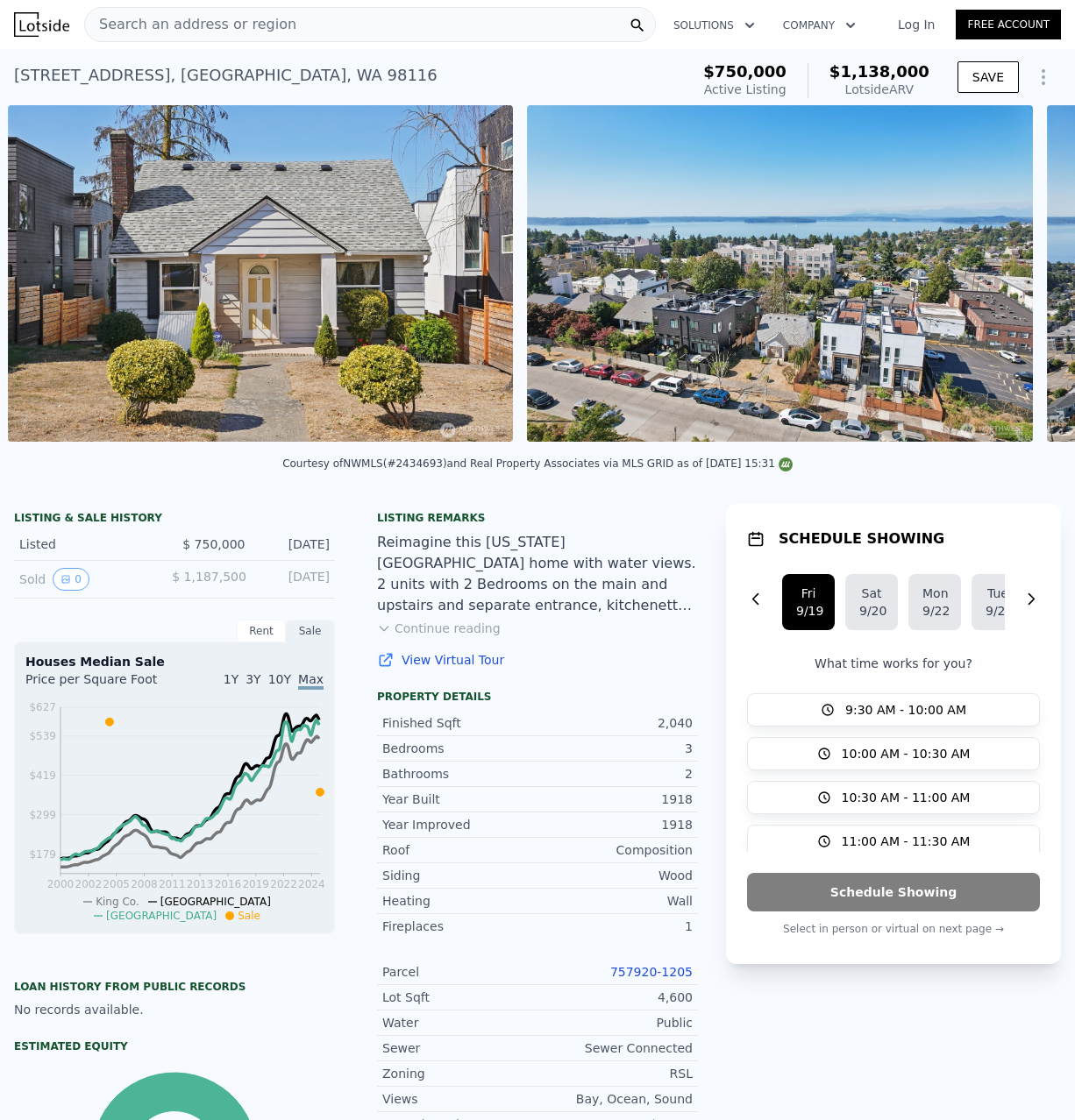
click at [1036, 276] on div at bounding box center [779, 276] width 519 height 343
click at [1036, 276] on icon at bounding box center [1028, 276] width 35 height 35
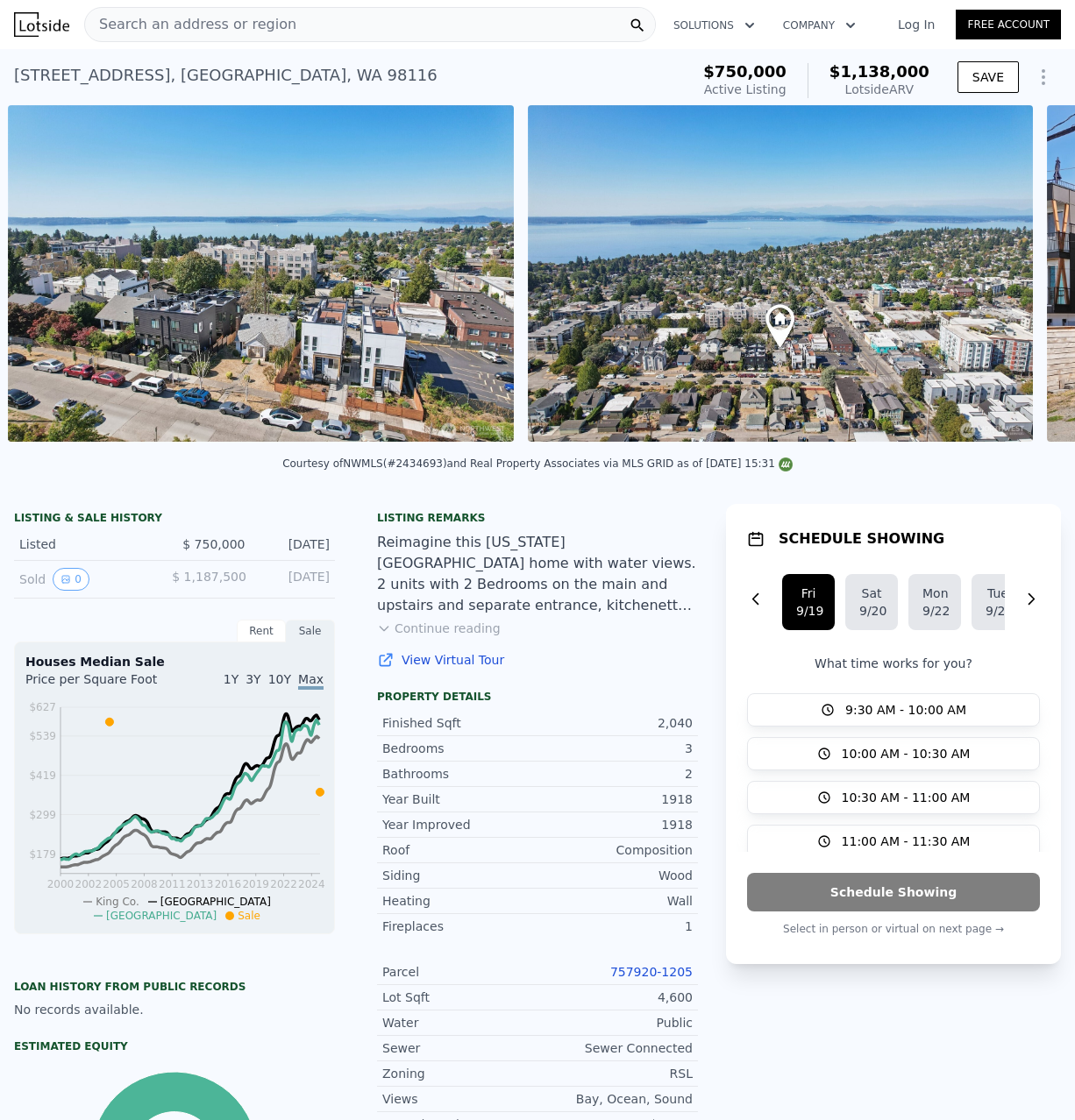
click at [1036, 276] on div at bounding box center [780, 276] width 519 height 343
click at [1036, 276] on div at bounding box center [779, 276] width 519 height 343
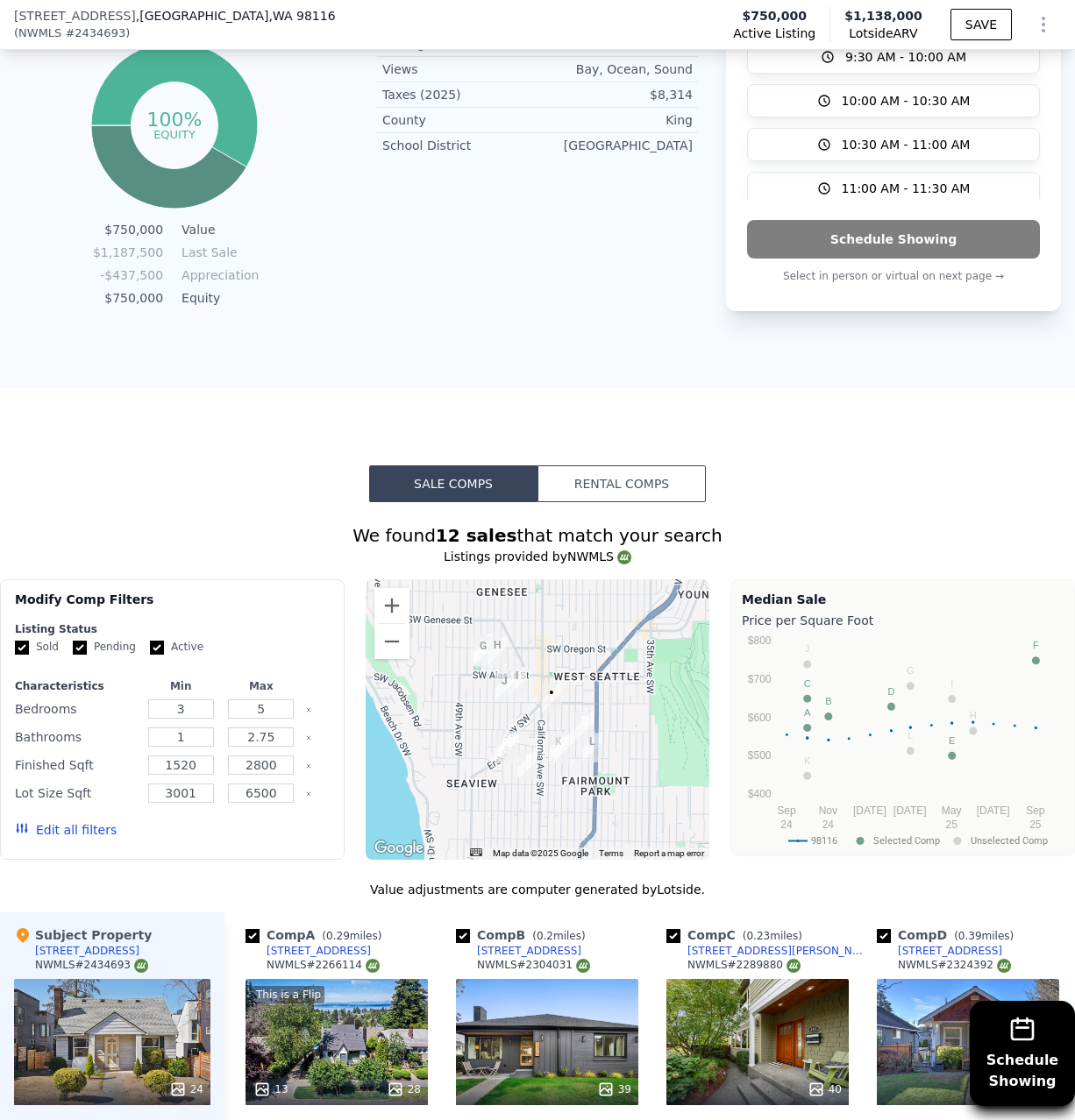
scroll to position [1340, 0]
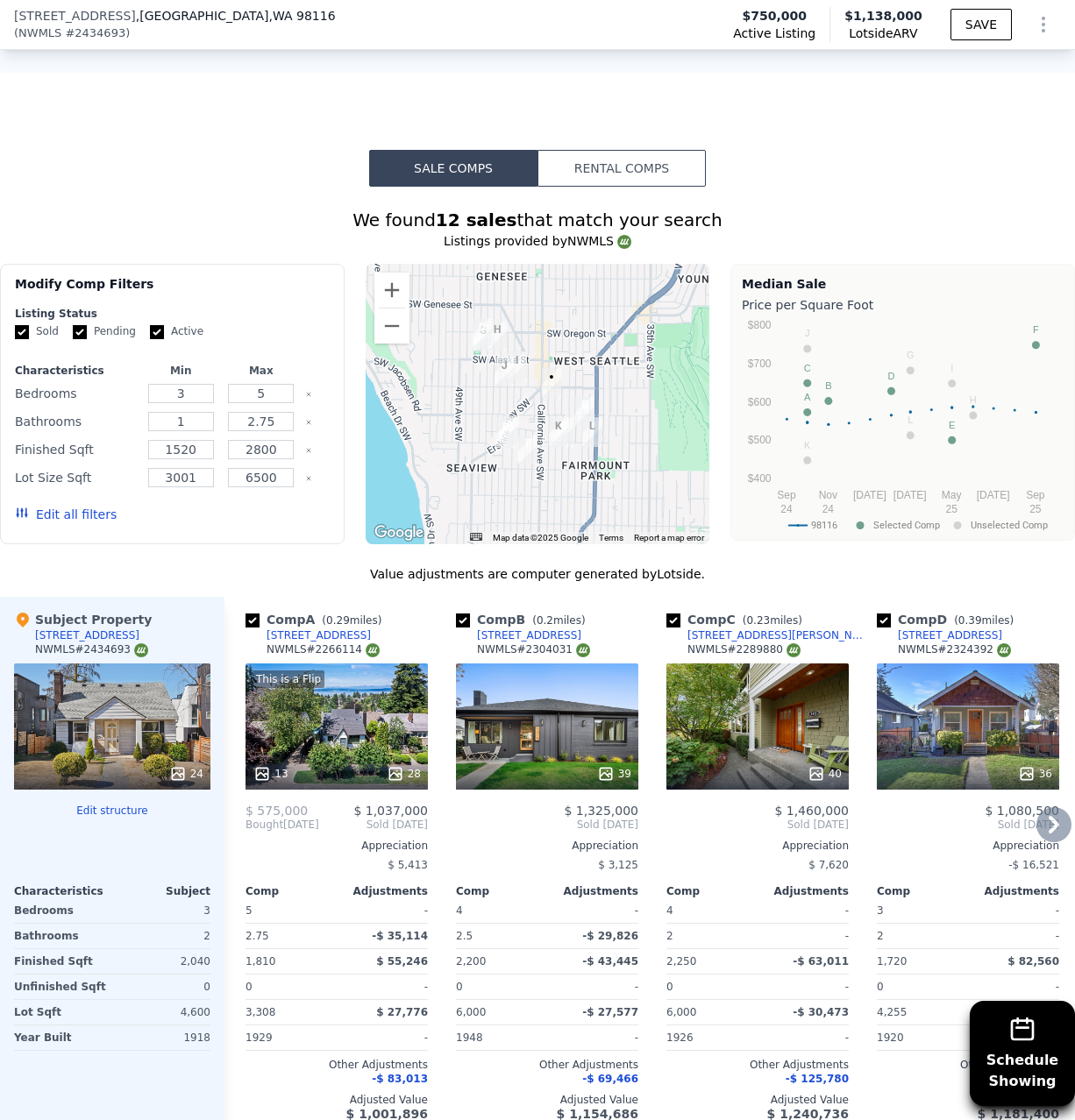
click at [1057, 818] on icon at bounding box center [1053, 825] width 11 height 18
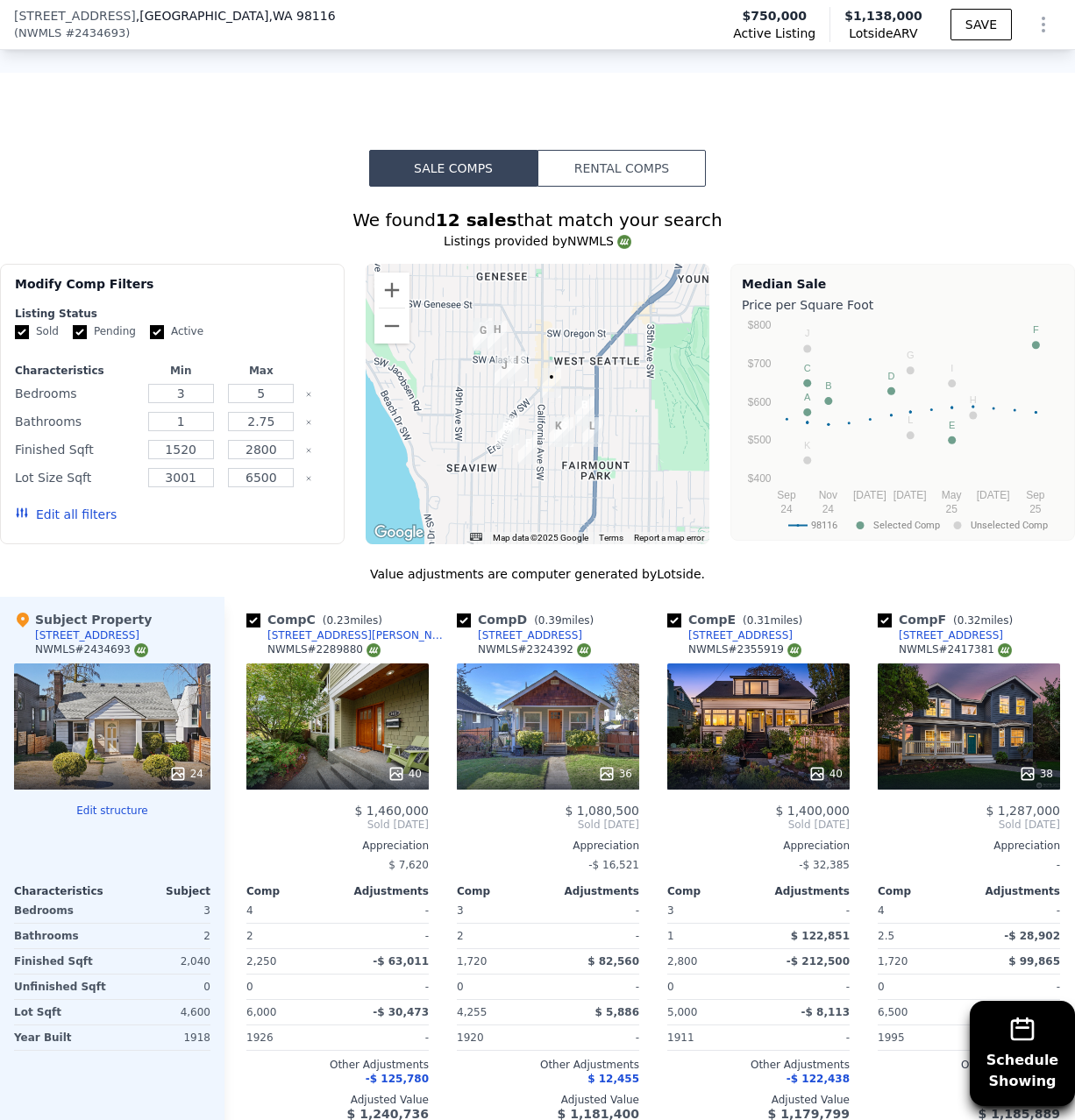
scroll to position [0, 421]
click at [1063, 827] on div "Comp F ( 0.32 miles) 5274 44th Ave SW NWMLS # 2417381 38 $ 1,287,000 Sold Sep 2…" at bounding box center [967, 866] width 197 height 538
click at [1062, 827] on icon at bounding box center [1053, 825] width 35 height 35
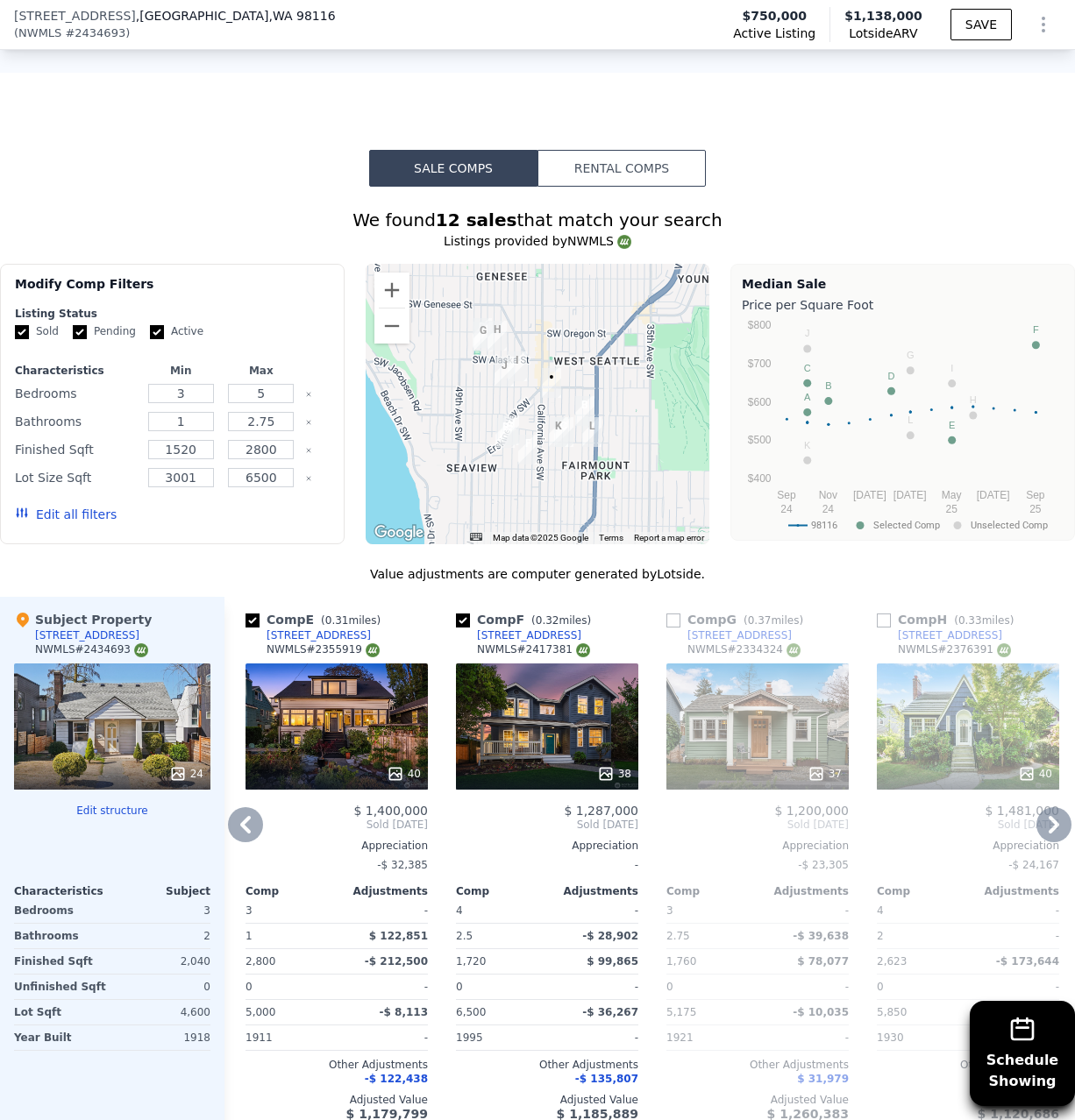
click at [1056, 825] on icon at bounding box center [1053, 825] width 35 height 35
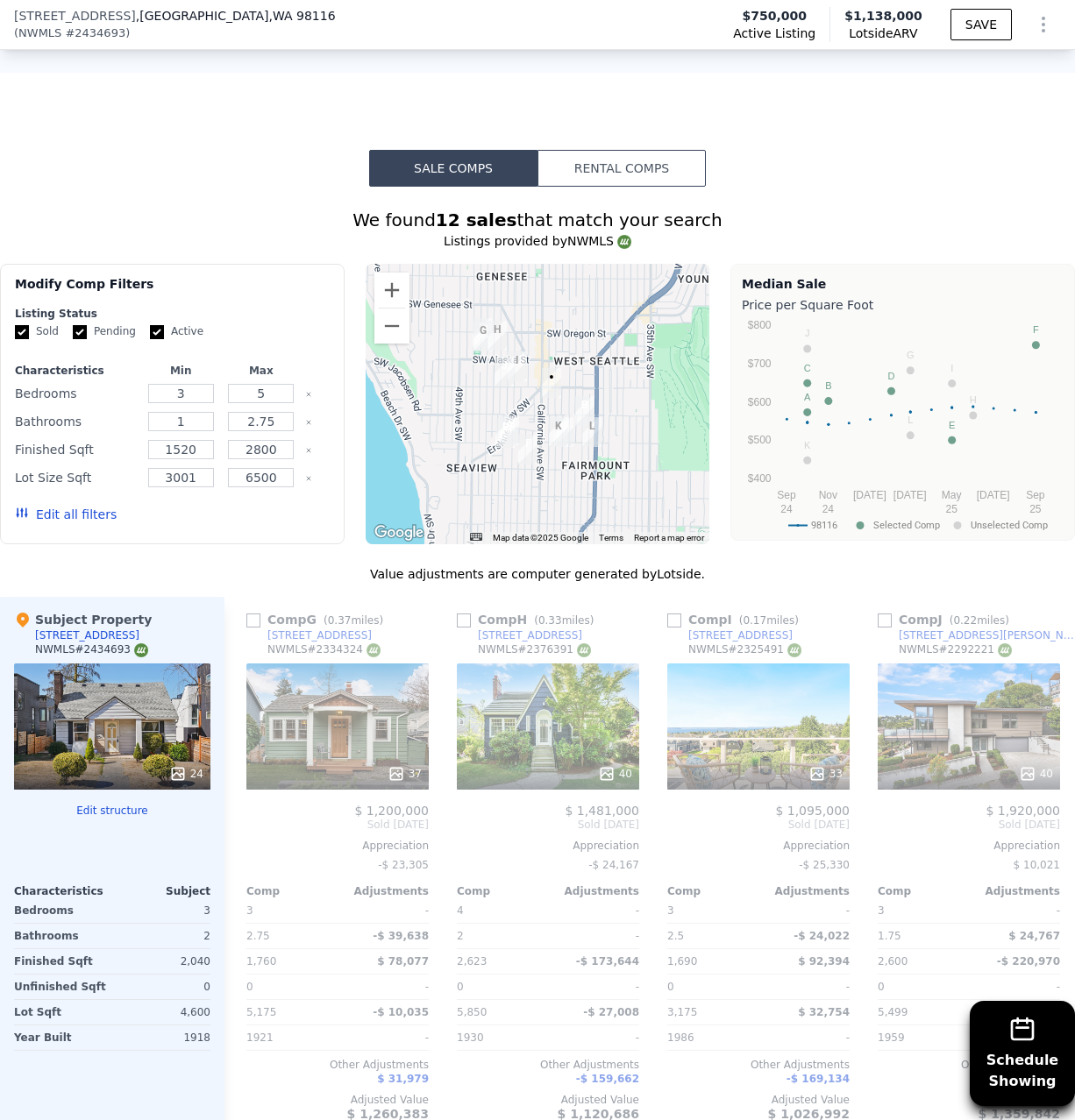
scroll to position [0, 1263]
click at [1056, 825] on span "Sold Oct 2024" at bounding box center [967, 825] width 182 height 14
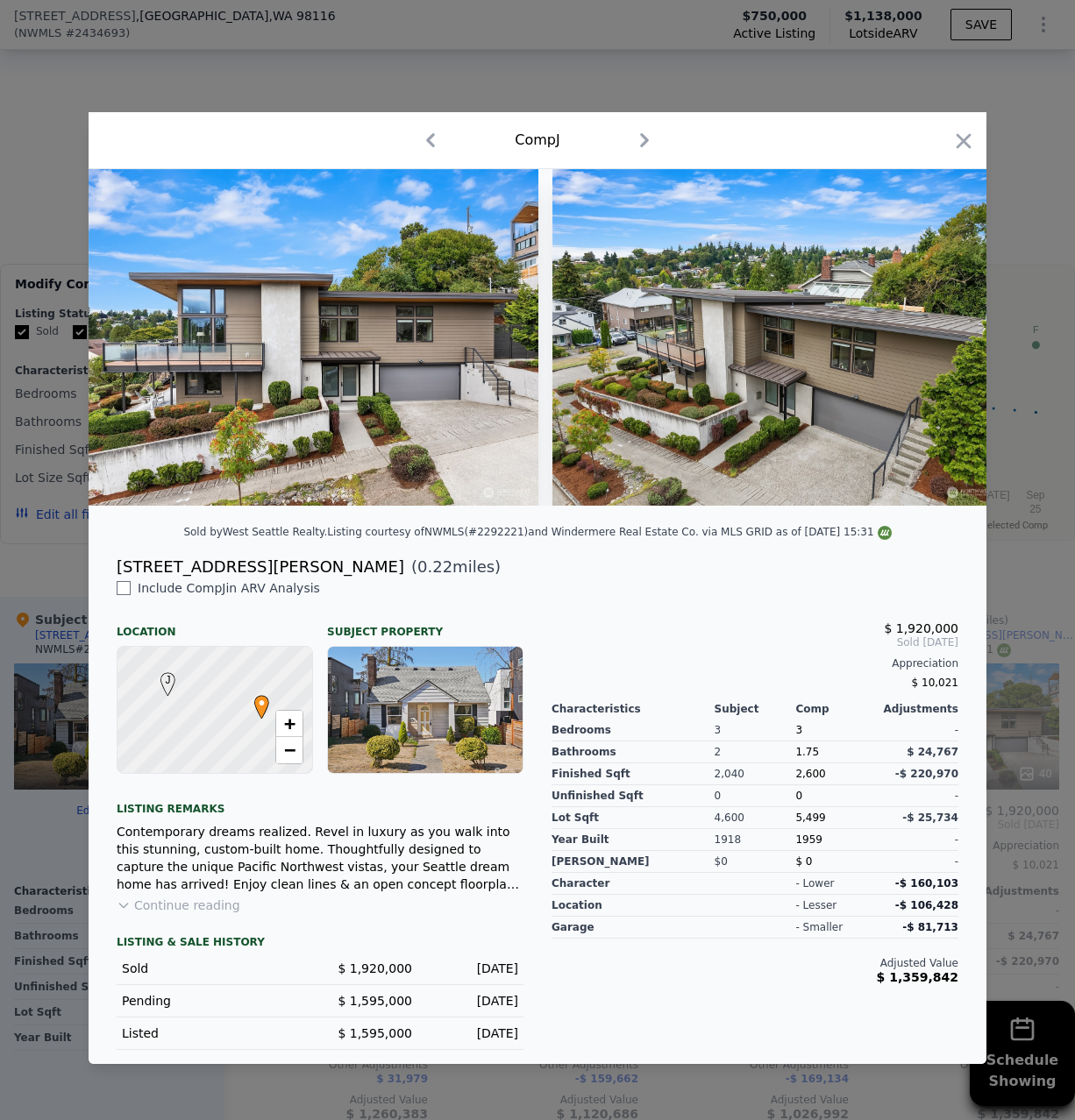
click at [965, 158] on div at bounding box center [963, 144] width 24 height 31
click at [957, 143] on icon "button" at bounding box center [963, 141] width 24 height 24
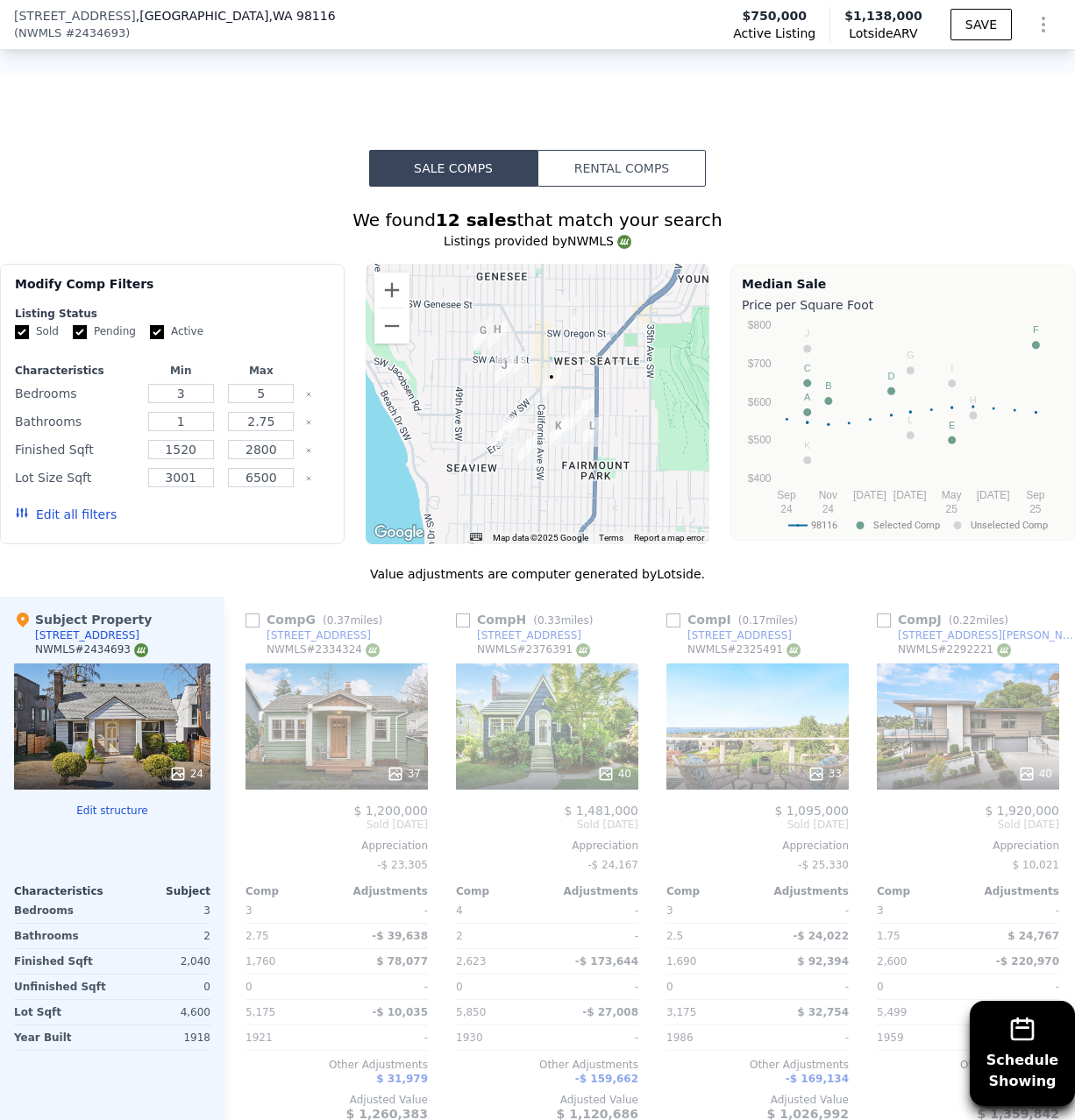
click at [565, 424] on img "5202 42nd Ave SW" at bounding box center [557, 432] width 19 height 30
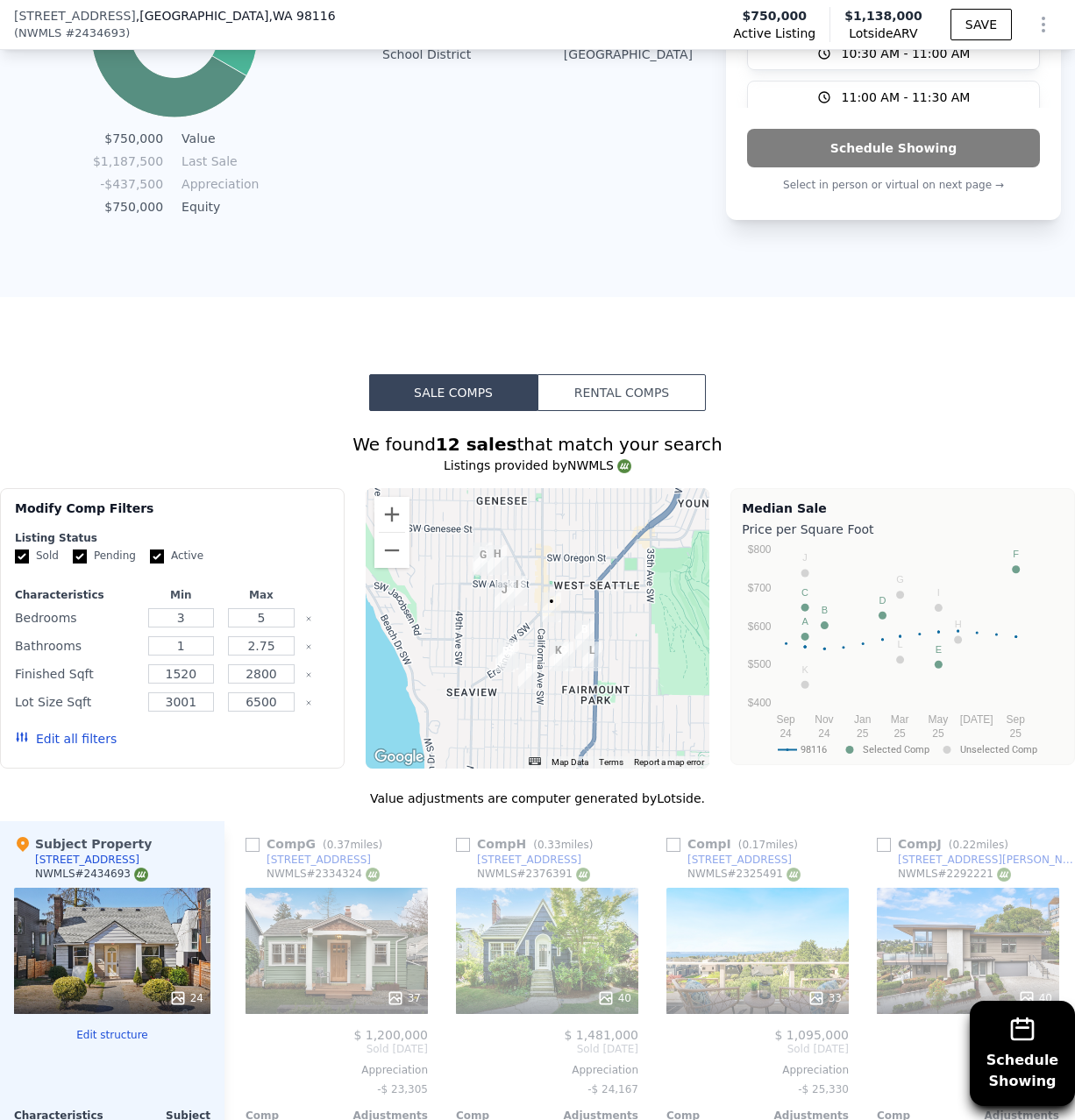
scroll to position [1829, 0]
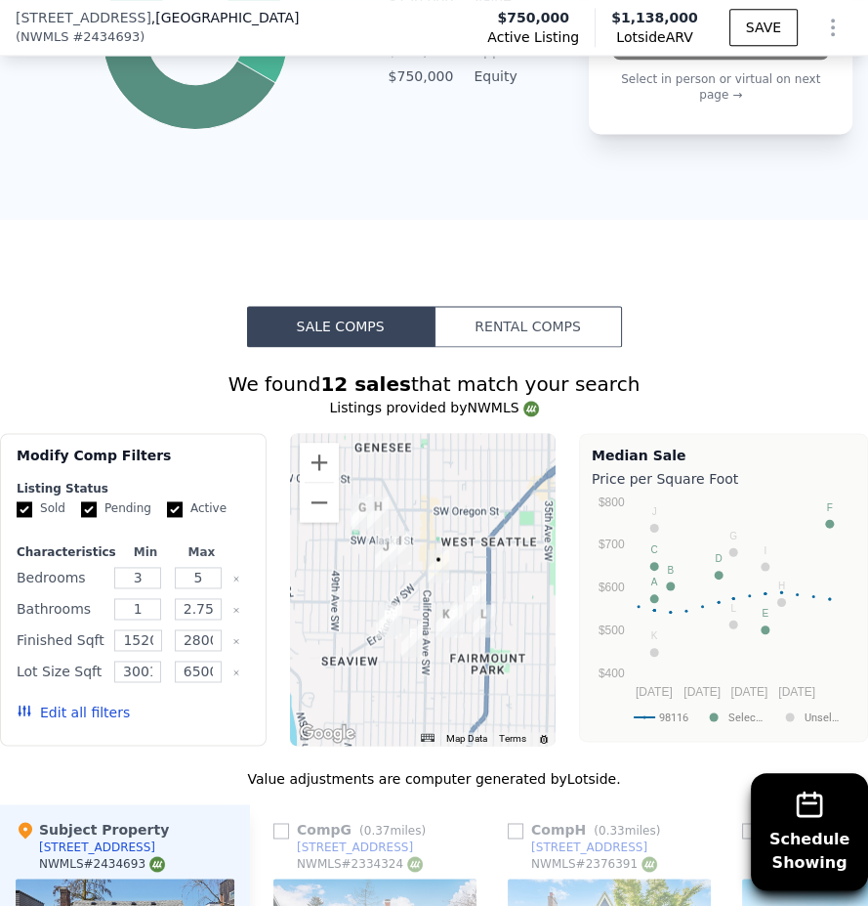
click at [452, 612] on img "5202 42nd Ave SW" at bounding box center [446, 620] width 21 height 33
click at [462, 616] on img "4111 SW Dawson St" at bounding box center [452, 620] width 21 height 33
click at [458, 614] on img "4111 SW Dawson St" at bounding box center [452, 620] width 21 height 33
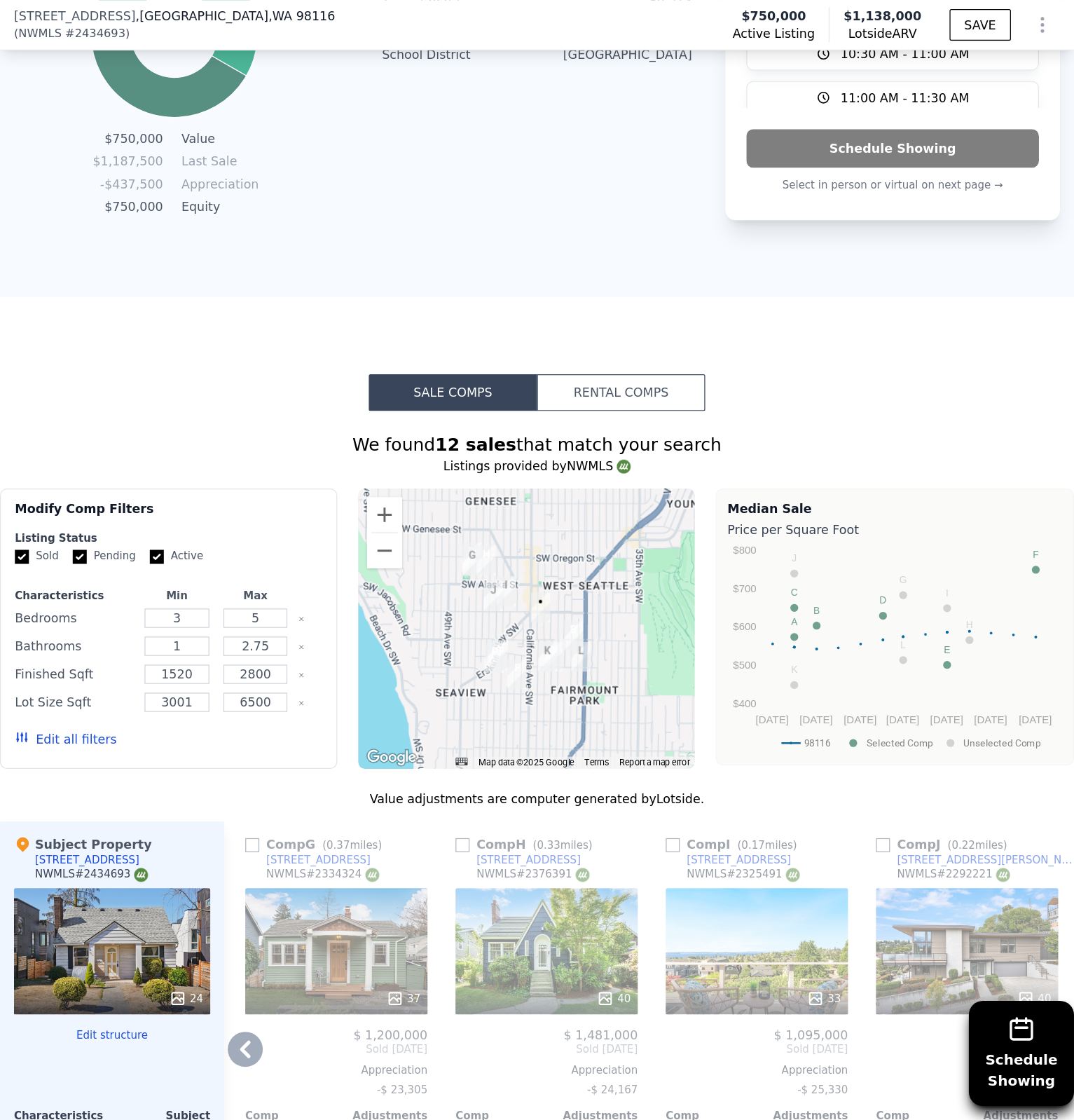
scroll to position [892, 0]
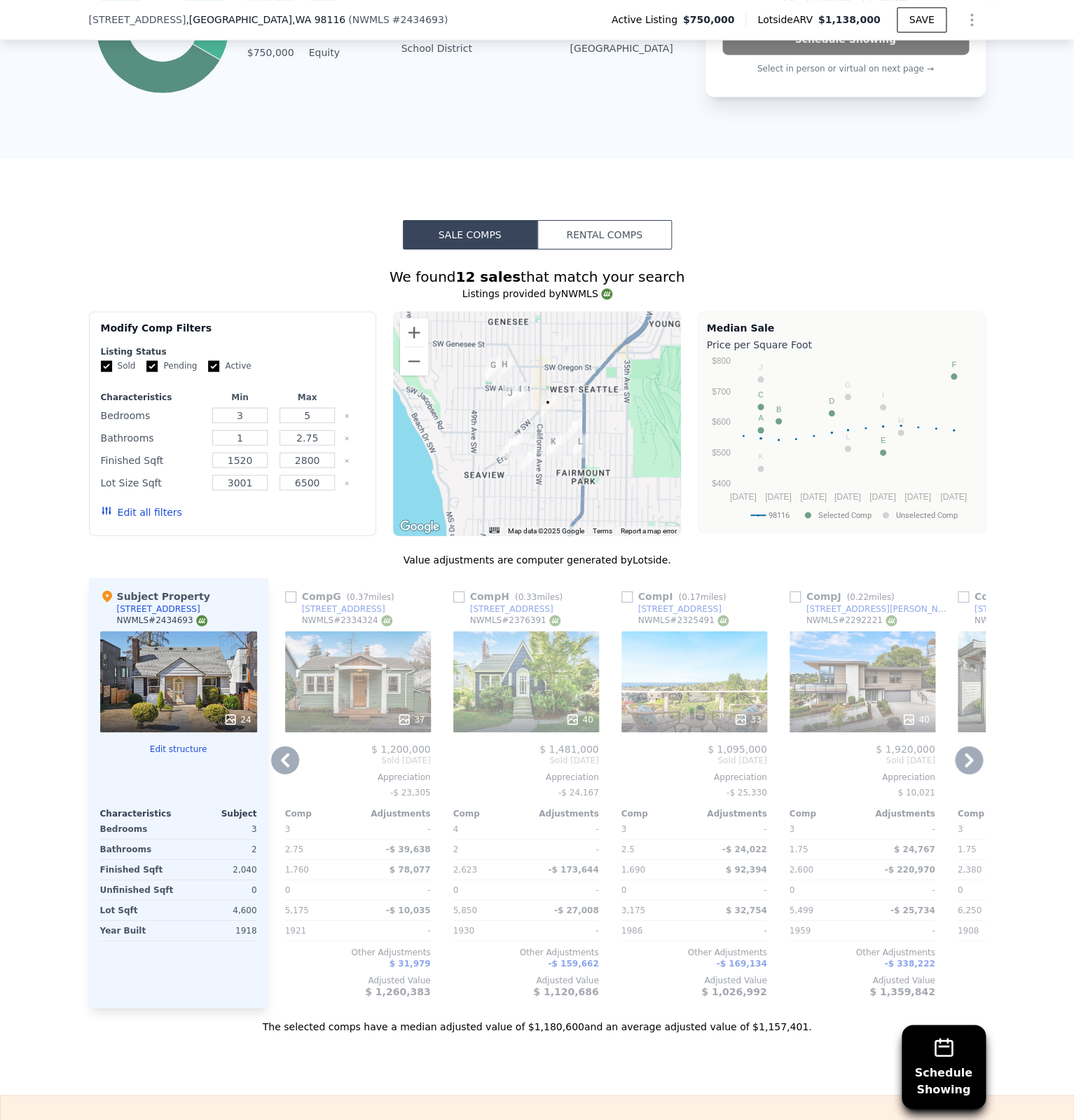
click at [286, 754] on icon at bounding box center [286, 760] width 9 height 14
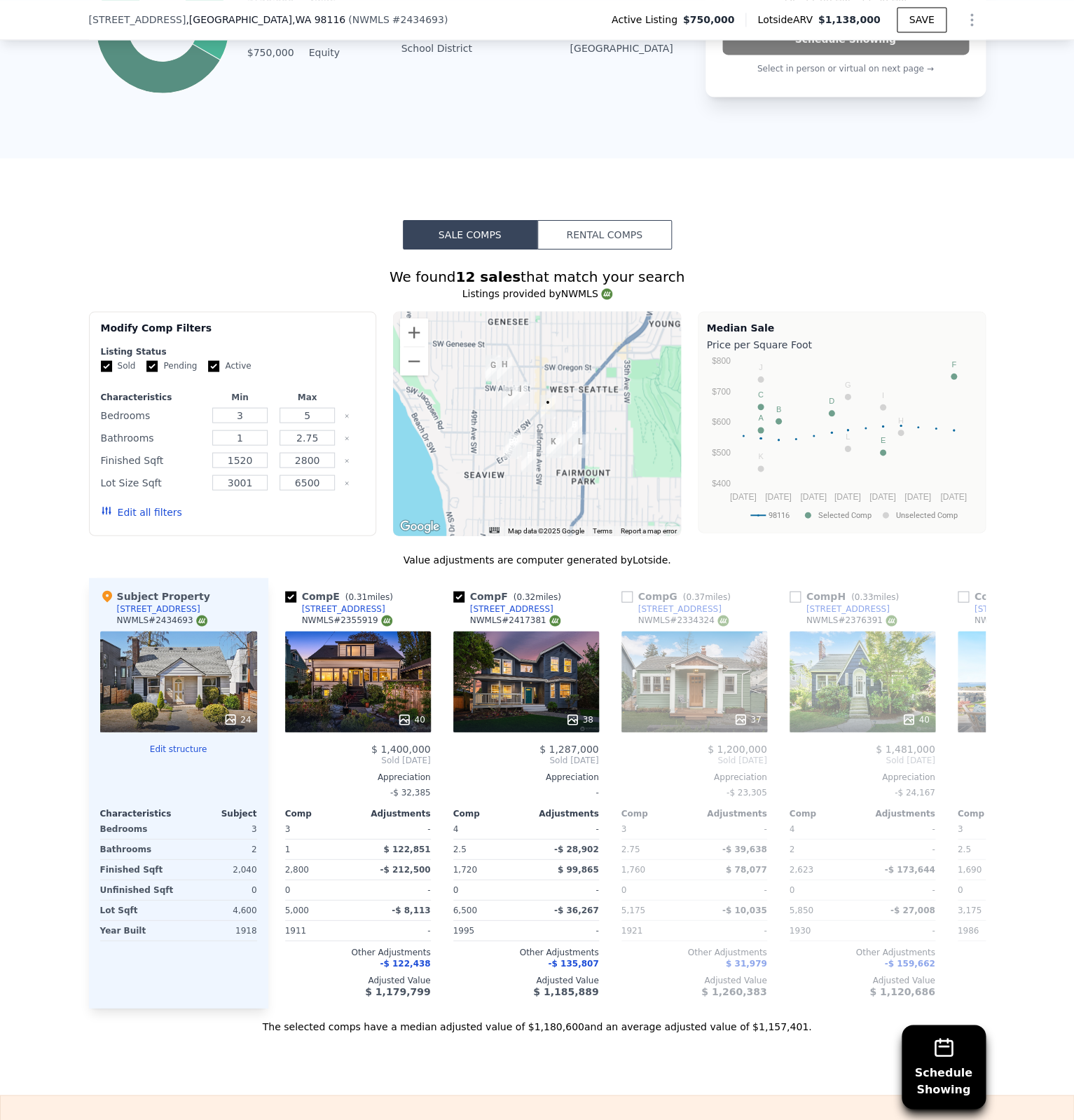
scroll to position [0, 673]
click at [286, 750] on icon at bounding box center [285, 759] width 28 height 28
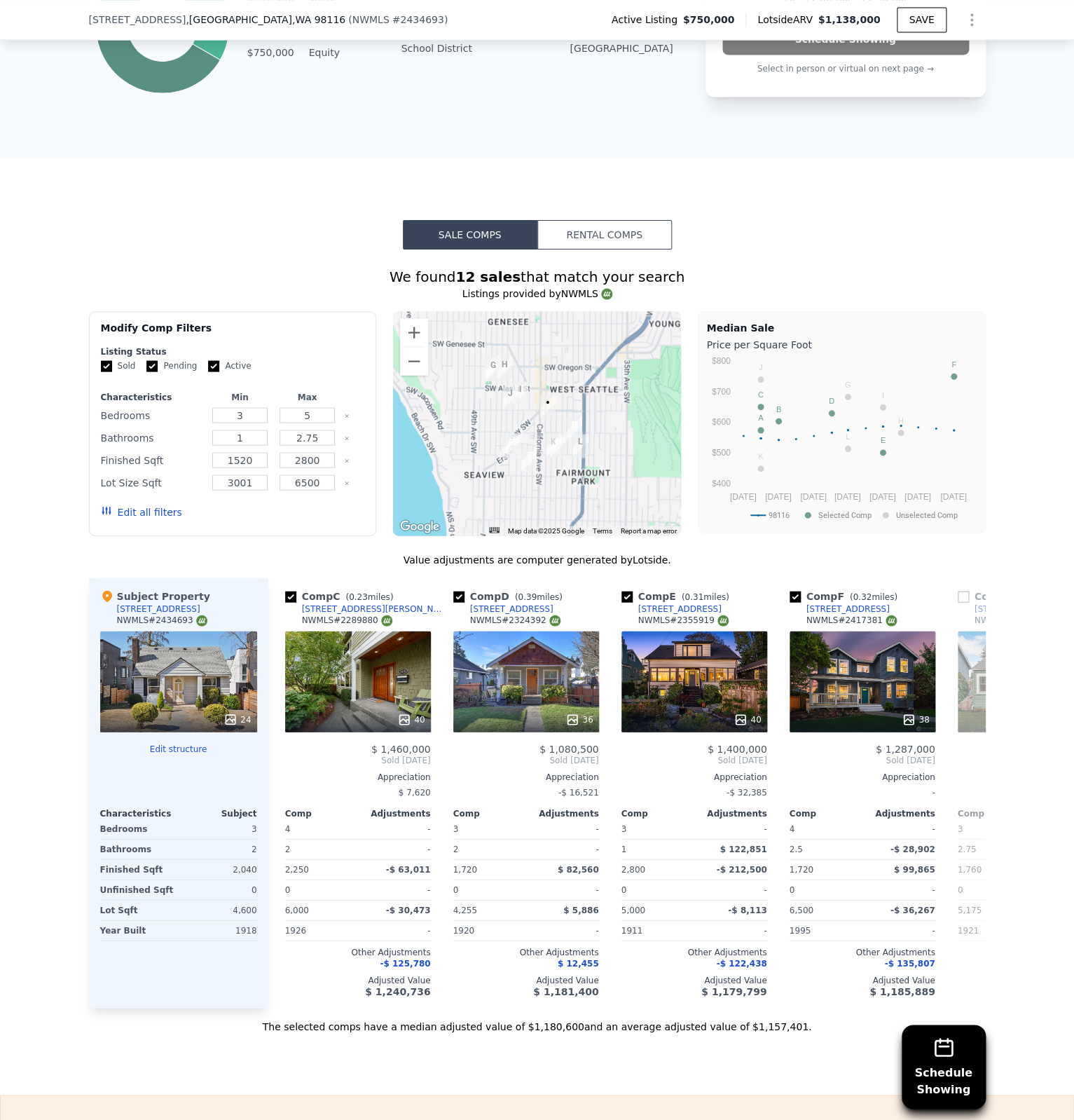
scroll to position [0, 336]
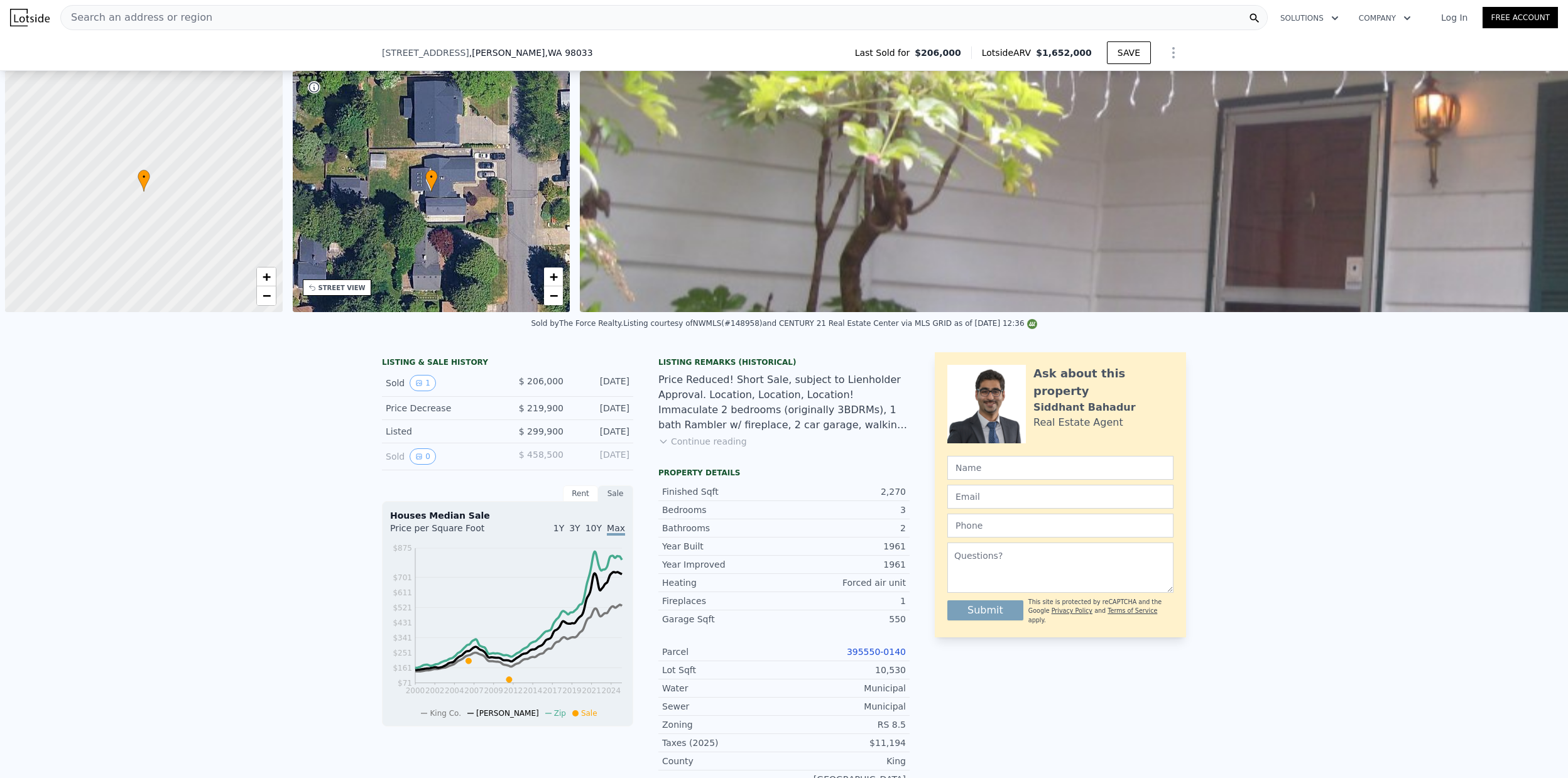
scroll to position [0, 905]
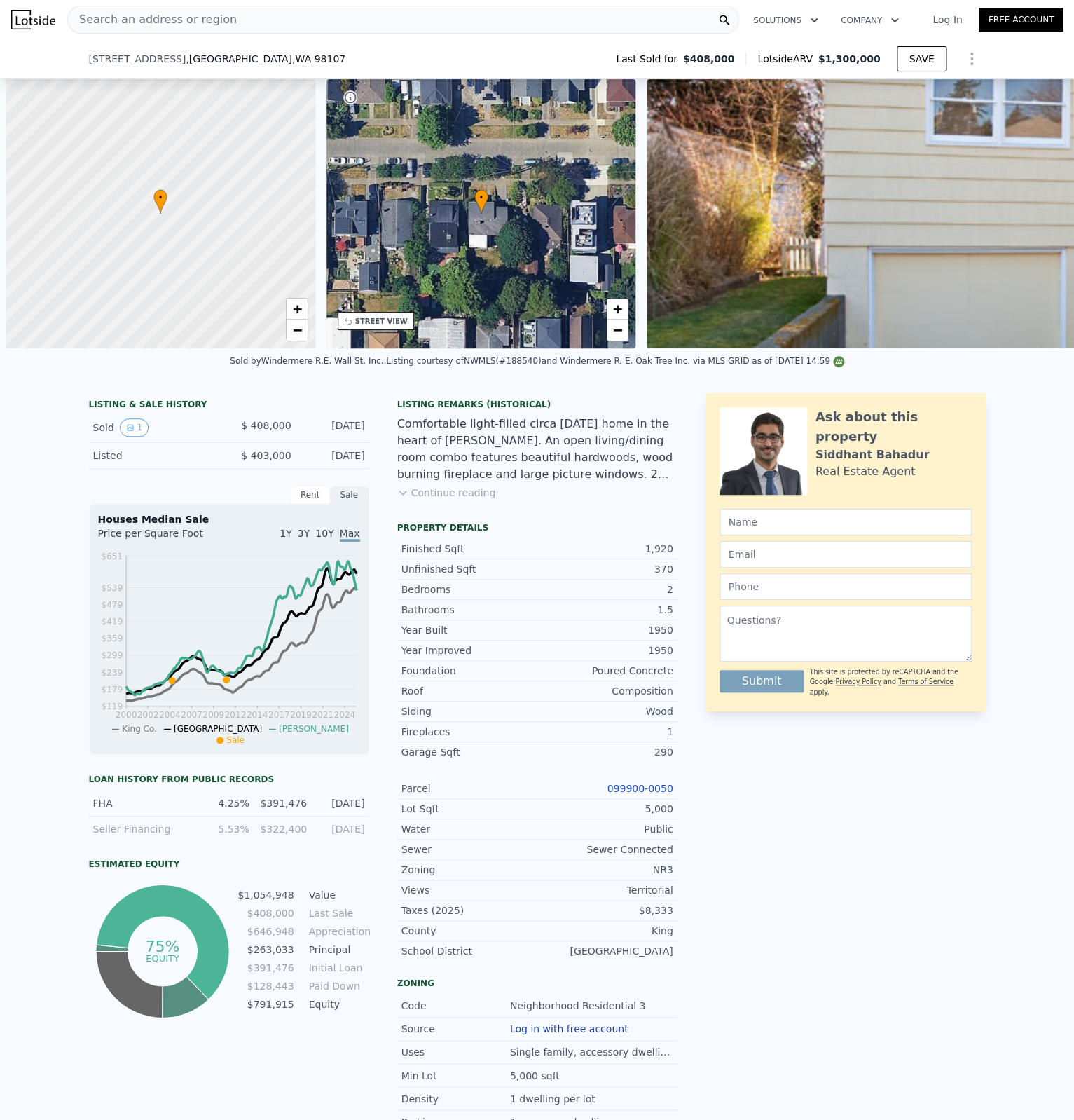
scroll to position [0, 673]
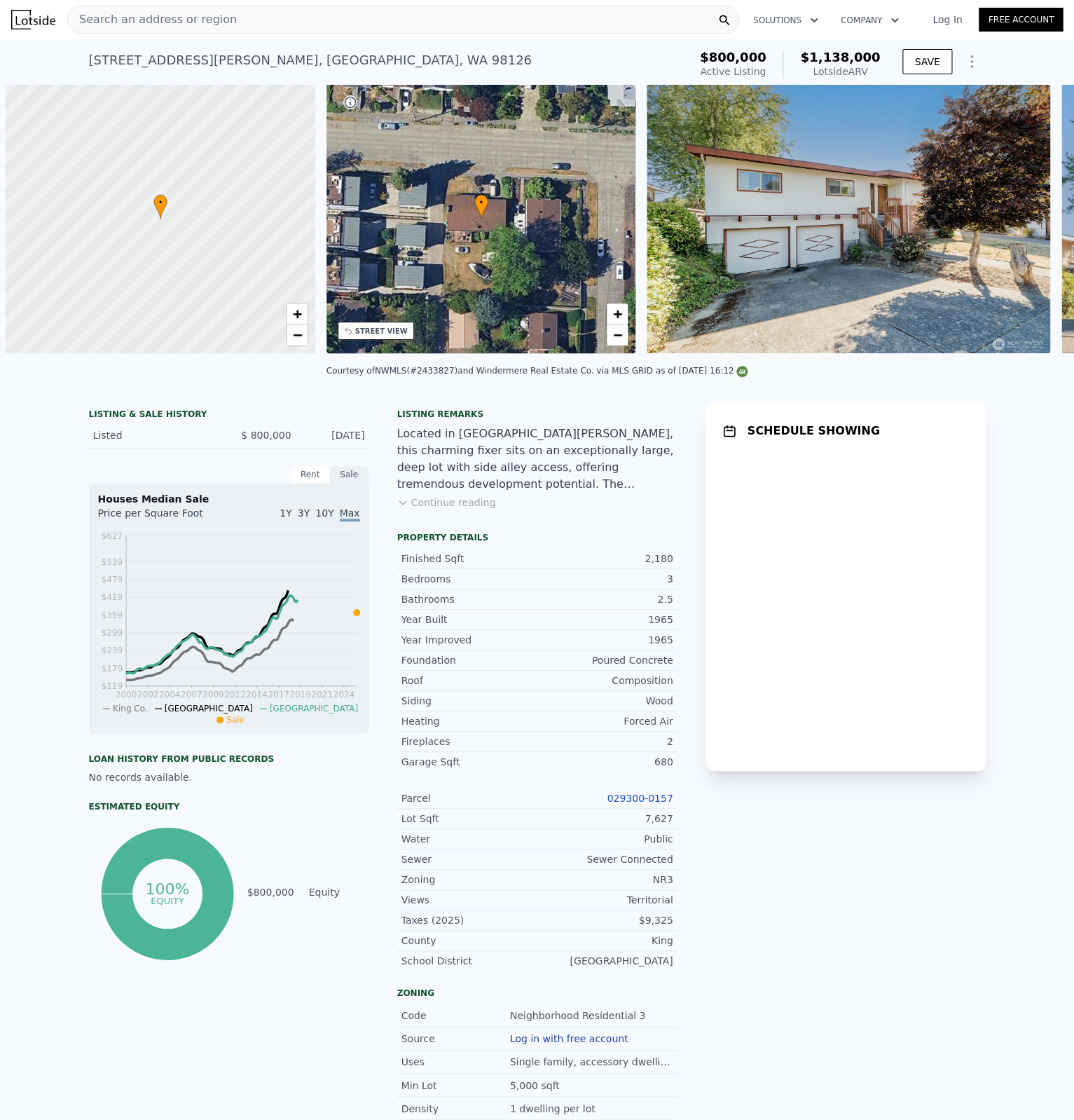
scroll to position [0, 6]
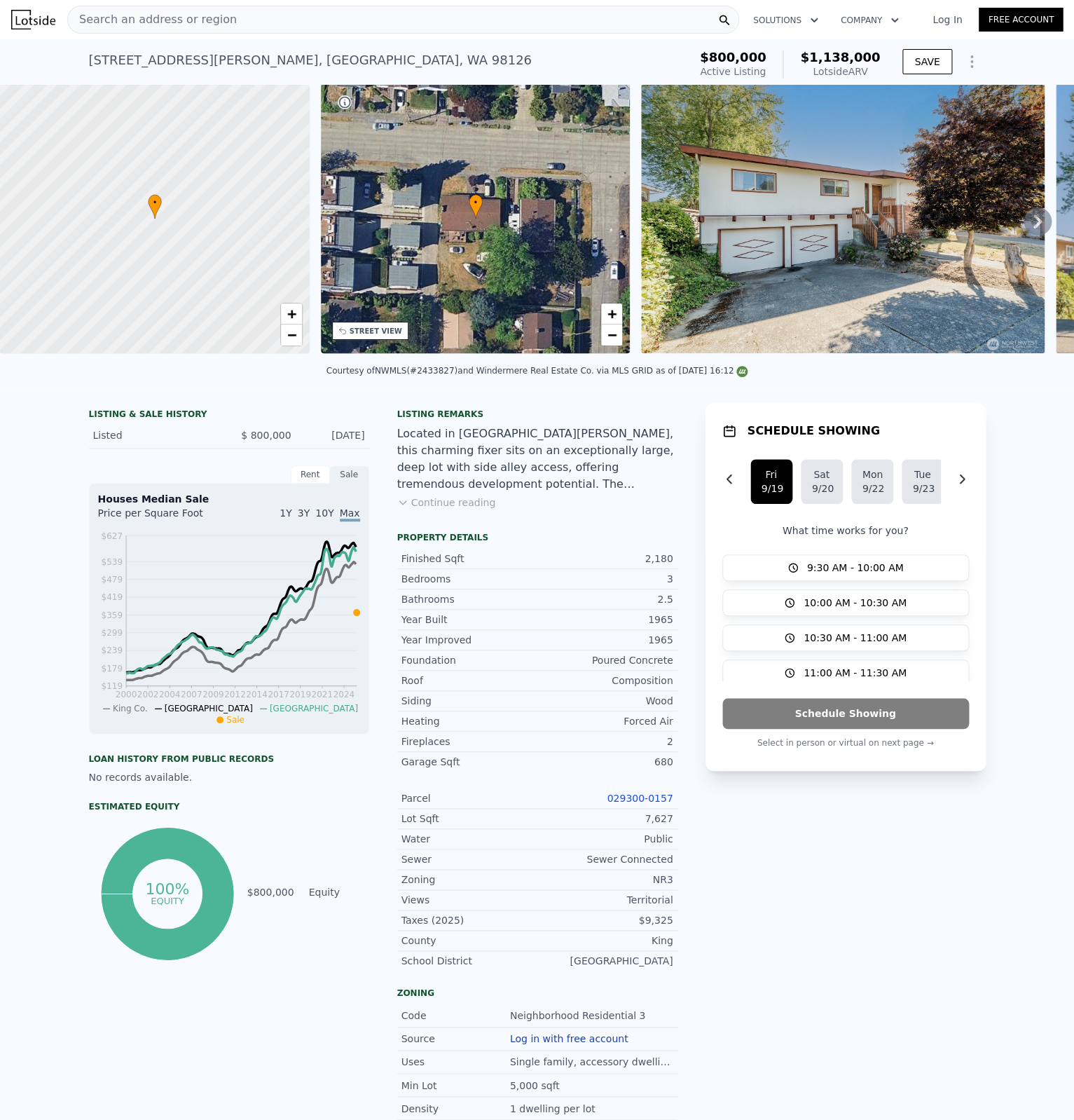
click at [971, 67] on icon "Show Options" at bounding box center [972, 62] width 1 height 11
click at [967, 100] on div "Edit Structure" at bounding box center [908, 98] width 157 height 28
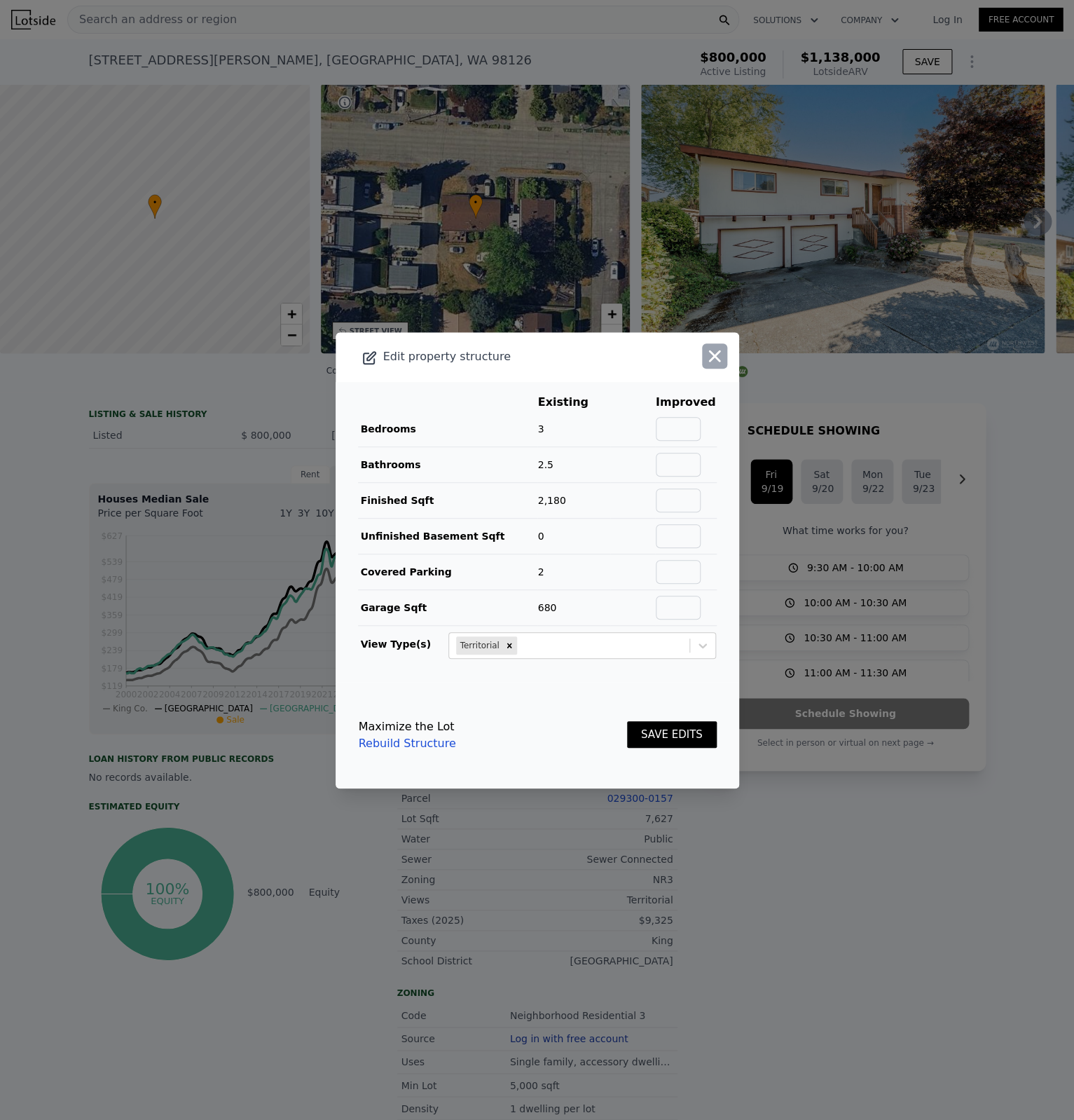
click at [711, 352] on icon "button" at bounding box center [715, 356] width 19 height 19
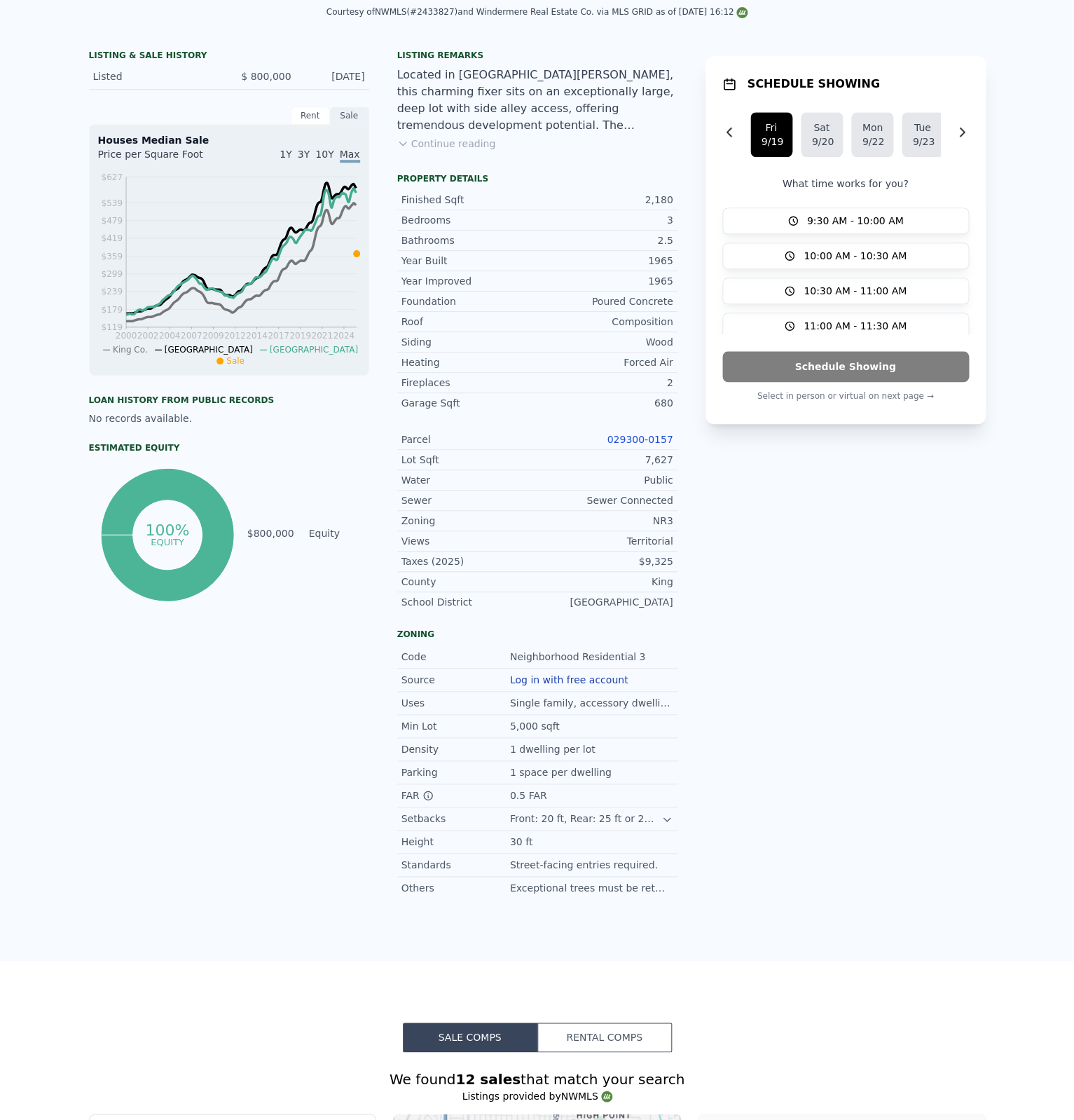
scroll to position [0, 0]
